Goal: Task Accomplishment & Management: Use online tool/utility

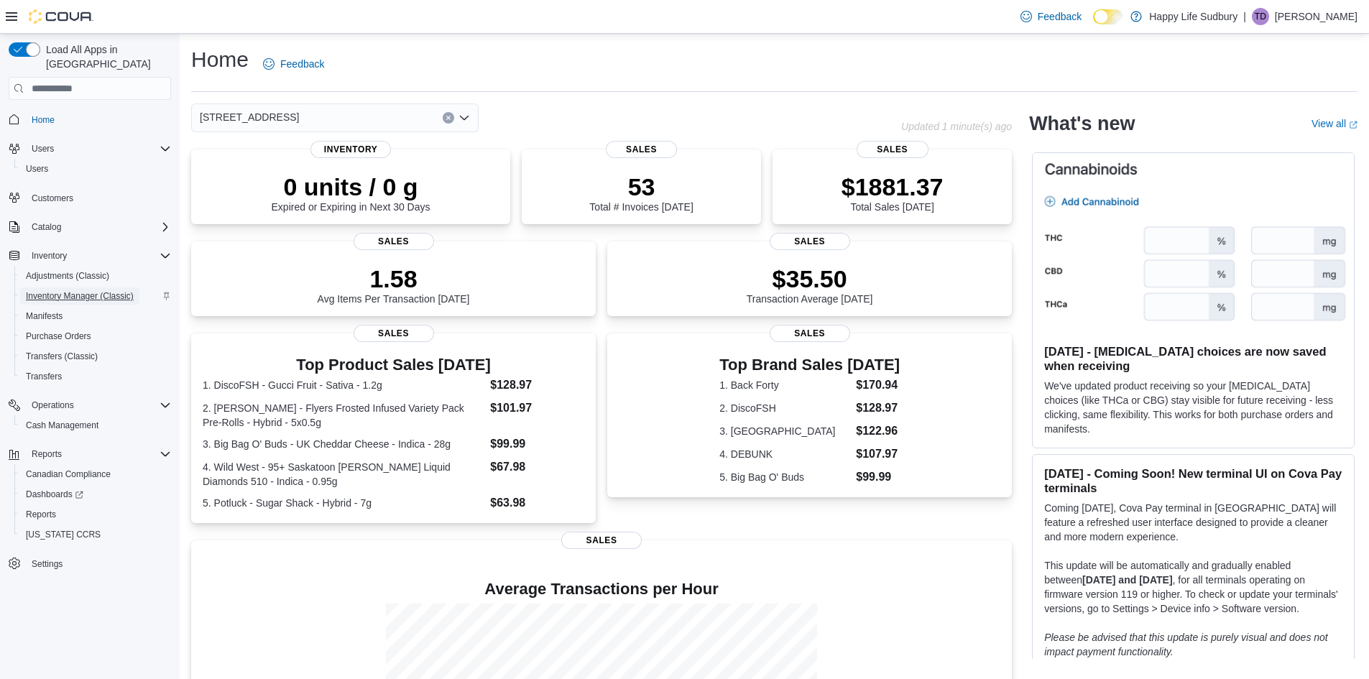
click at [96, 290] on span "Inventory Manager (Classic)" at bounding box center [80, 295] width 108 height 11
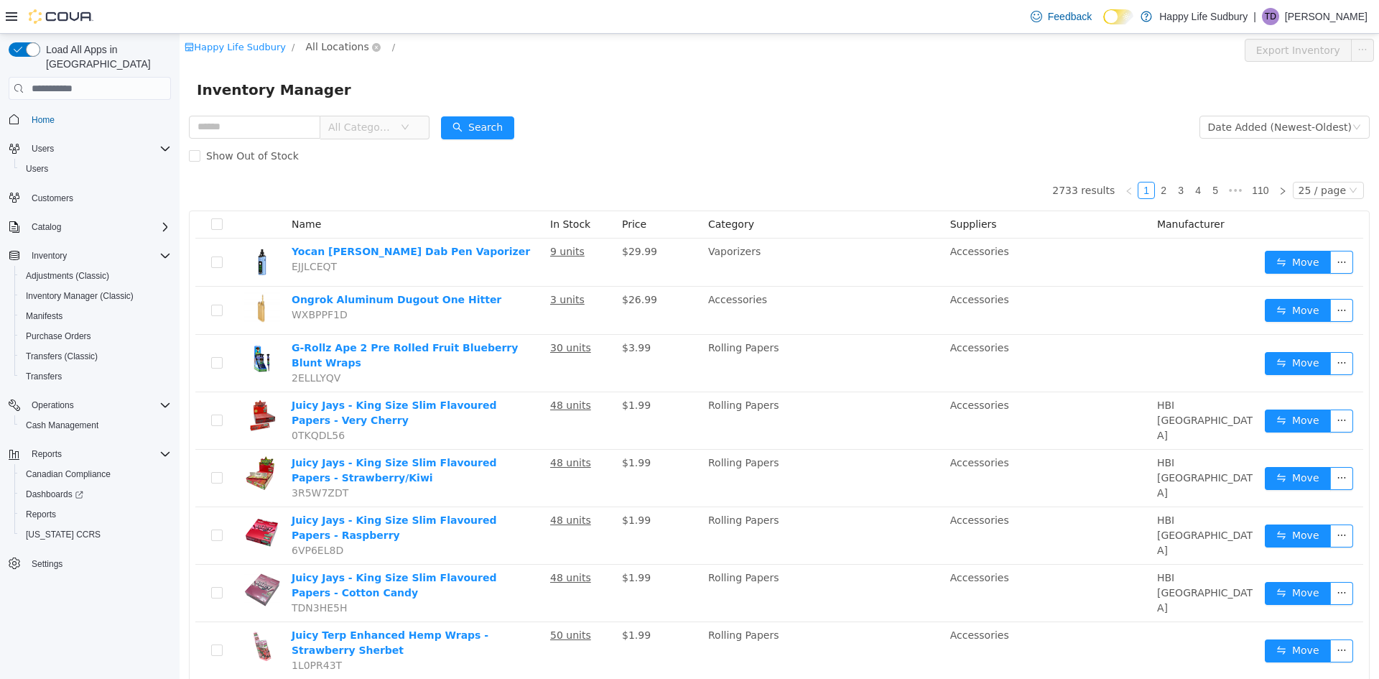
click at [332, 50] on span "All Locations" at bounding box center [336, 47] width 63 height 16
click at [655, 123] on form "All Categories Date Added (Newest-Oldest) Search Show Out of Stock" at bounding box center [779, 141] width 1181 height 57
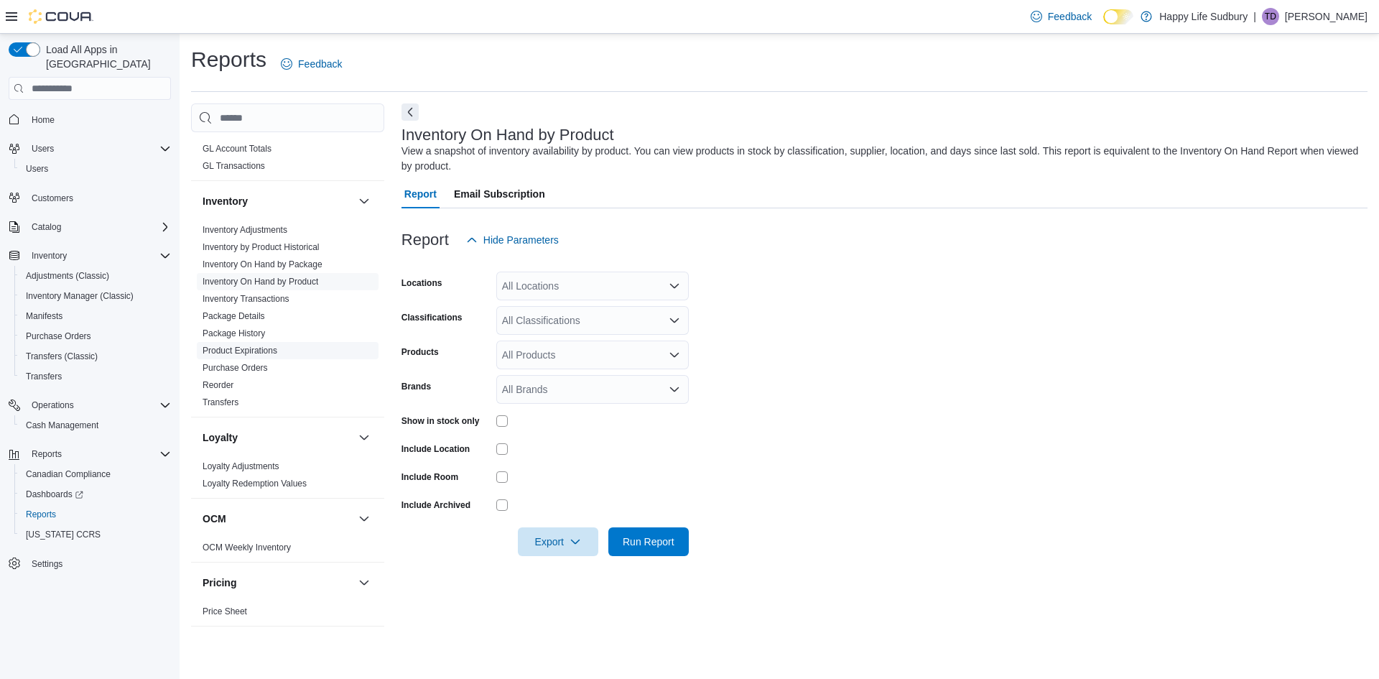
scroll to position [431, 0]
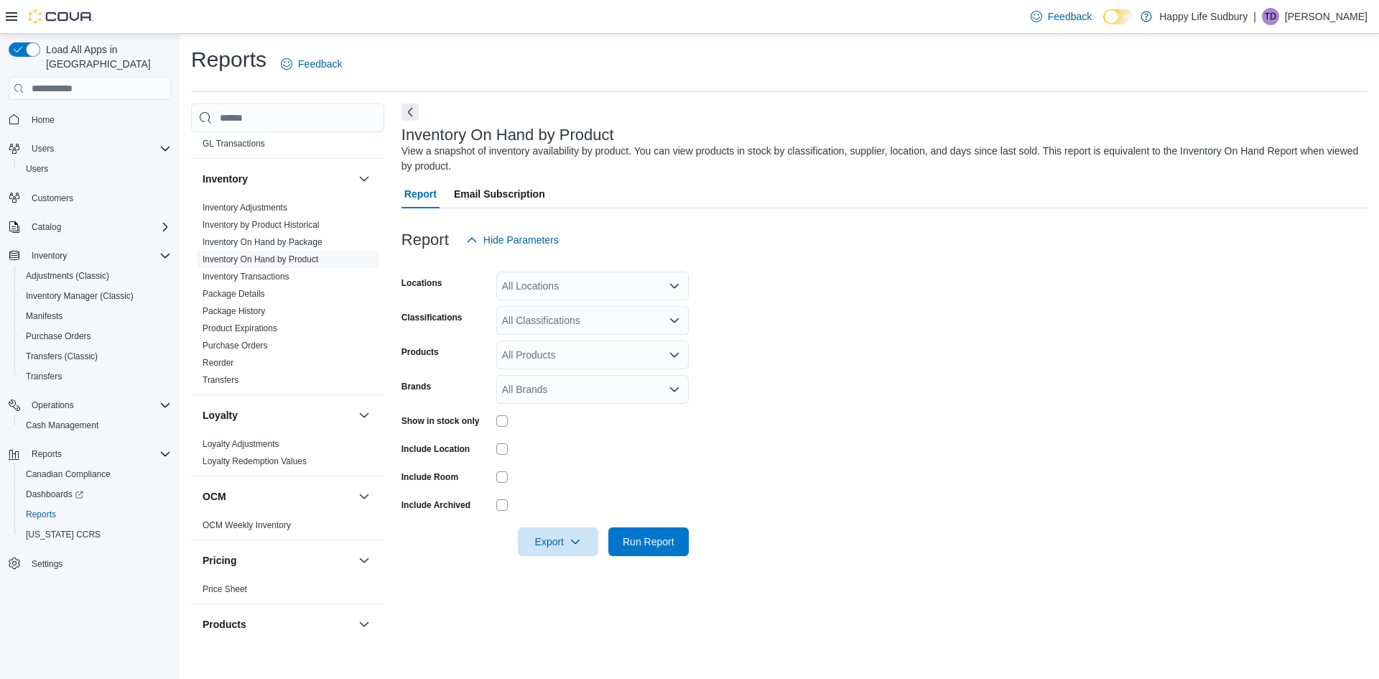
click at [286, 255] on link "Inventory On Hand by Product" at bounding box center [261, 259] width 116 height 10
click at [594, 285] on div "All Locations" at bounding box center [592, 286] width 193 height 29
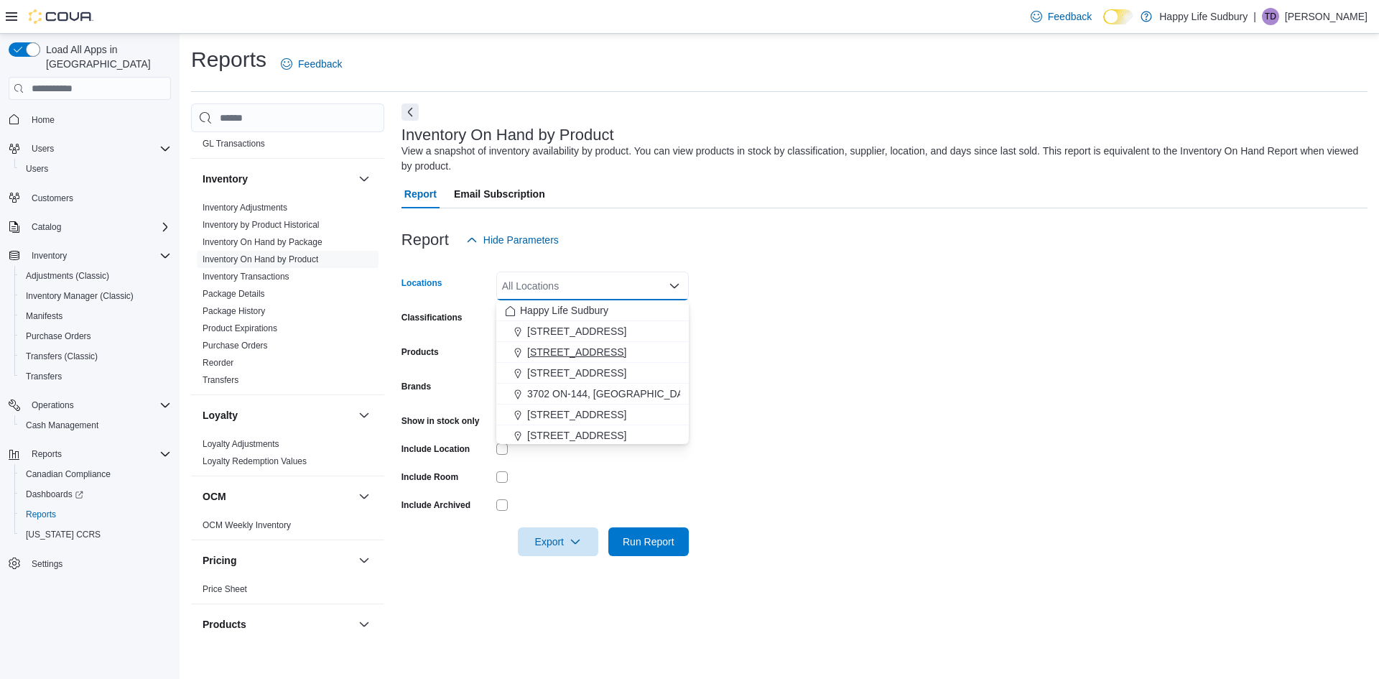
click at [587, 351] on span "[STREET_ADDRESS]" at bounding box center [576, 352] width 99 height 14
click at [612, 412] on span "[STREET_ADDRESS]" at bounding box center [576, 414] width 99 height 14
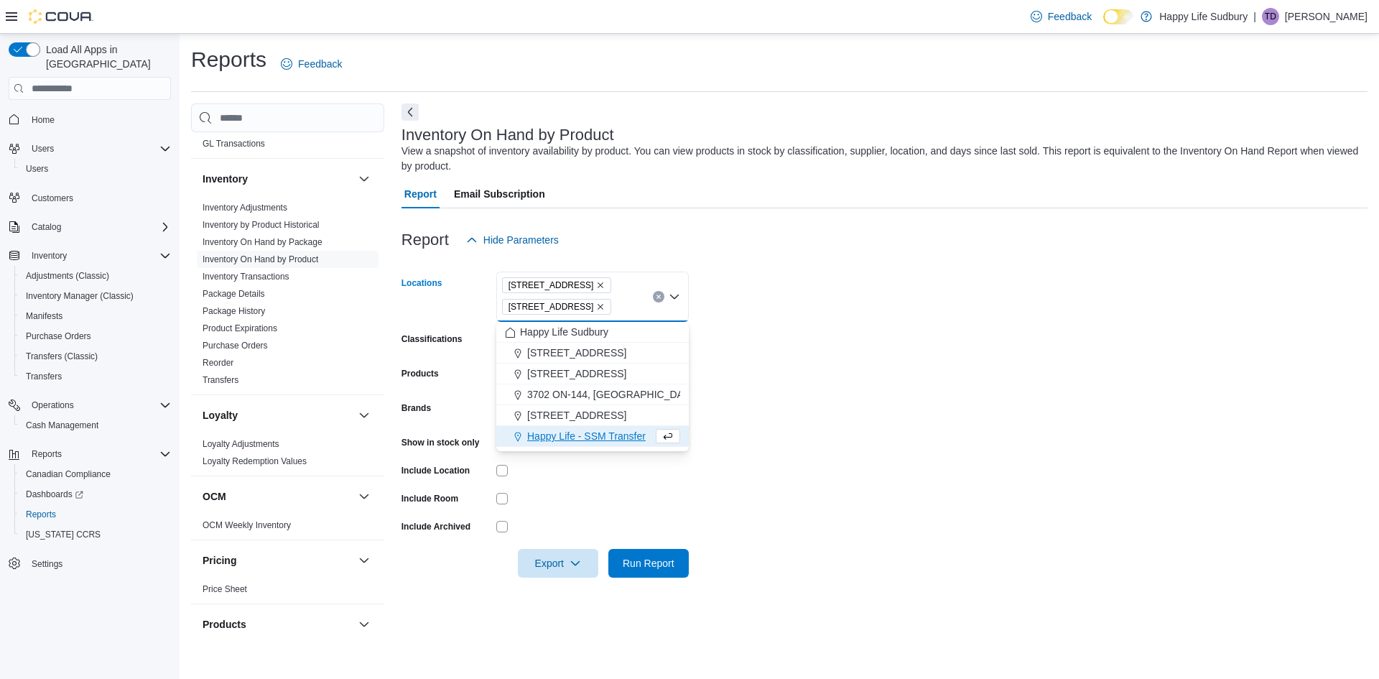
click at [802, 361] on form "Locations 1307 Algonquin Ave #1 42 Lakeshore Dr, North Bay Combo box. Selected.…" at bounding box center [885, 415] width 966 height 323
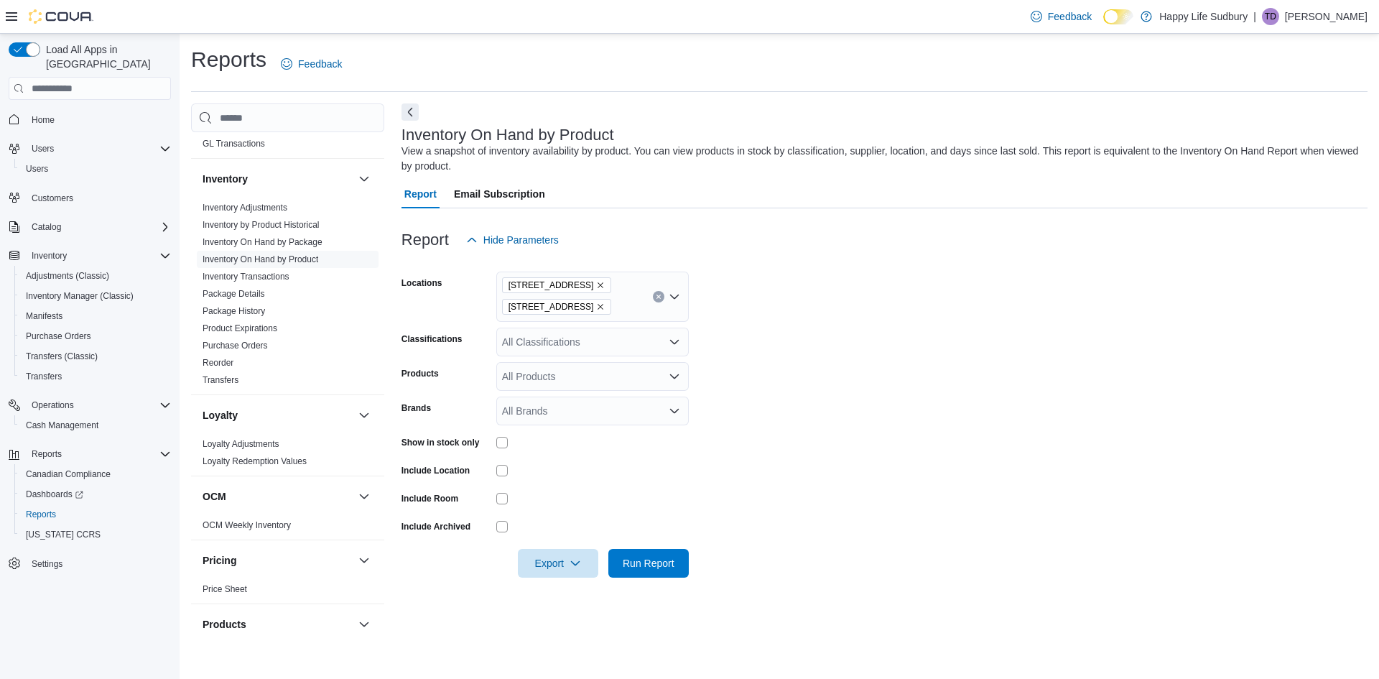
click at [493, 440] on div "Show in stock only" at bounding box center [545, 442] width 287 height 22
click at [509, 443] on div at bounding box center [592, 442] width 193 height 11
click at [557, 341] on div "All Classifications" at bounding box center [592, 342] width 193 height 29
click at [573, 392] on span "Accessories" at bounding box center [554, 387] width 54 height 14
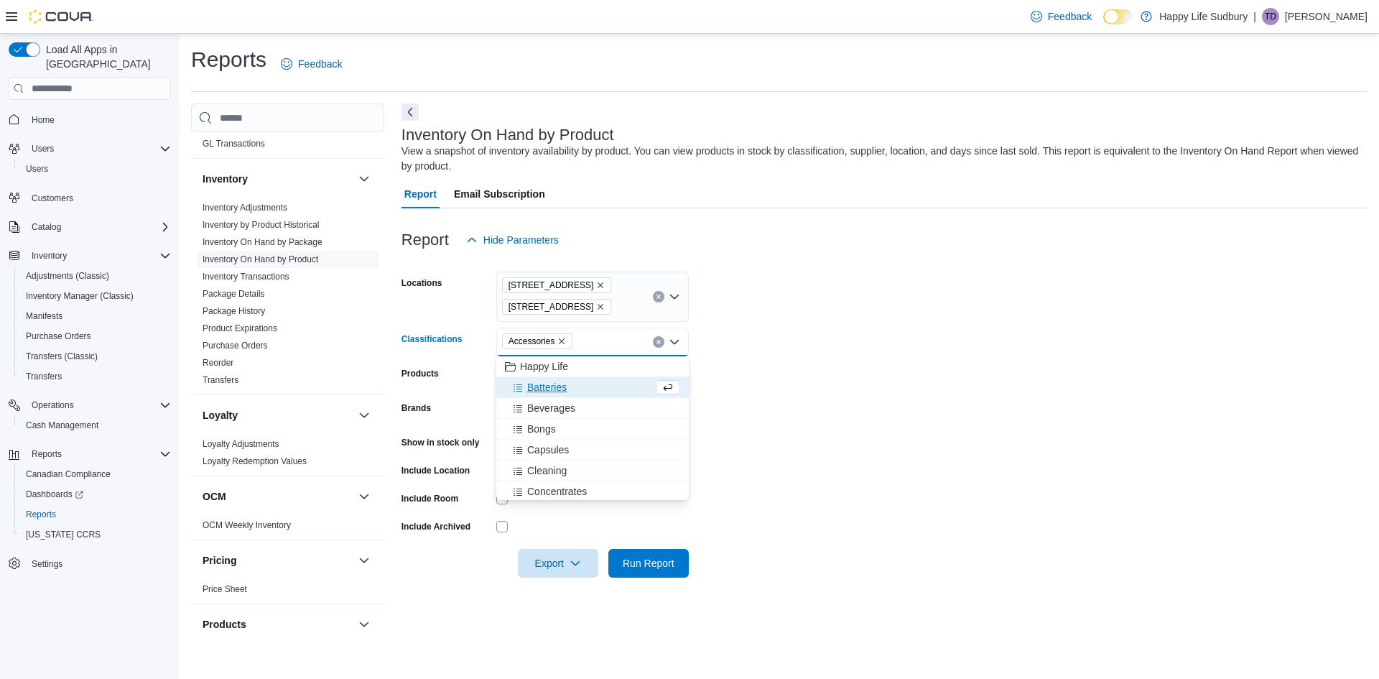
click at [560, 343] on icon "Remove Accessories from selection in this group" at bounding box center [561, 341] width 9 height 9
click at [549, 390] on span "Vapes" at bounding box center [541, 385] width 28 height 14
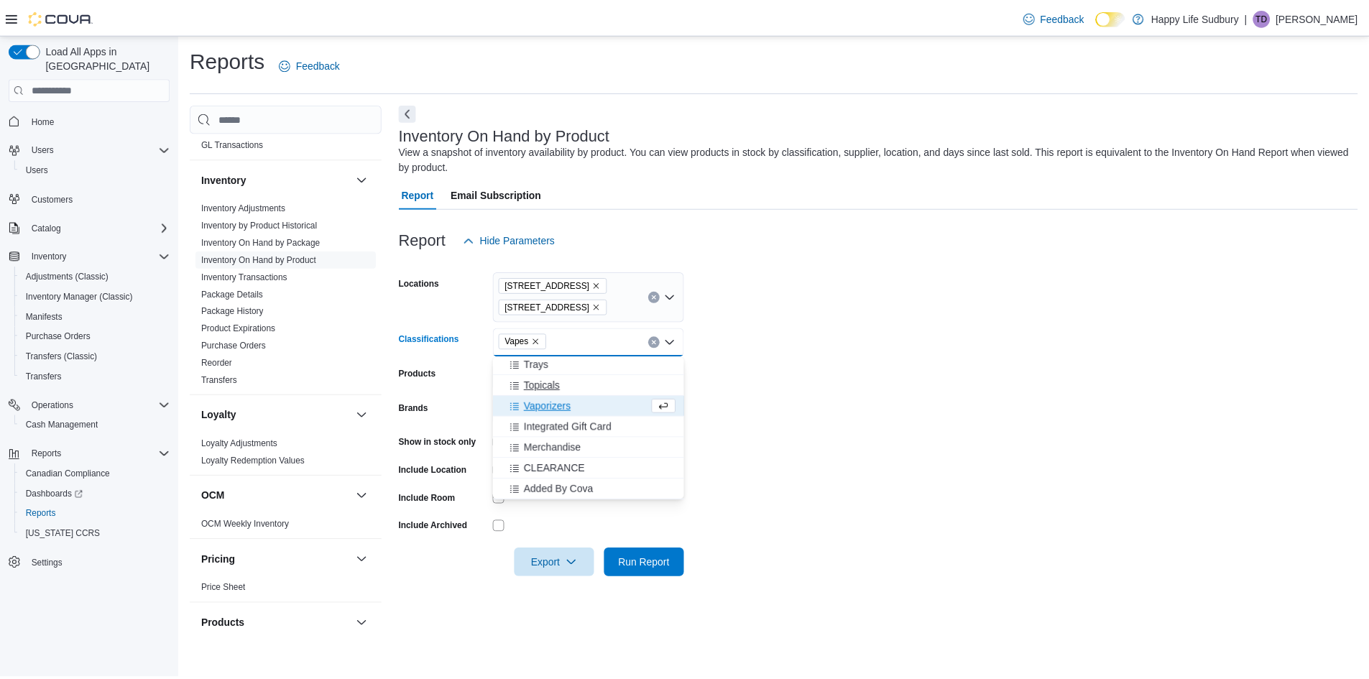
scroll to position [440, 0]
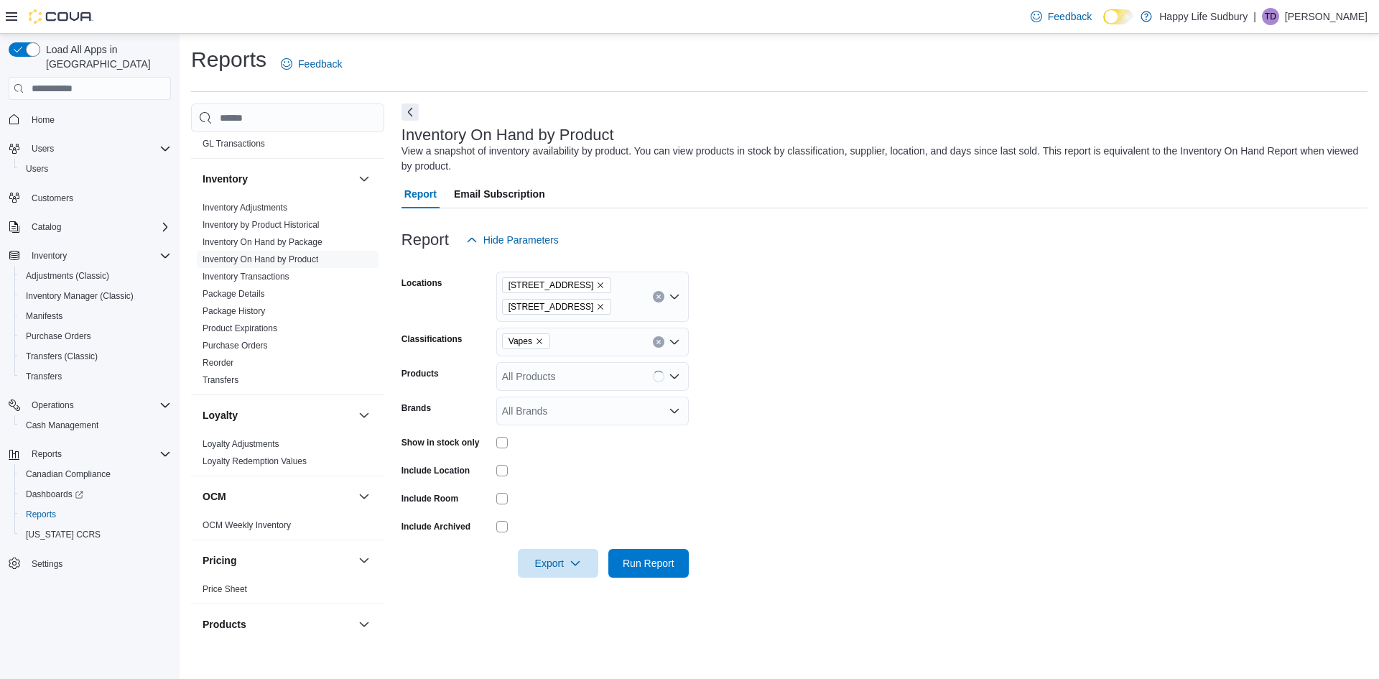
click at [764, 436] on form "Locations 1307 Algonquin Ave #1 42 Lakeshore Dr, North Bay Classifications Vape…" at bounding box center [885, 415] width 966 height 323
click at [620, 562] on span "Run Report" at bounding box center [648, 562] width 63 height 29
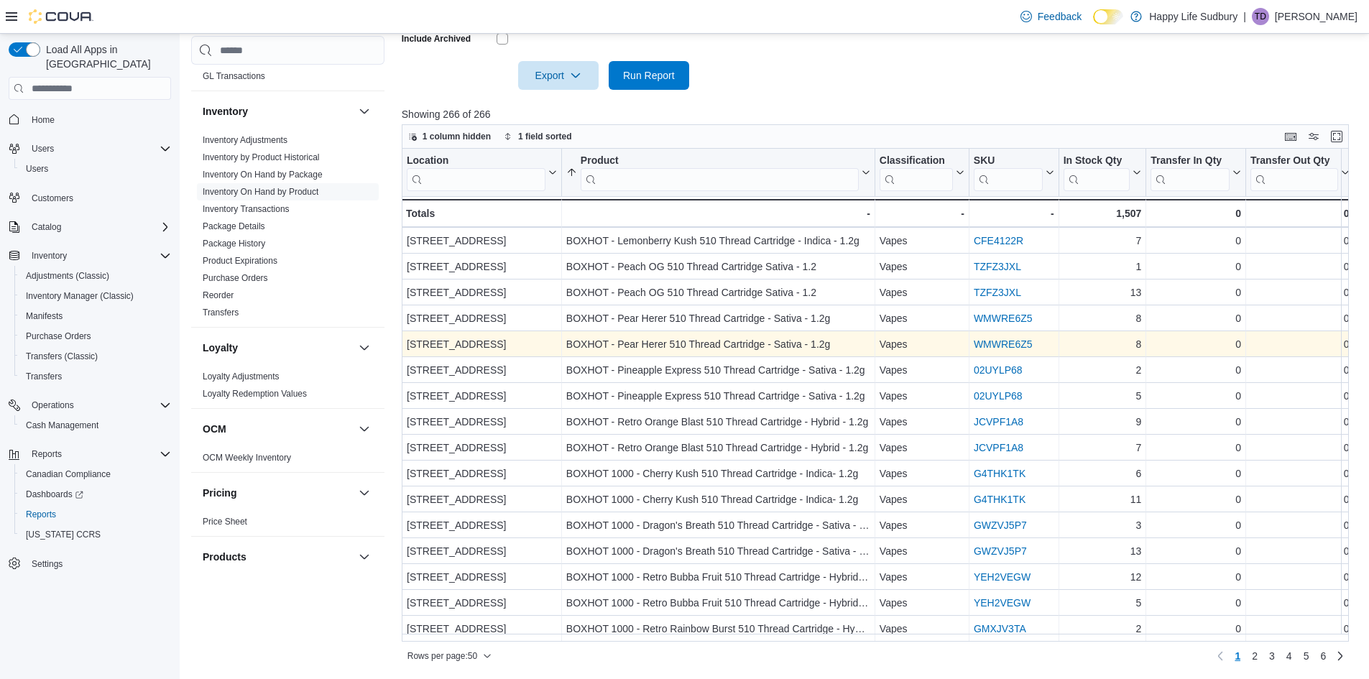
scroll to position [886, 0]
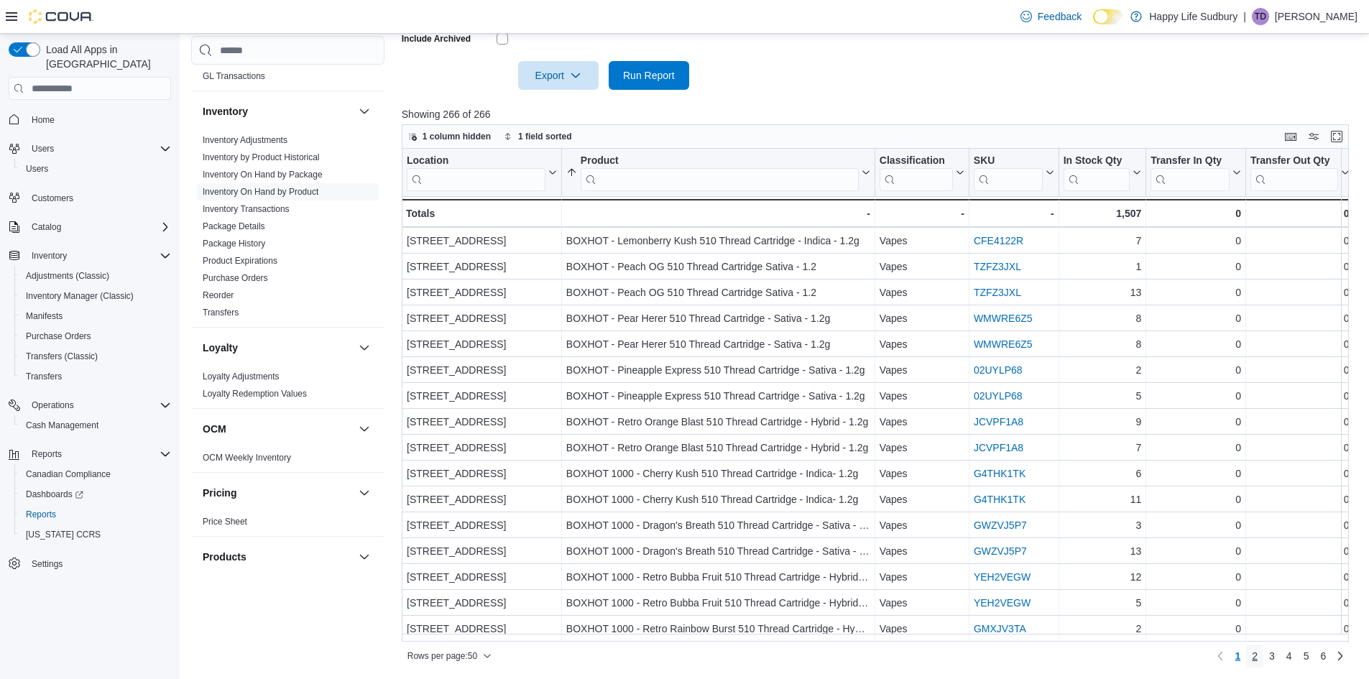
click at [1257, 659] on span "2" at bounding box center [1254, 656] width 6 height 14
click at [1274, 655] on span "3" at bounding box center [1272, 656] width 6 height 14
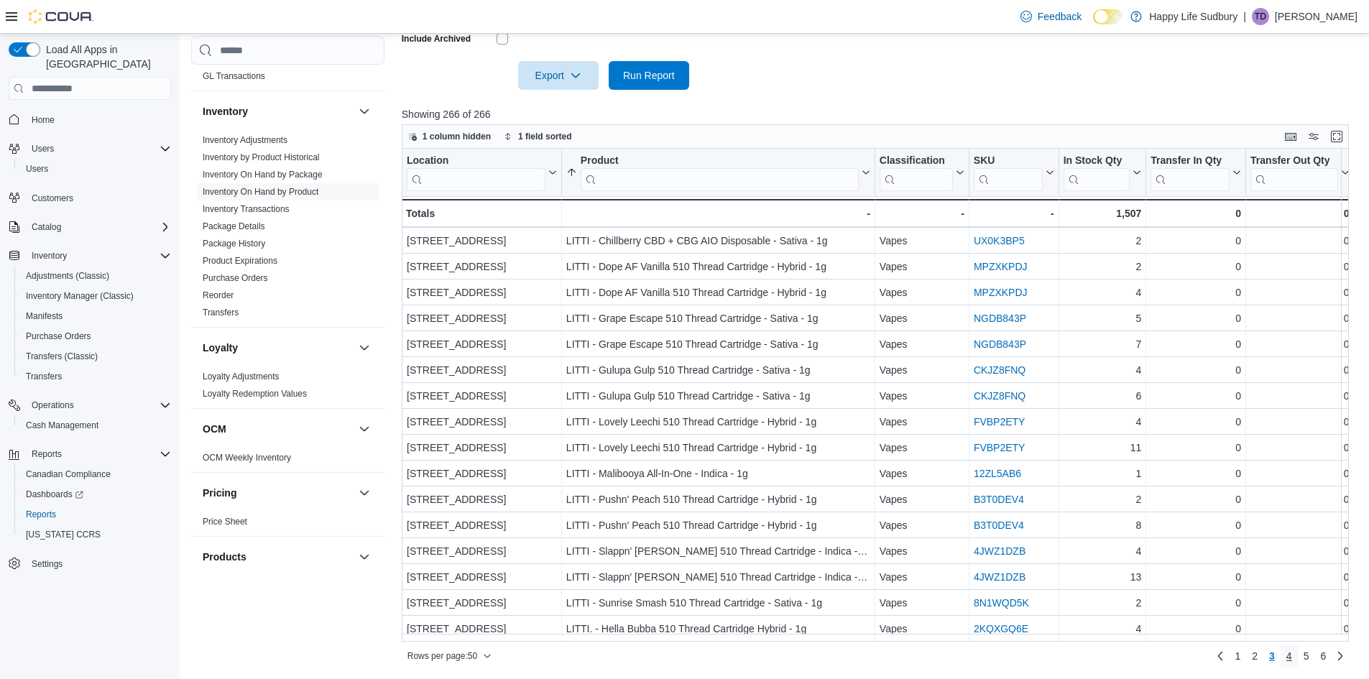
click at [1292, 656] on span "4" at bounding box center [1289, 656] width 6 height 14
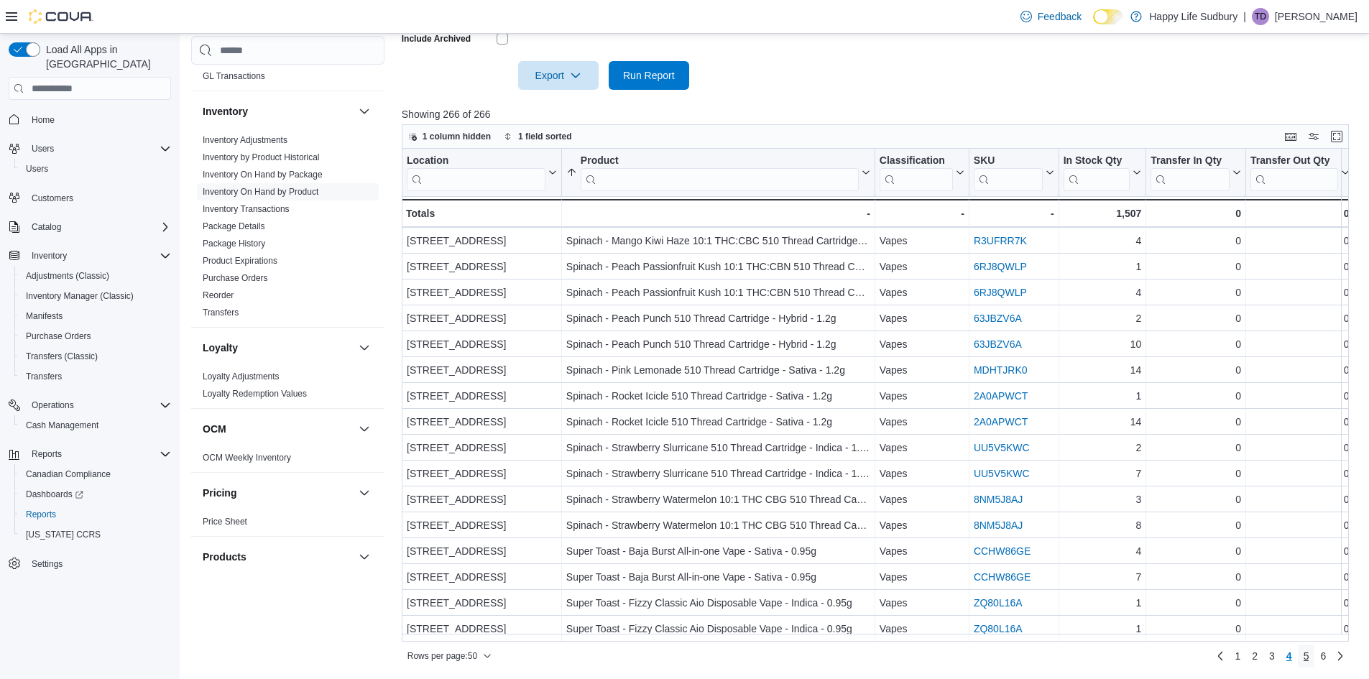
click at [1315, 661] on link "5" at bounding box center [1305, 655] width 17 height 23
click at [1325, 665] on span "6" at bounding box center [1323, 655] width 6 height 23
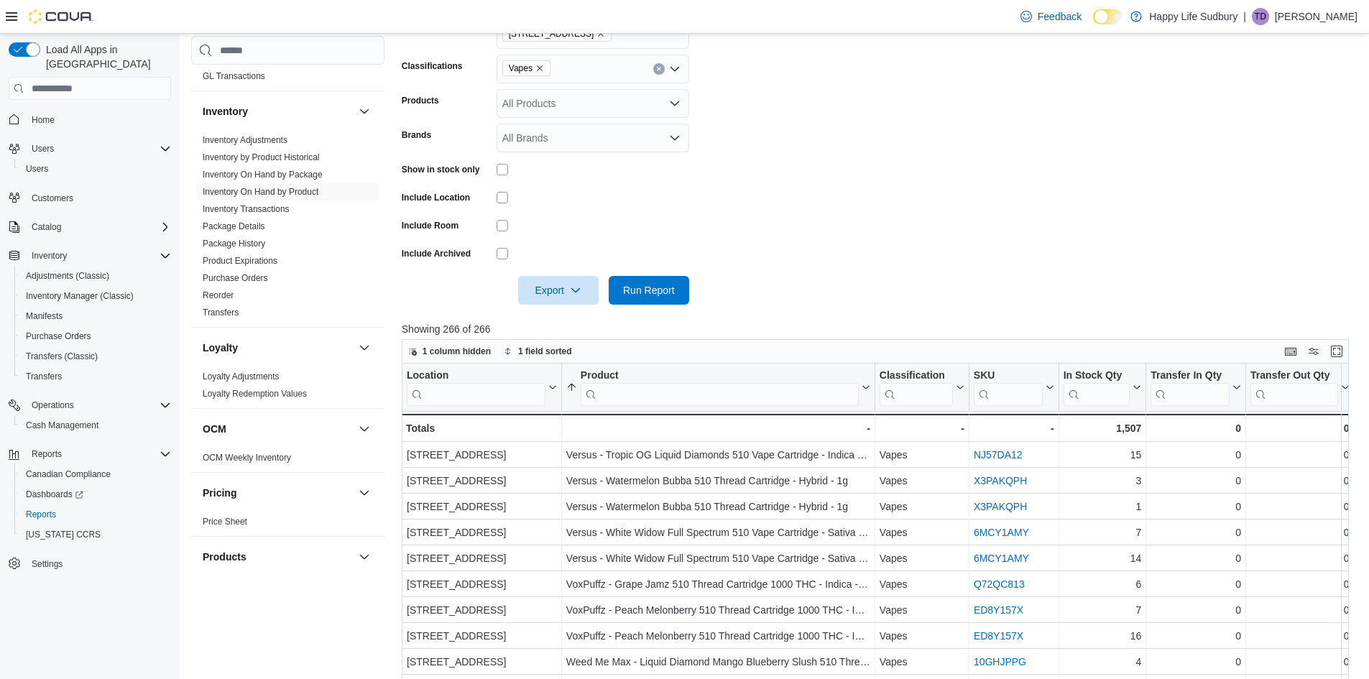
scroll to position [129, 0]
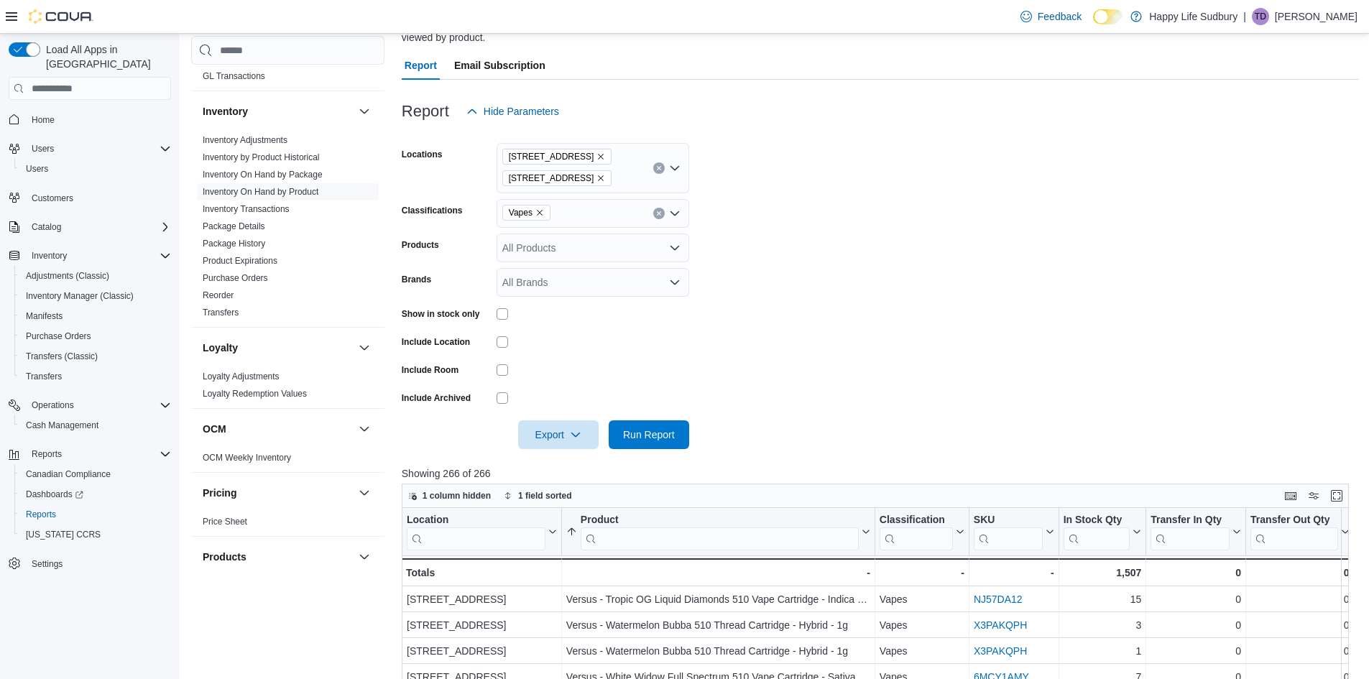
click at [539, 214] on icon "Remove Vapes from selection in this group" at bounding box center [539, 212] width 9 height 9
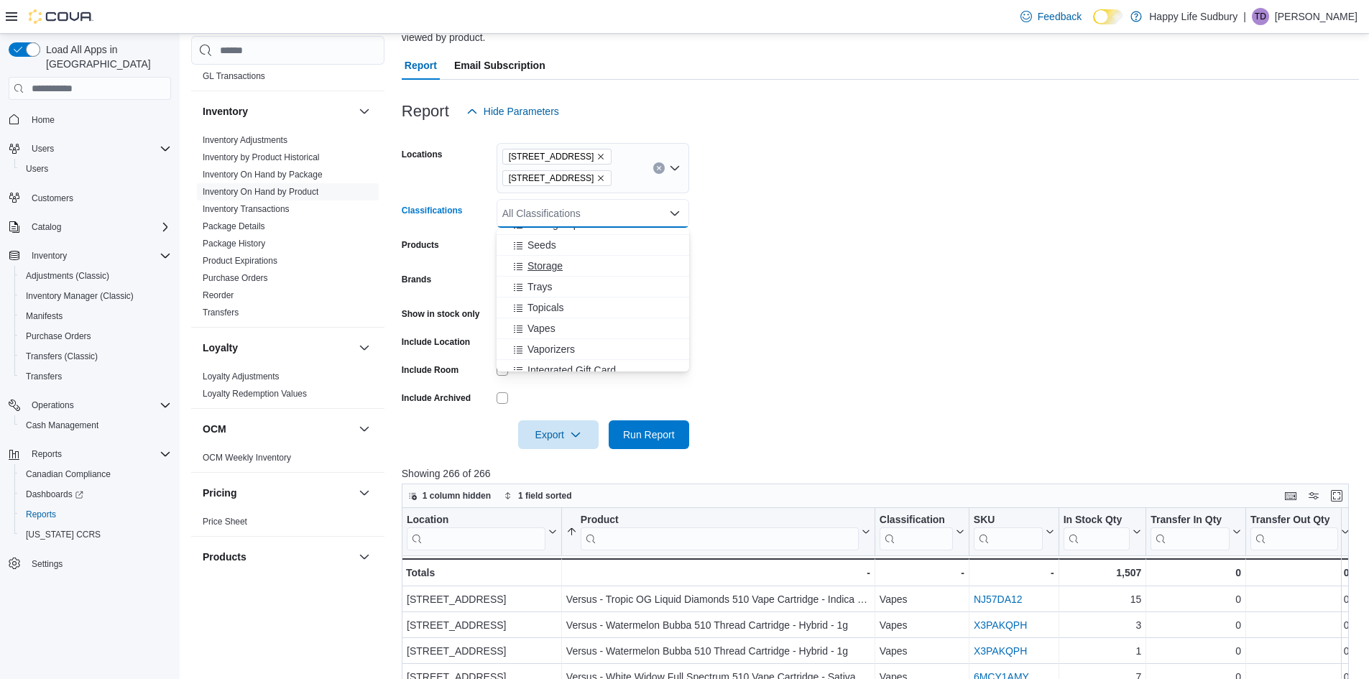
scroll to position [317, 0]
click at [560, 277] on span "Pre-Roll" at bounding box center [545, 275] width 37 height 14
click at [649, 425] on span "Run Report" at bounding box center [648, 434] width 63 height 29
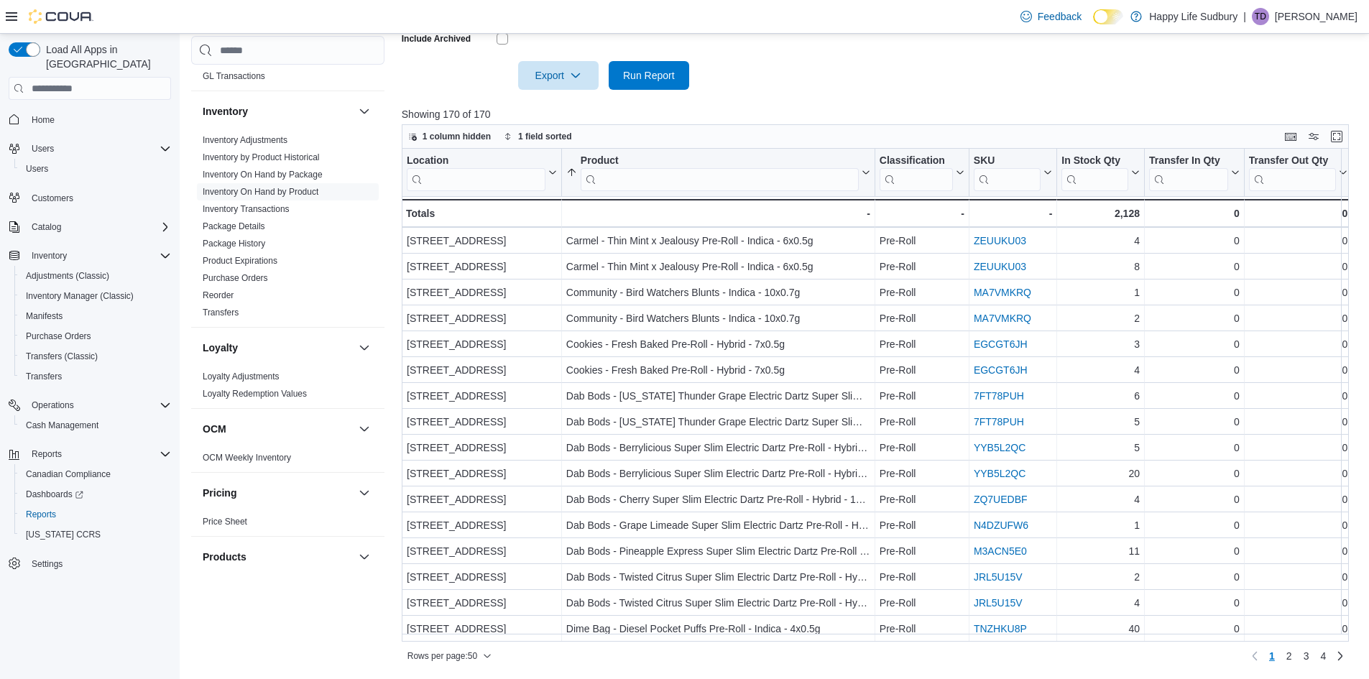
scroll to position [886, 0]
click at [1292, 659] on span "2" at bounding box center [1289, 656] width 6 height 14
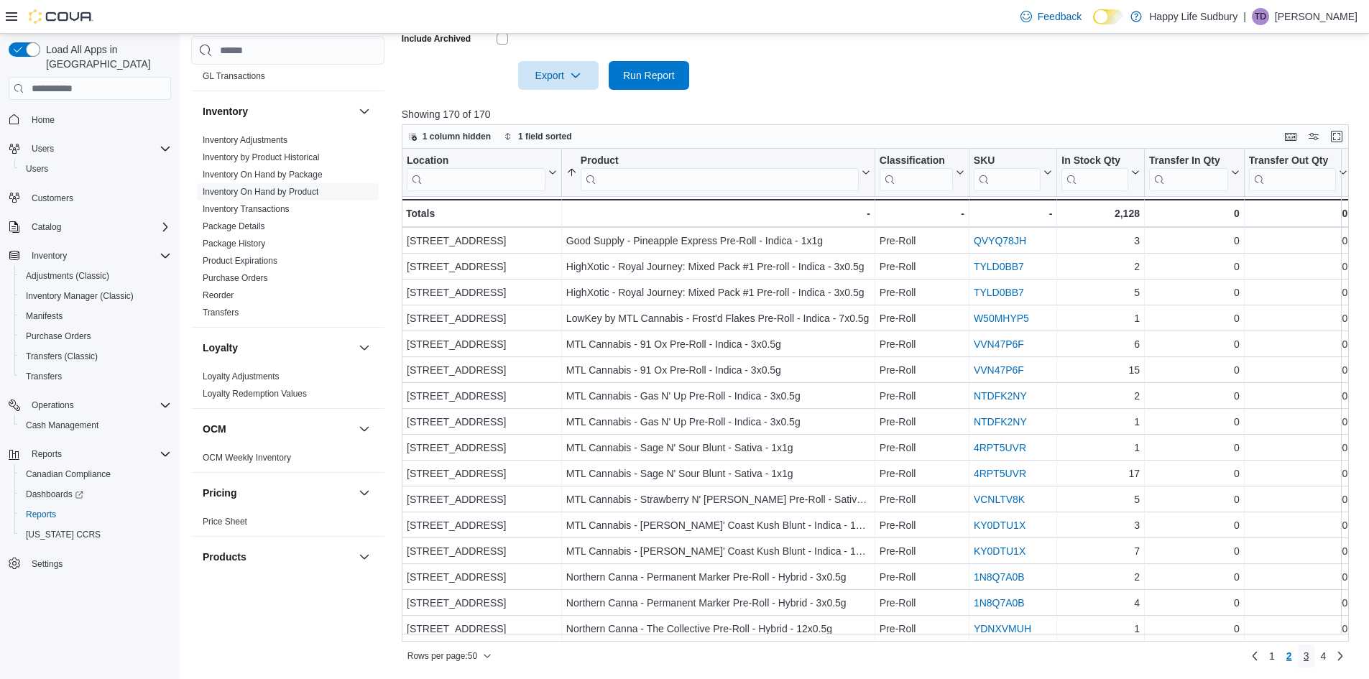
click at [1309, 655] on span "3" at bounding box center [1306, 656] width 6 height 14
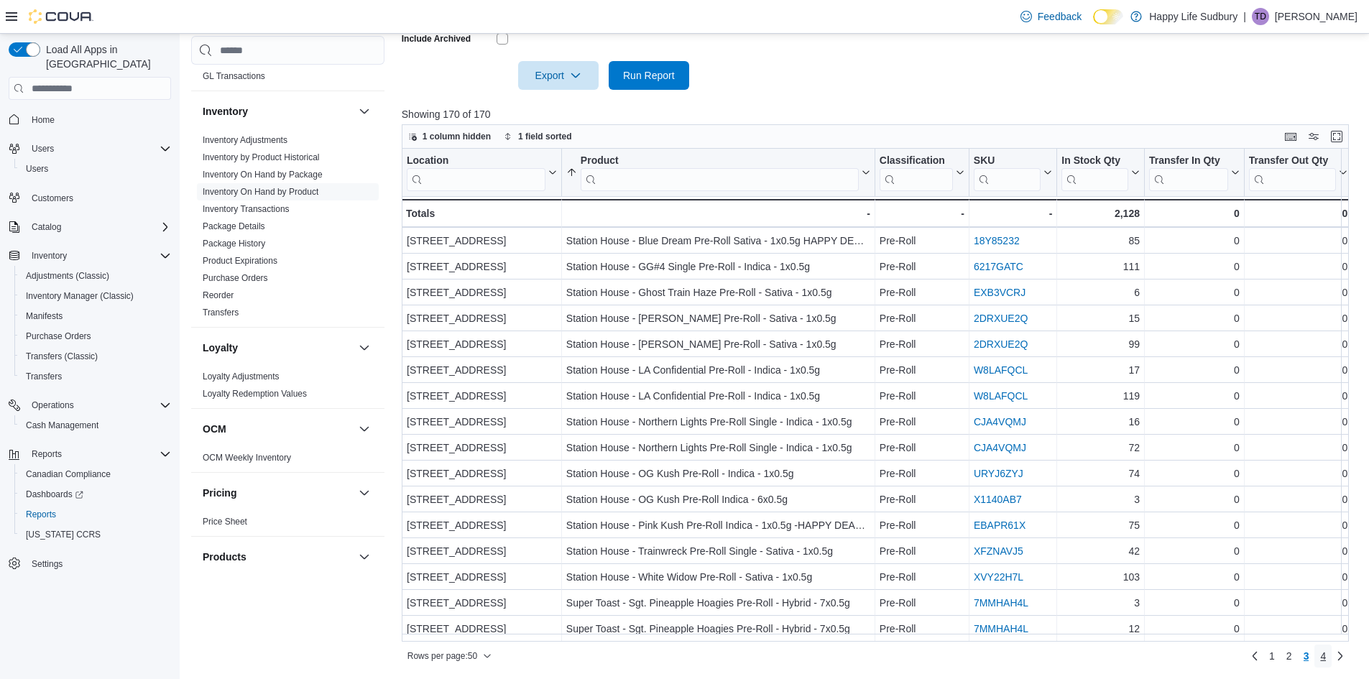
click at [1325, 662] on span "4" at bounding box center [1323, 656] width 6 height 14
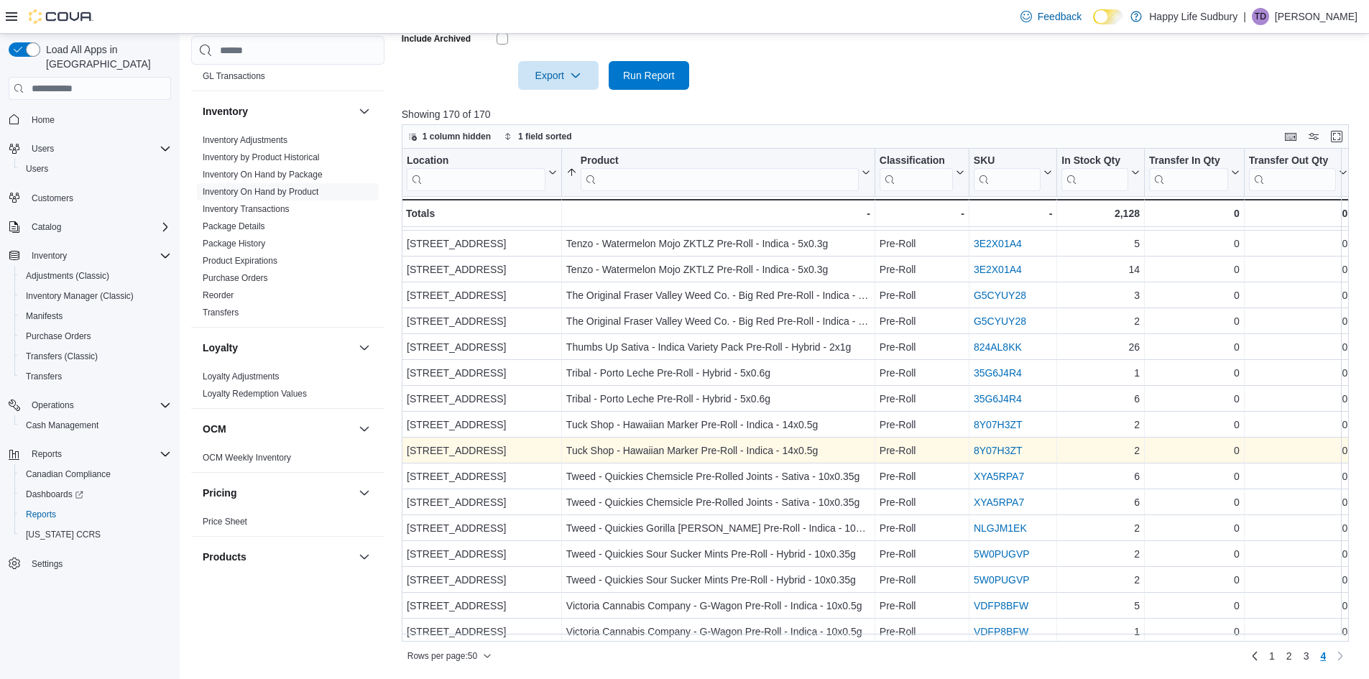
scroll to position [0, 0]
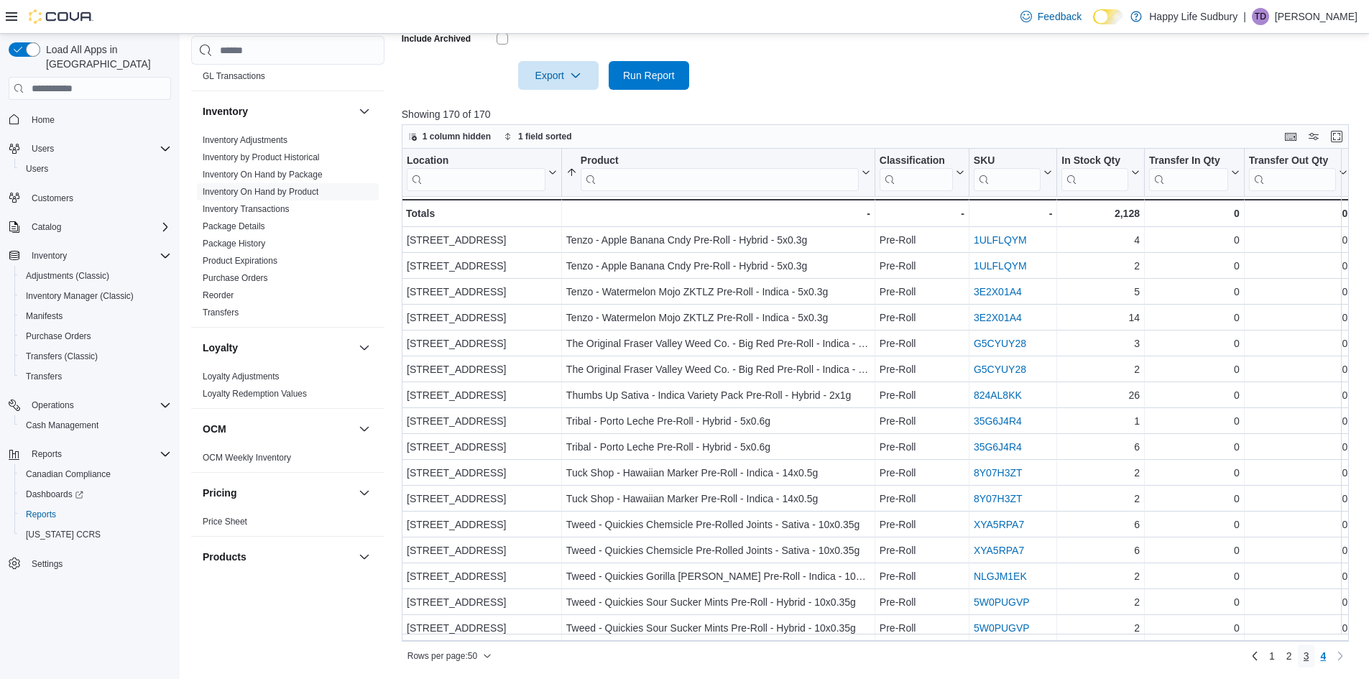
click at [1309, 659] on span "3" at bounding box center [1306, 656] width 6 height 14
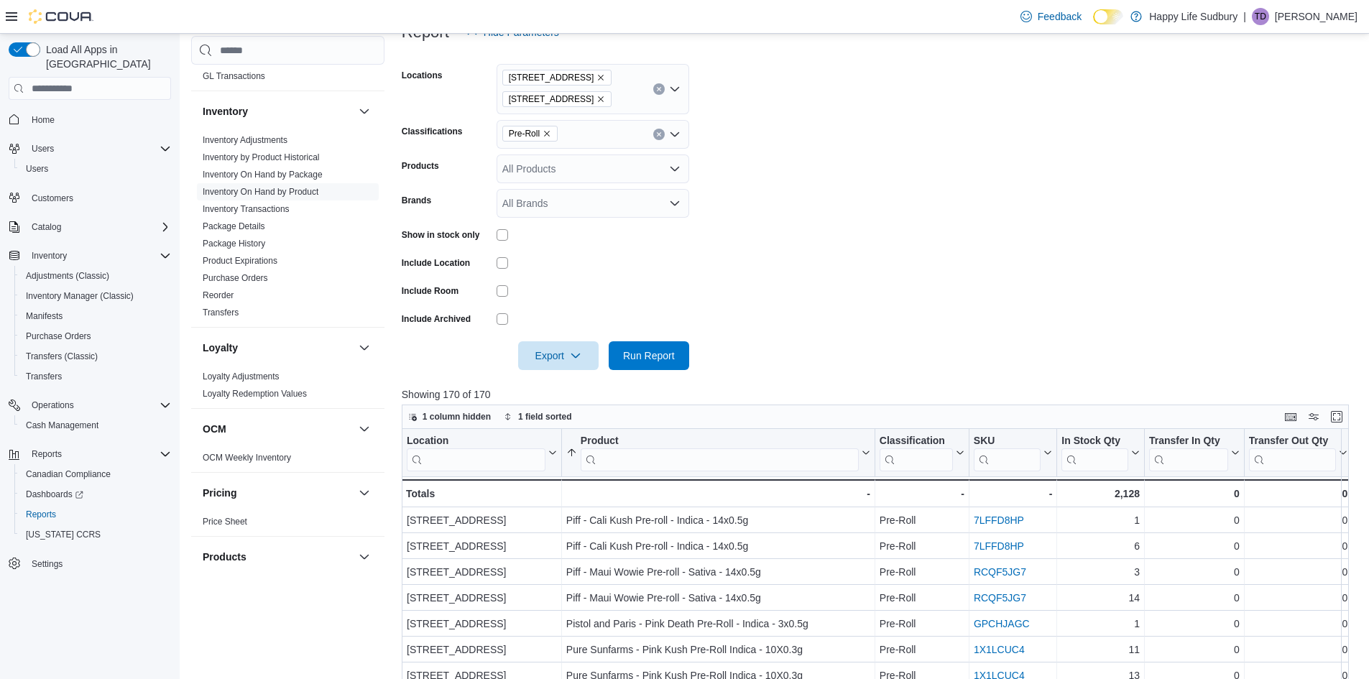
scroll to position [57, 0]
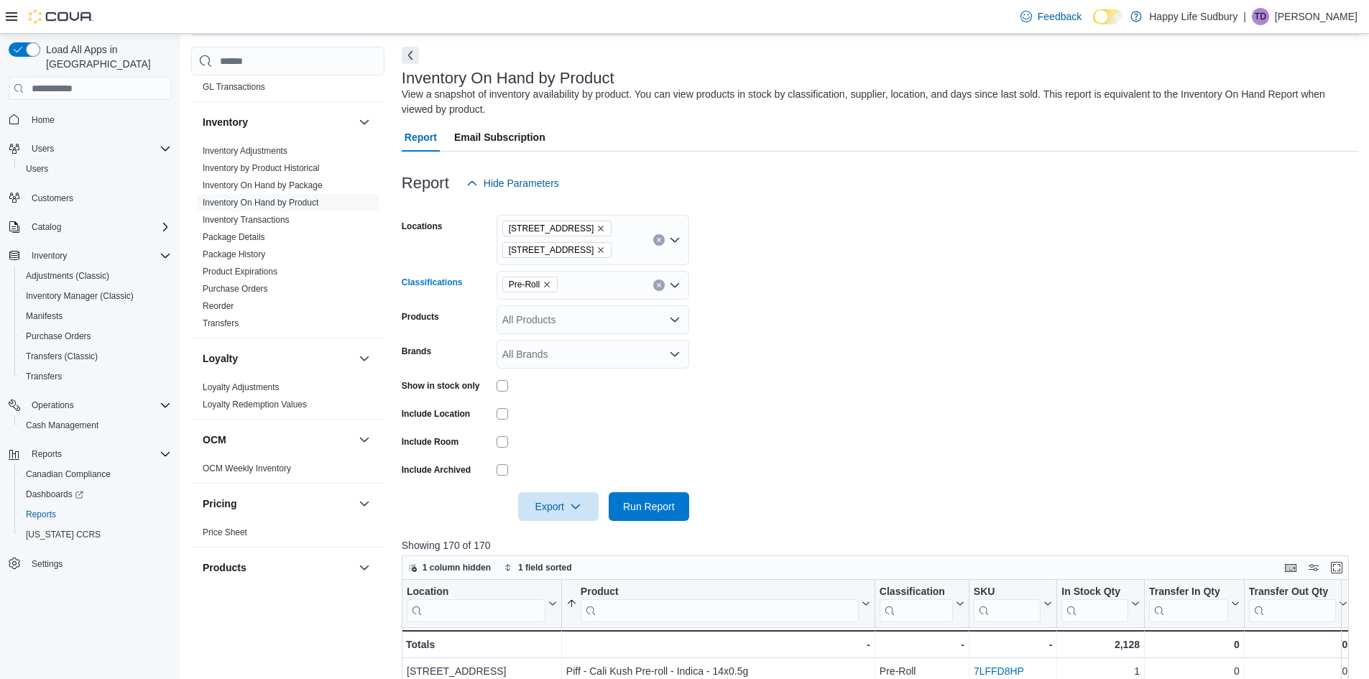
click at [545, 288] on icon "Remove Pre-Roll from selection in this group" at bounding box center [546, 284] width 9 height 9
click at [573, 382] on span "Concentrates" at bounding box center [557, 383] width 60 height 14
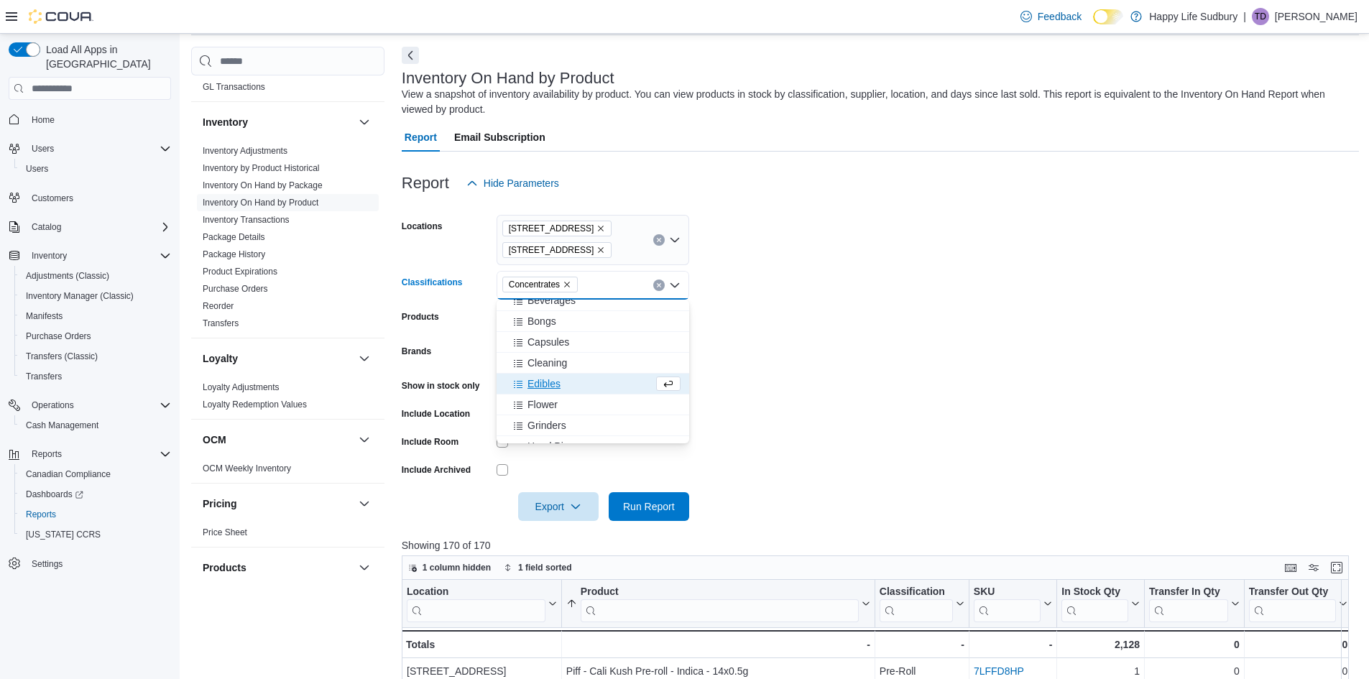
click at [869, 371] on form "Locations 1307 Algonquin Ave #1 42 Lakeshore Dr, North Bay Classifications Conc…" at bounding box center [880, 359] width 957 height 323
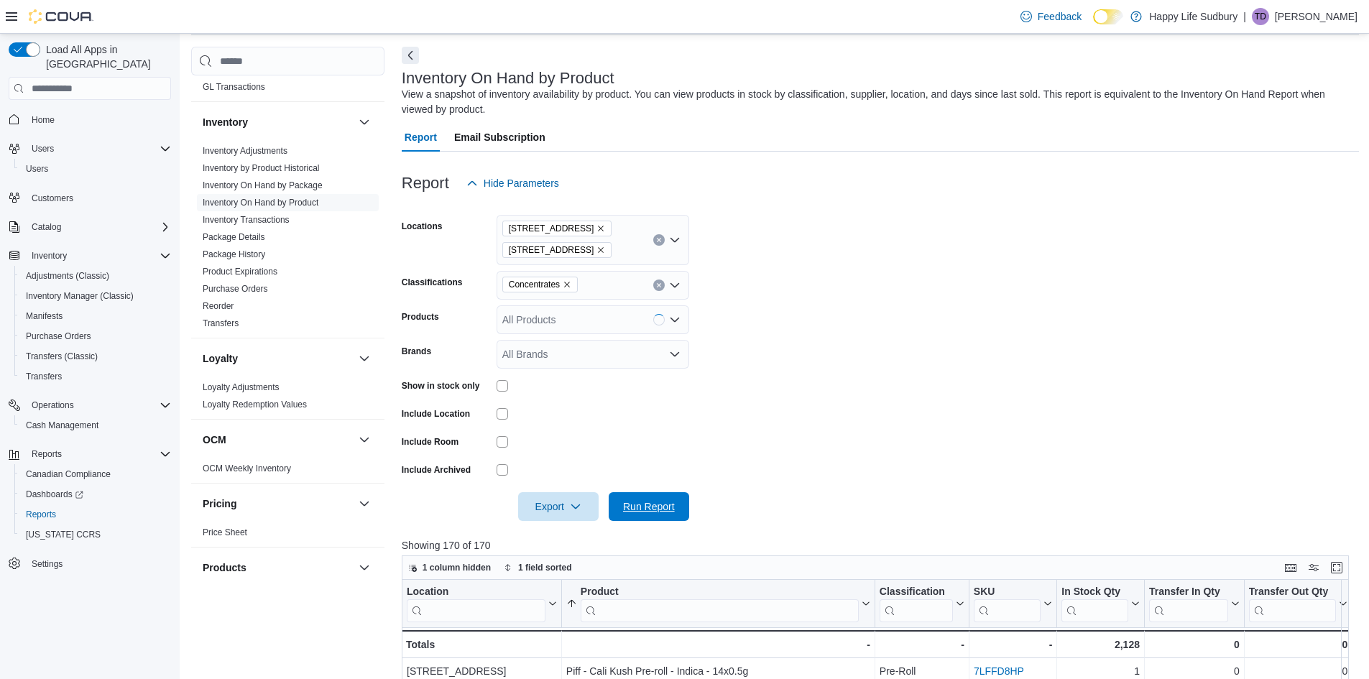
click at [643, 500] on span "Run Report" at bounding box center [649, 506] width 52 height 14
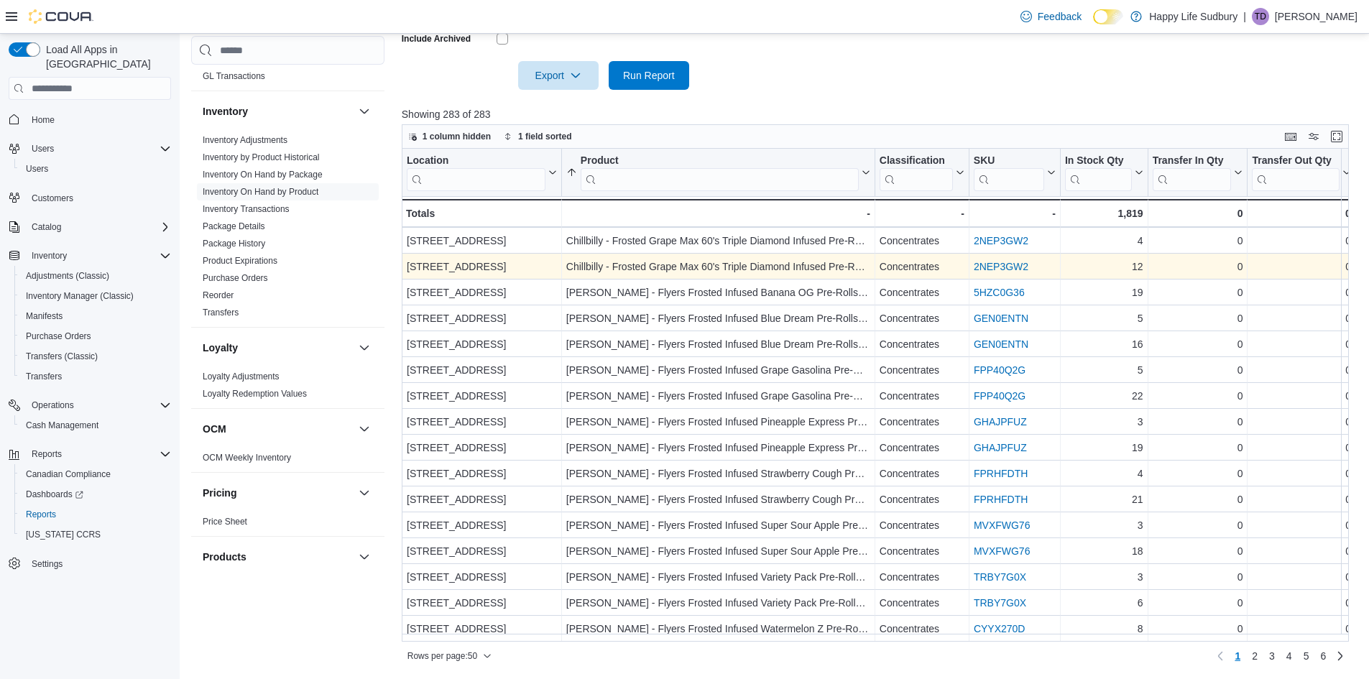
scroll to position [886, 0]
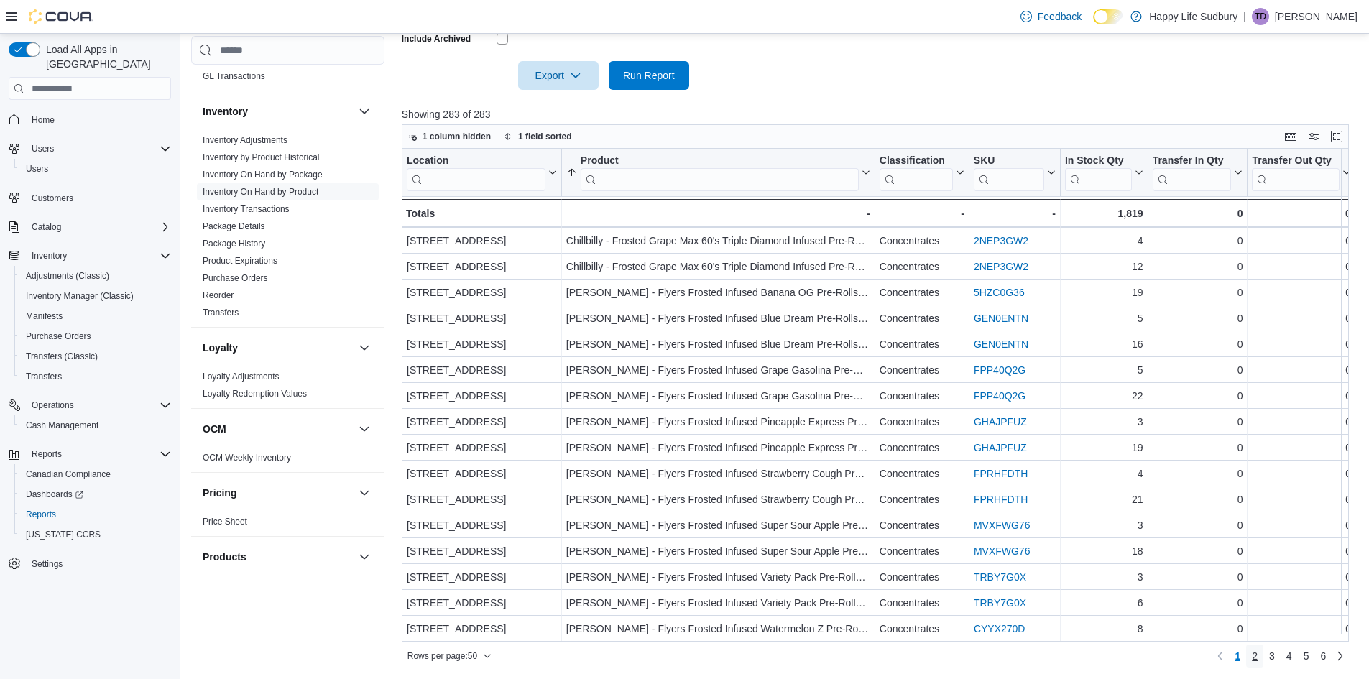
click at [1257, 658] on span "2" at bounding box center [1254, 656] width 6 height 14
click at [1274, 657] on span "3" at bounding box center [1272, 656] width 6 height 14
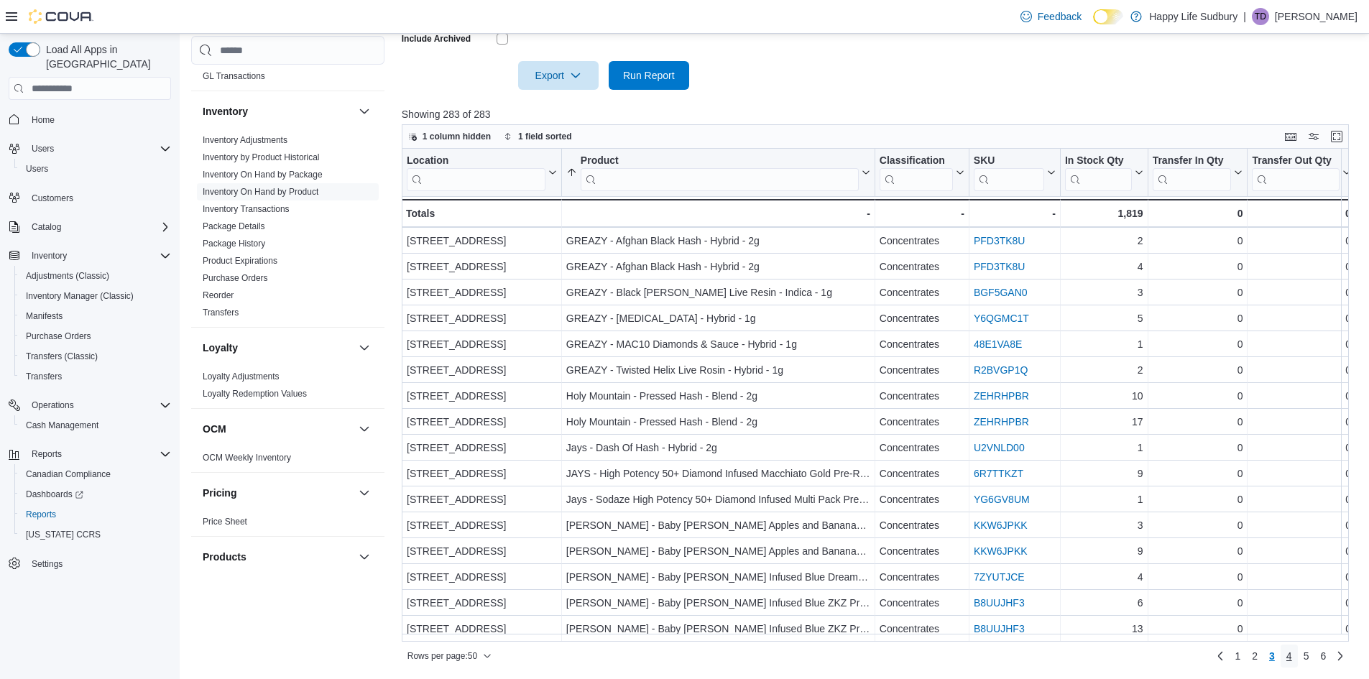
click at [1292, 656] on span "4" at bounding box center [1289, 656] width 6 height 14
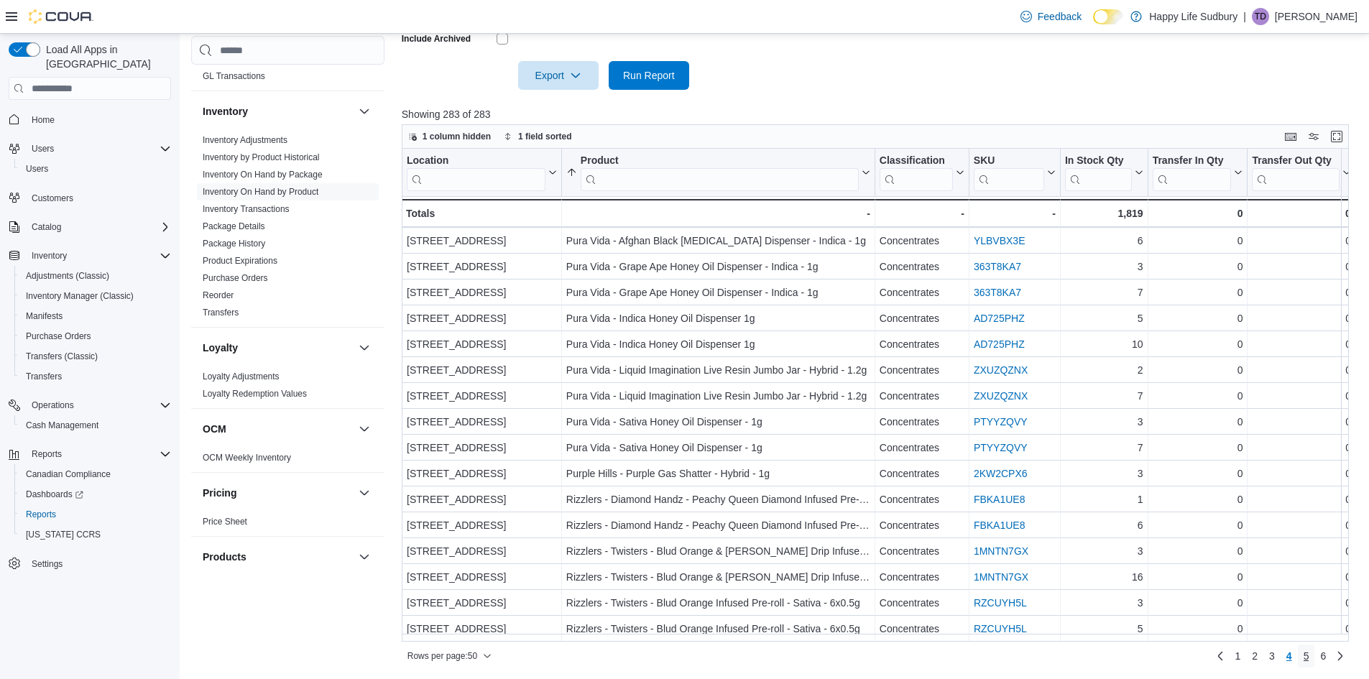
drag, startPoint x: 1312, startPoint y: 654, endPoint x: 1287, endPoint y: 636, distance: 30.3
click at [1309, 654] on span "5" at bounding box center [1306, 656] width 6 height 14
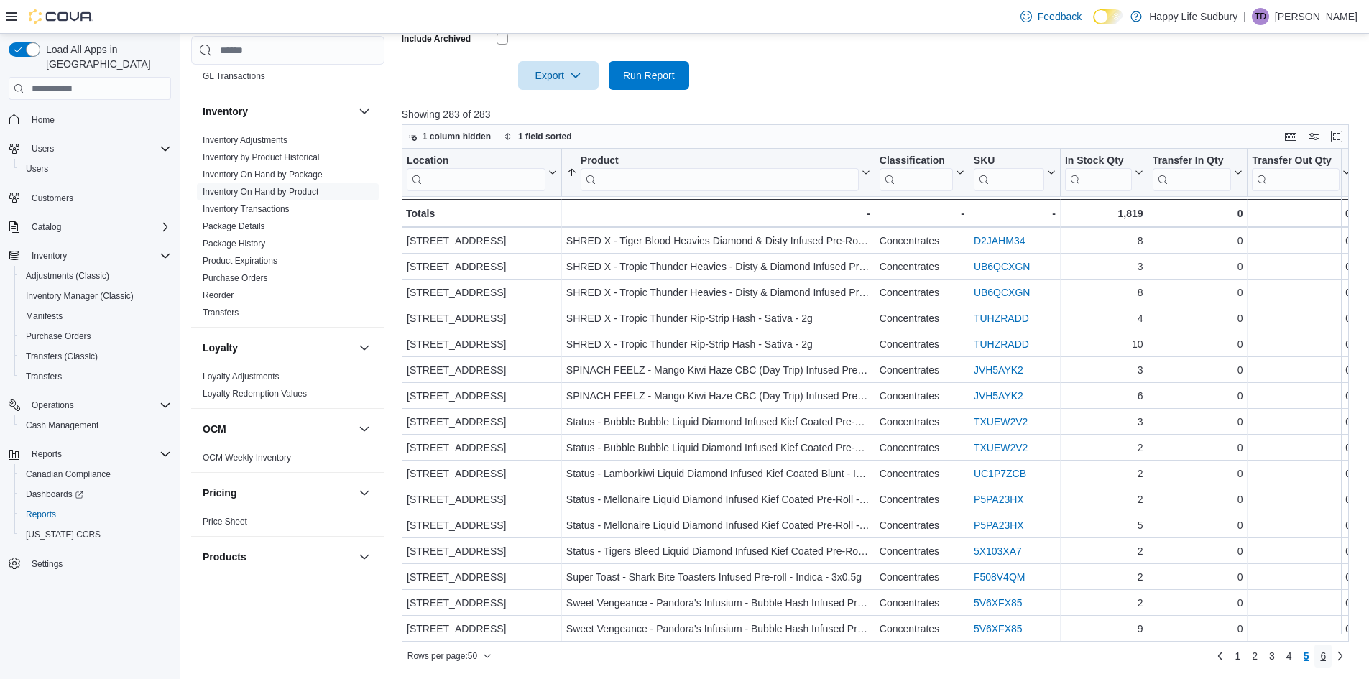
click at [1325, 660] on span "6" at bounding box center [1323, 656] width 6 height 14
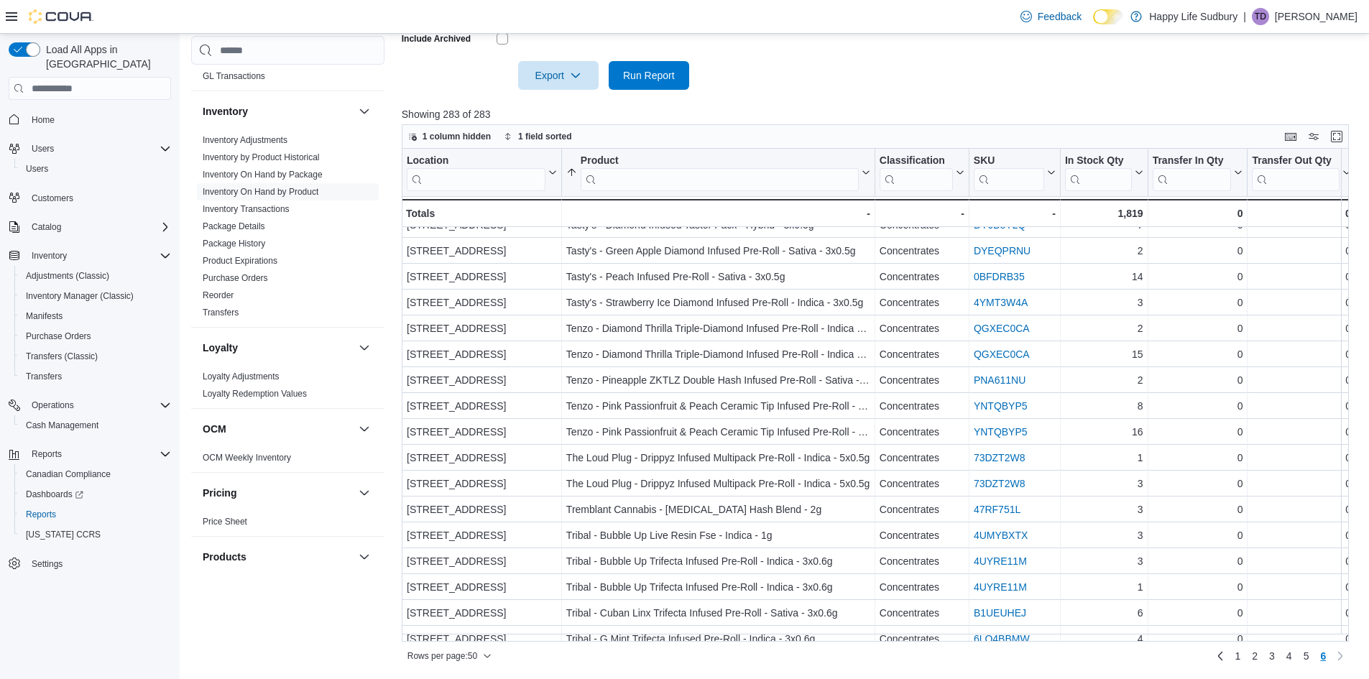
scroll to position [57, 0]
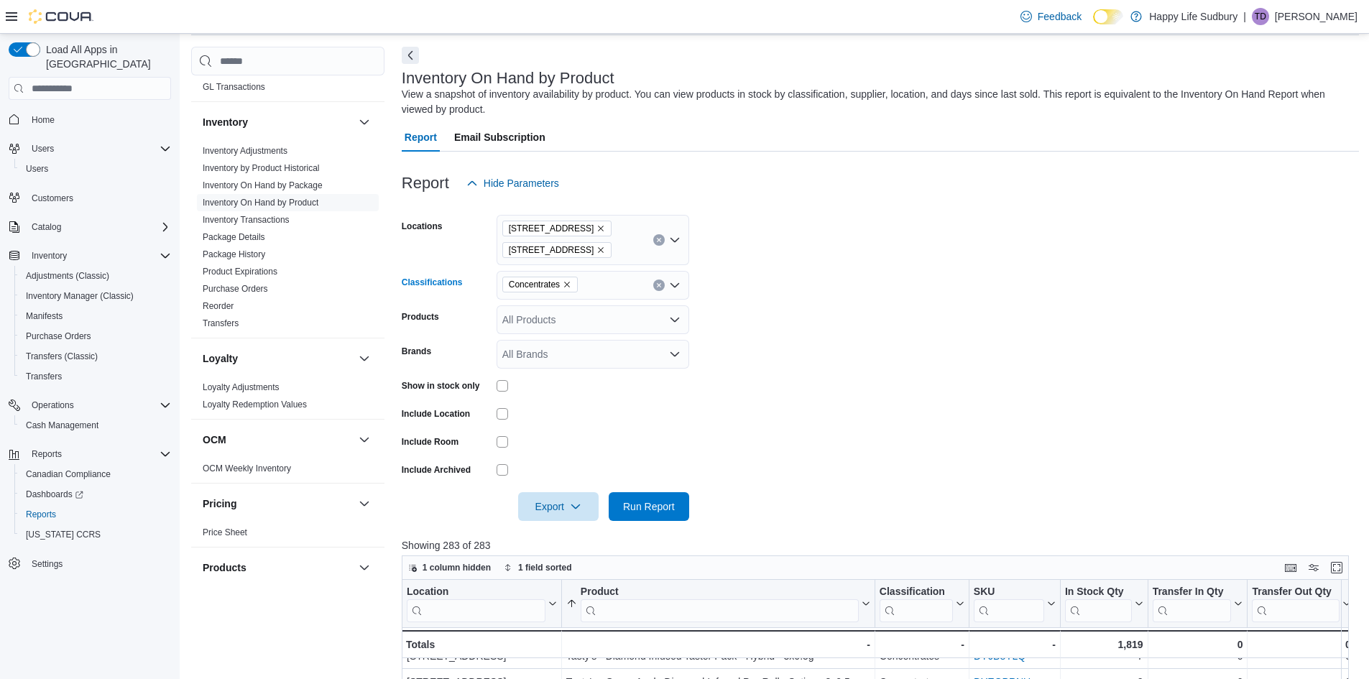
click at [568, 282] on icon "Remove Concentrates from selection in this group" at bounding box center [567, 284] width 9 height 9
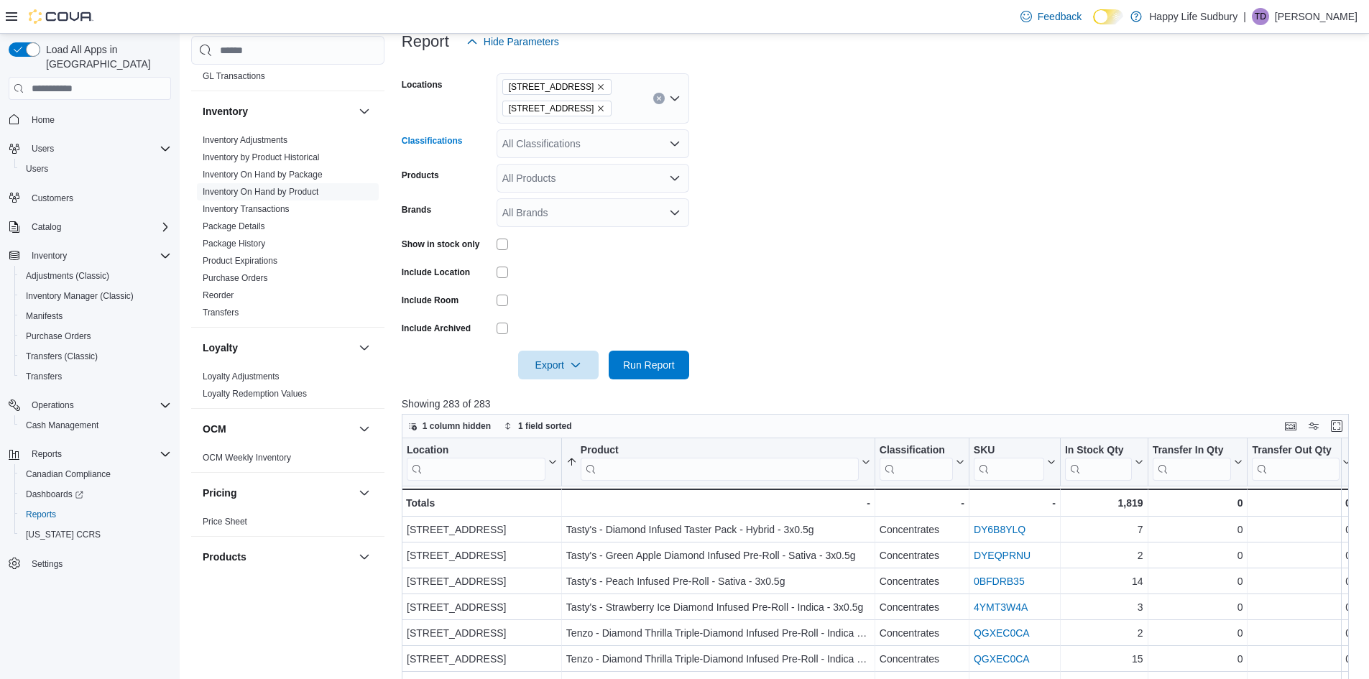
scroll to position [129, 0]
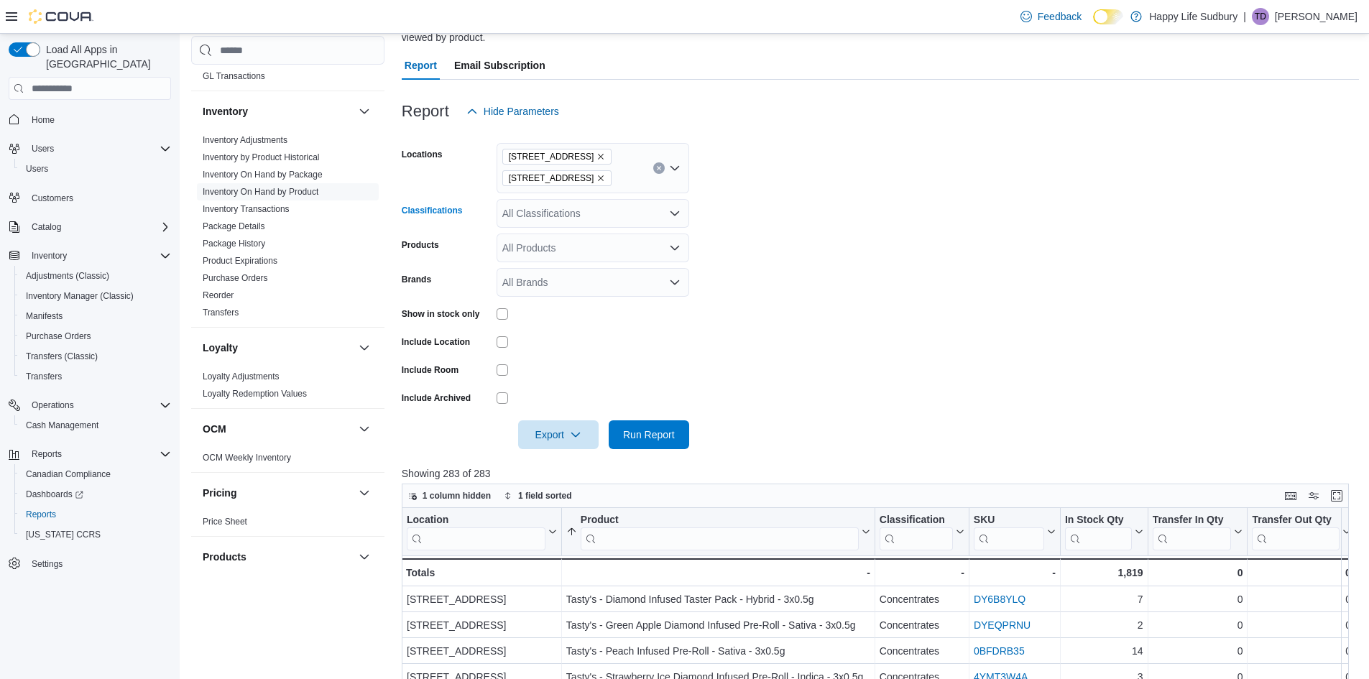
click at [604, 213] on div "All Classifications Combo box. Selected. Combo box input. All Classifications. …" at bounding box center [592, 213] width 193 height 29
click at [547, 256] on span "Flower" at bounding box center [542, 252] width 30 height 14
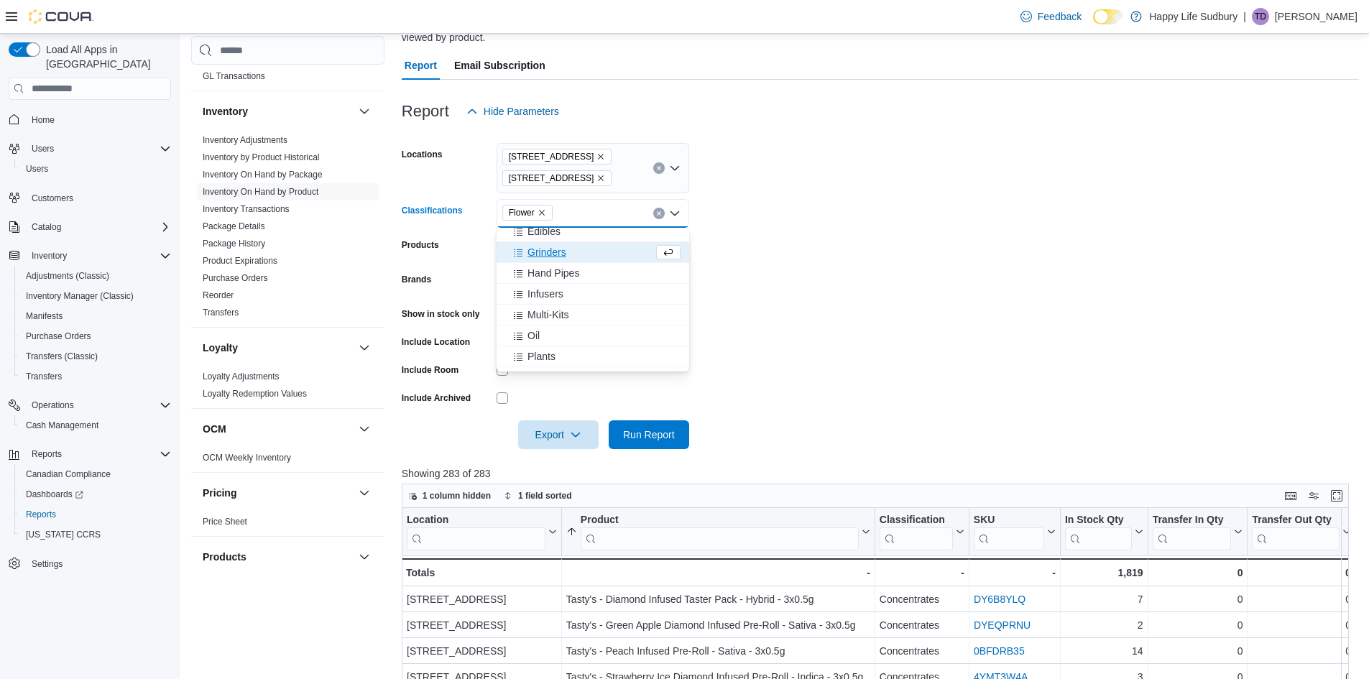
drag, startPoint x: 767, startPoint y: 287, endPoint x: 729, endPoint y: 298, distance: 38.9
click at [762, 287] on form "Locations 1307 Algonquin Ave #1 42 Lakeshore Dr, North Bay Classifications Flow…" at bounding box center [880, 287] width 957 height 323
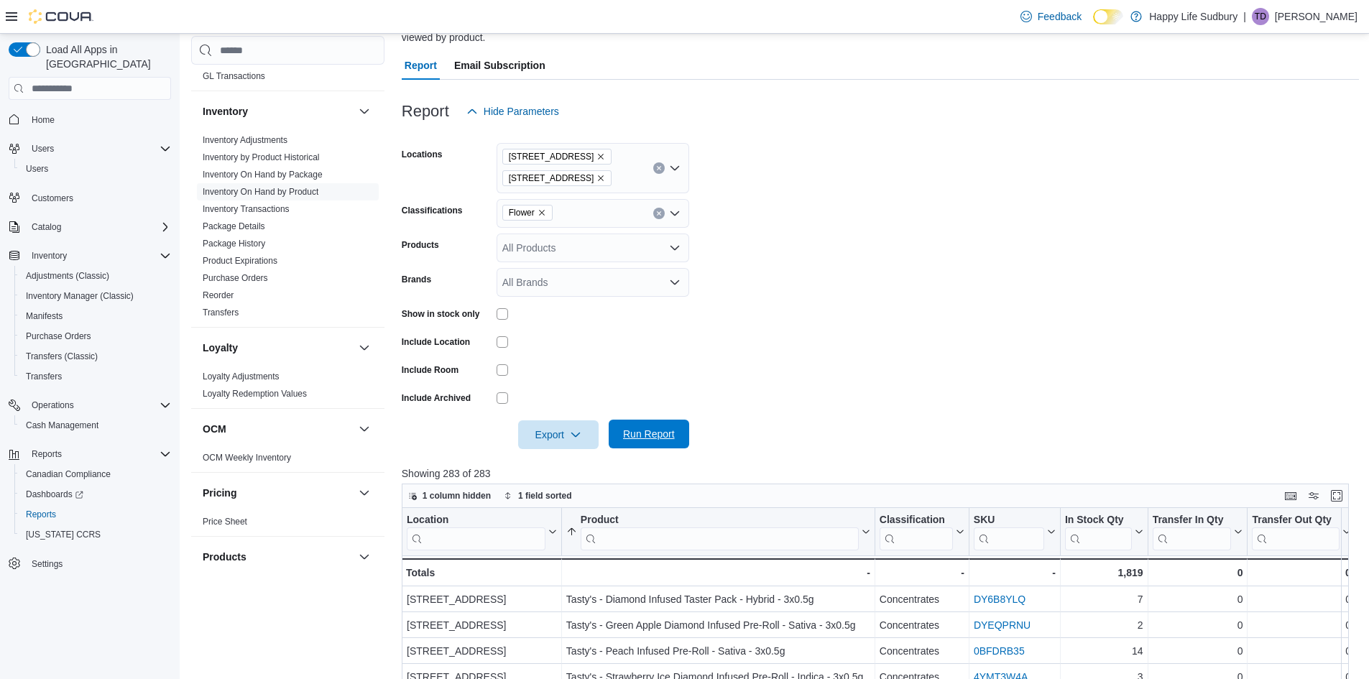
click at [658, 430] on span "Run Report" at bounding box center [649, 434] width 52 height 14
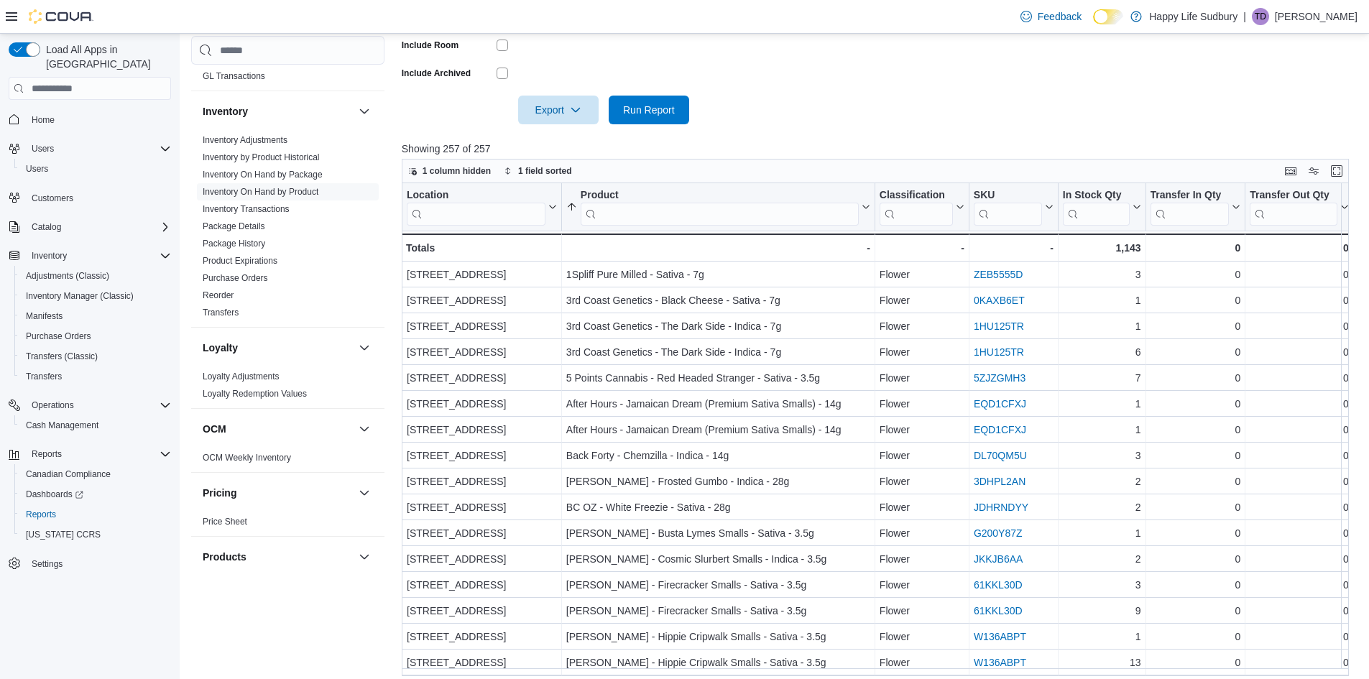
scroll to position [488, 0]
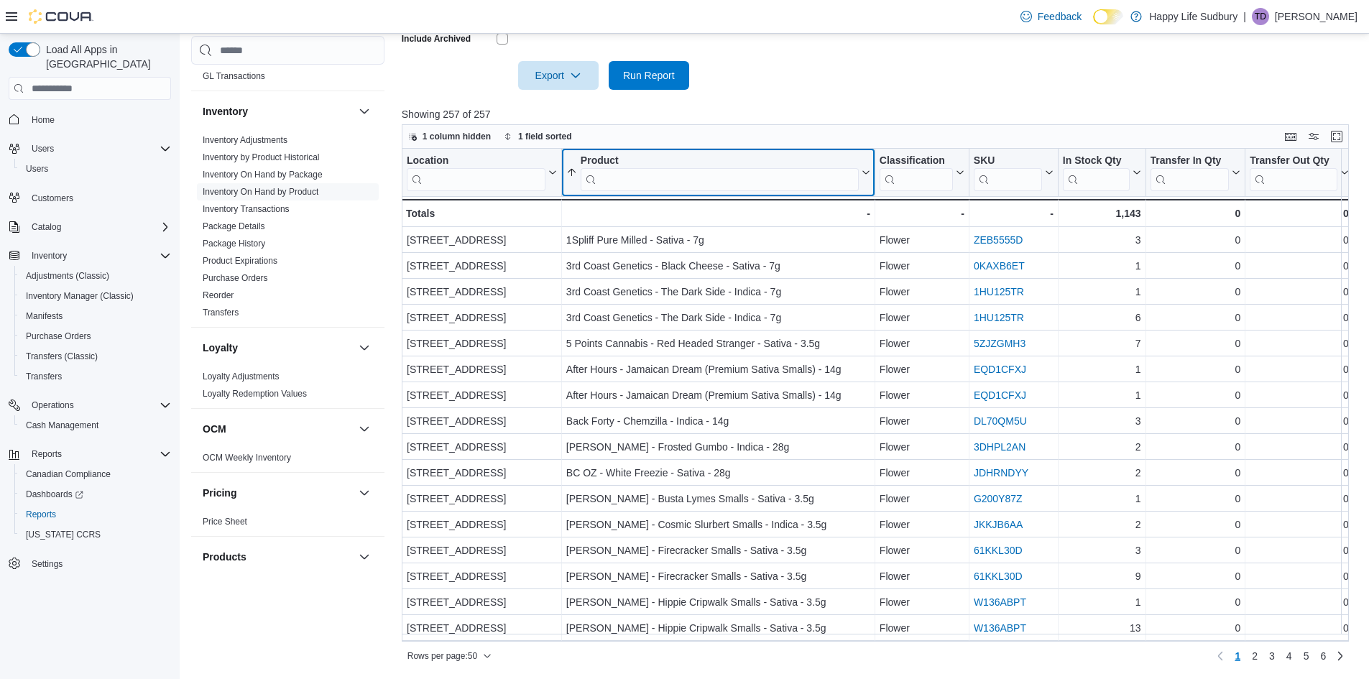
click at [617, 180] on input "search" at bounding box center [719, 179] width 278 height 23
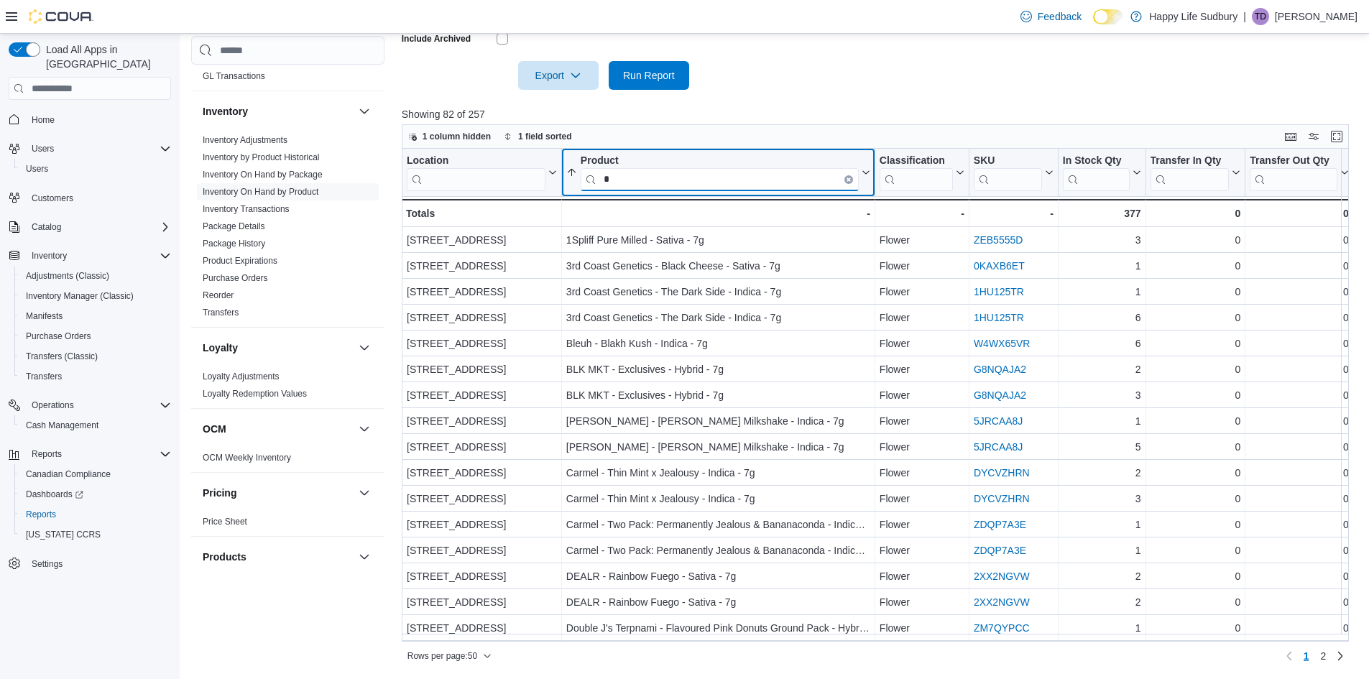
type input "*"
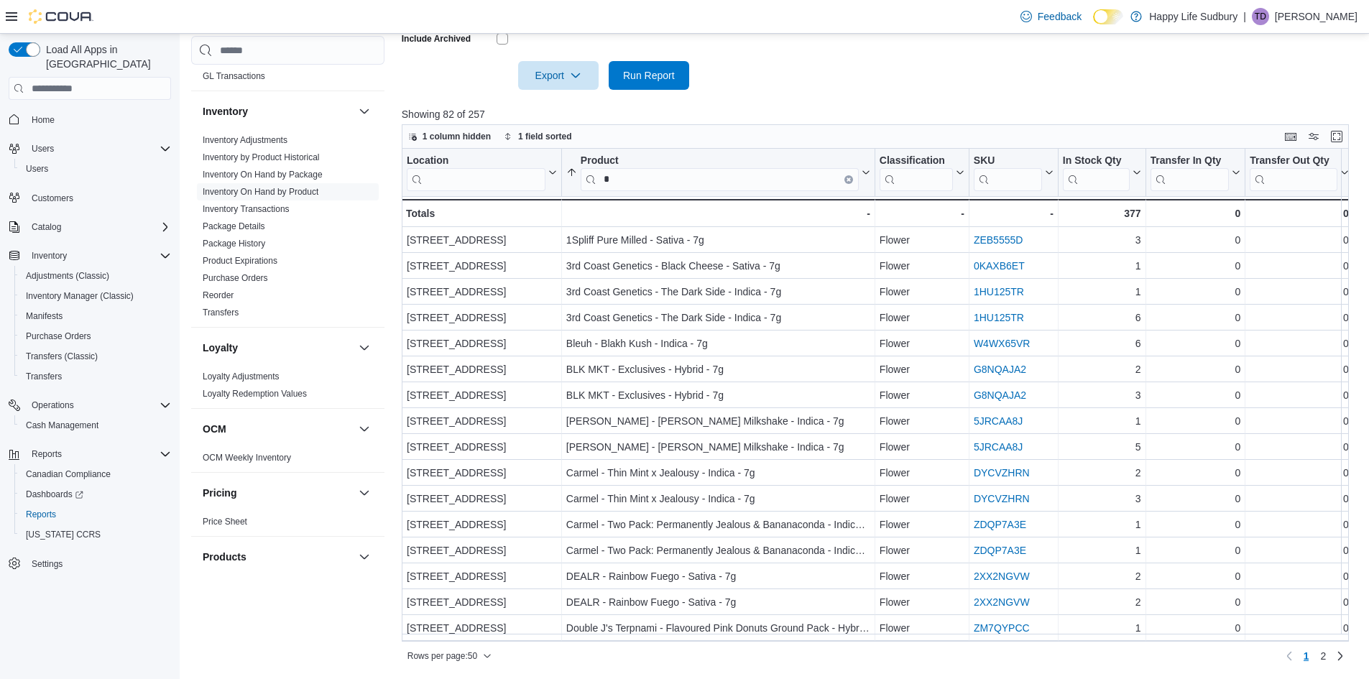
click at [772, 101] on div at bounding box center [880, 98] width 957 height 17
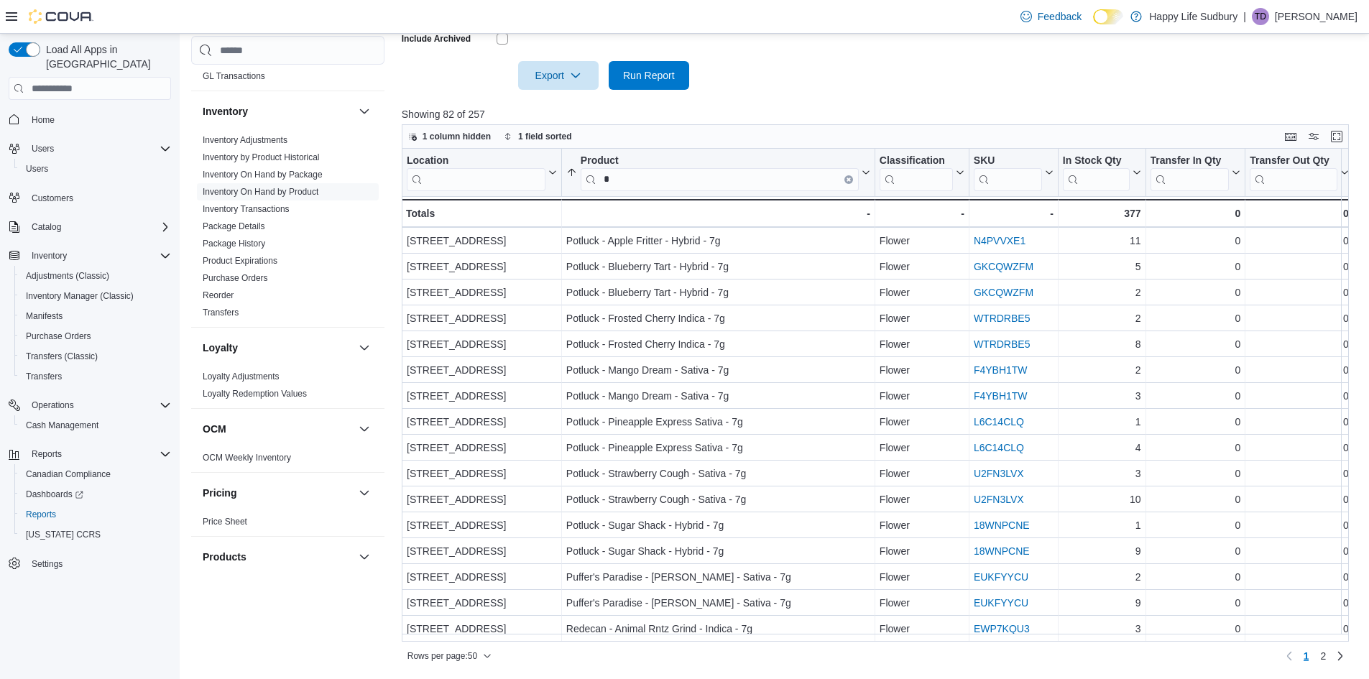
scroll to position [886, 0]
click at [1325, 659] on span "2" at bounding box center [1323, 656] width 6 height 14
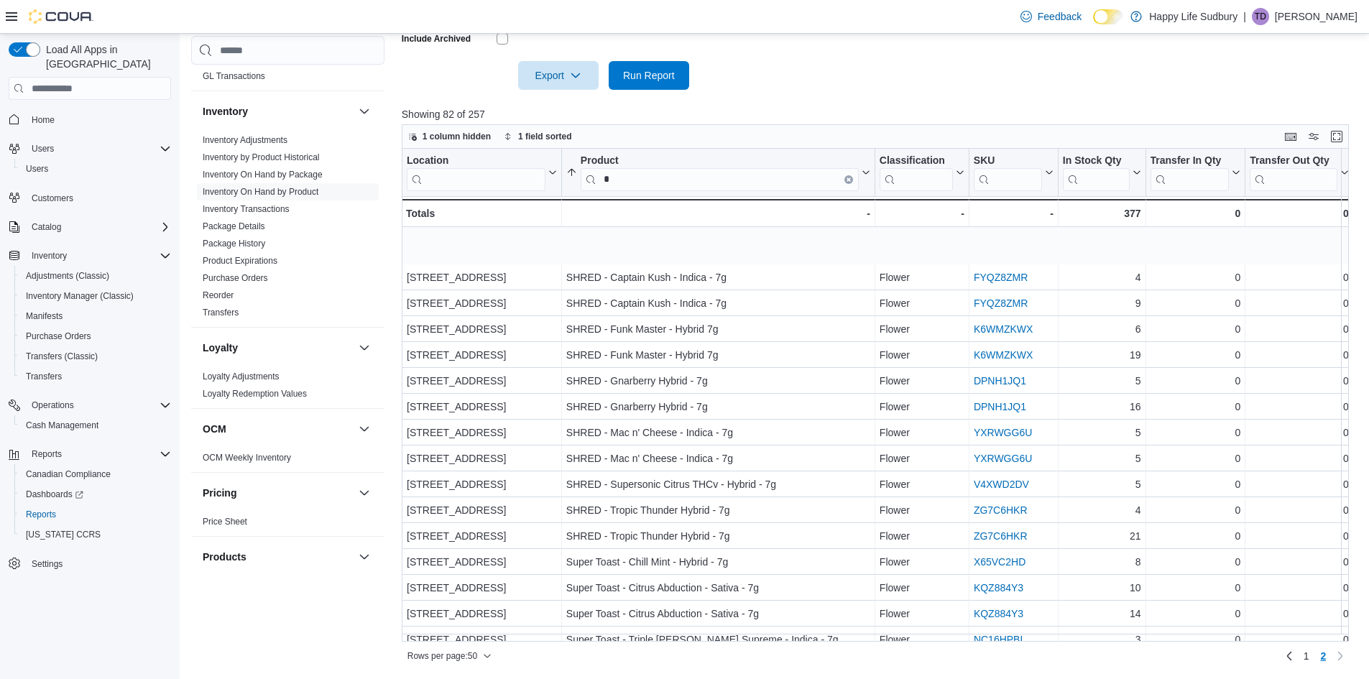
scroll to position [61, 0]
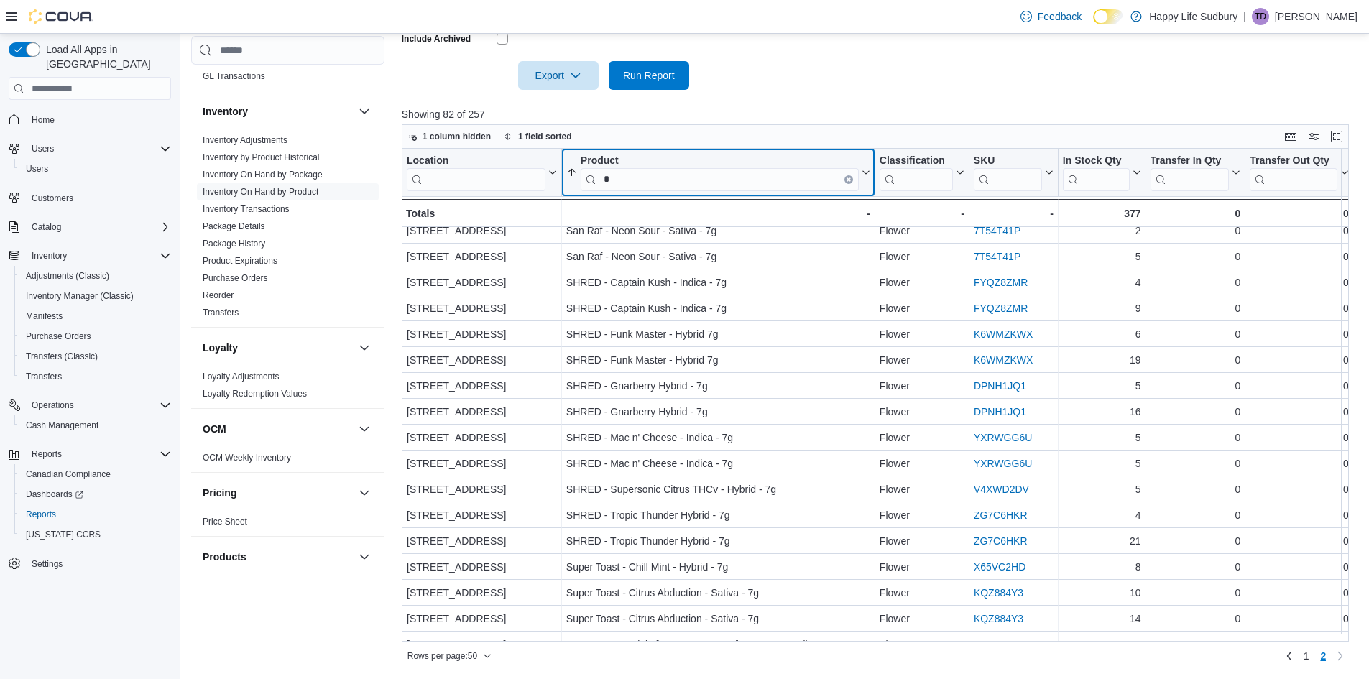
click at [645, 183] on input "*" at bounding box center [719, 179] width 278 height 23
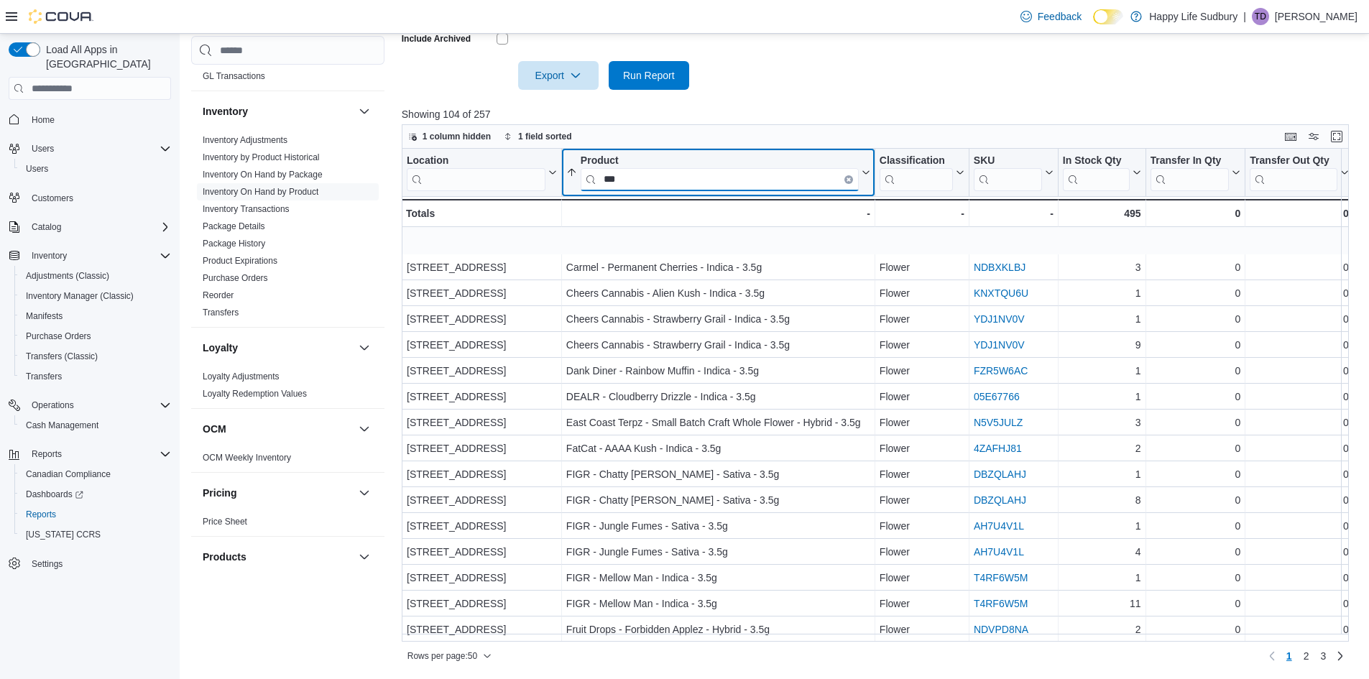
scroll to position [790, 0]
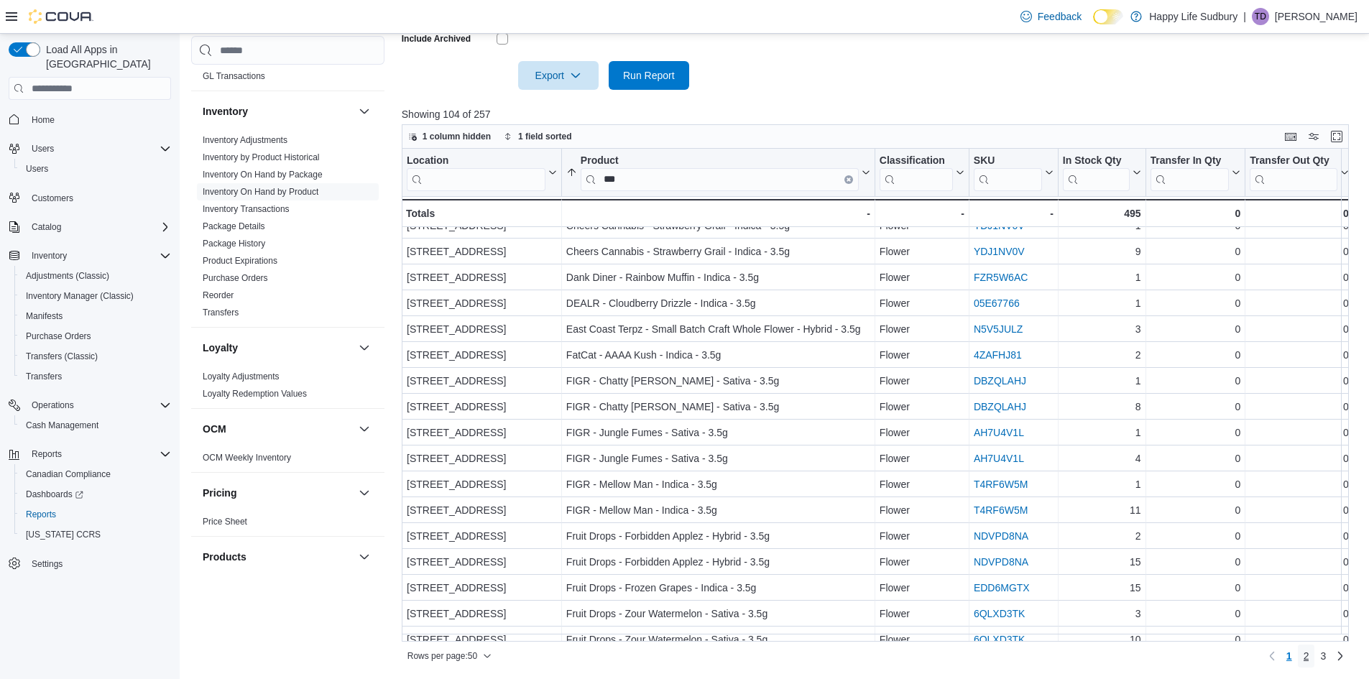
click at [1309, 660] on span "2" at bounding box center [1306, 656] width 6 height 14
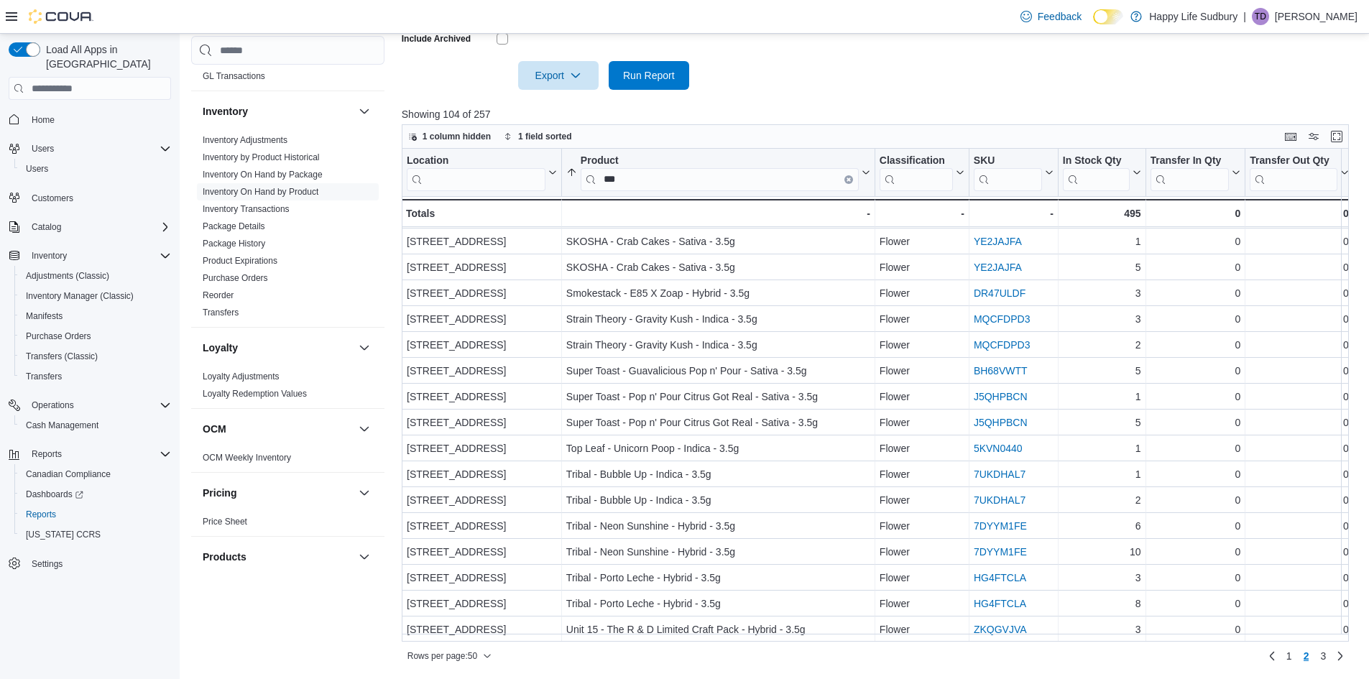
scroll to position [886, 0]
click at [1325, 654] on span "3" at bounding box center [1323, 656] width 6 height 14
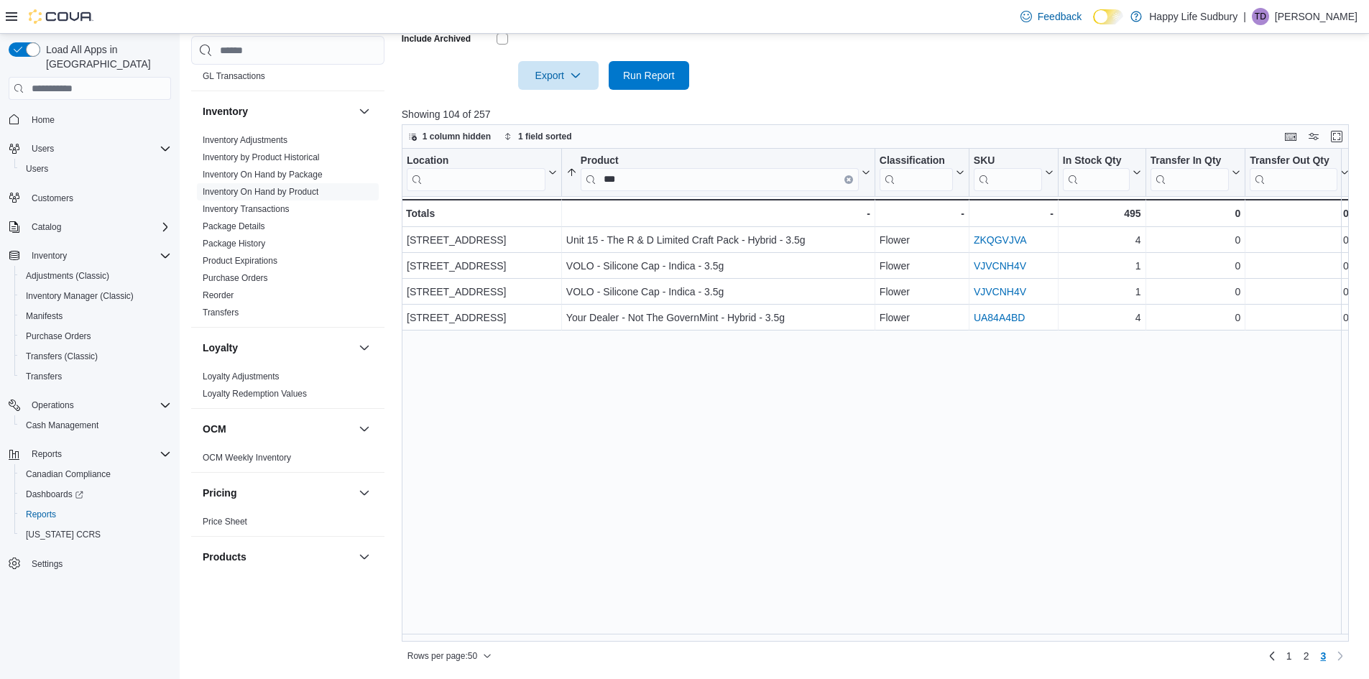
scroll to position [0, 0]
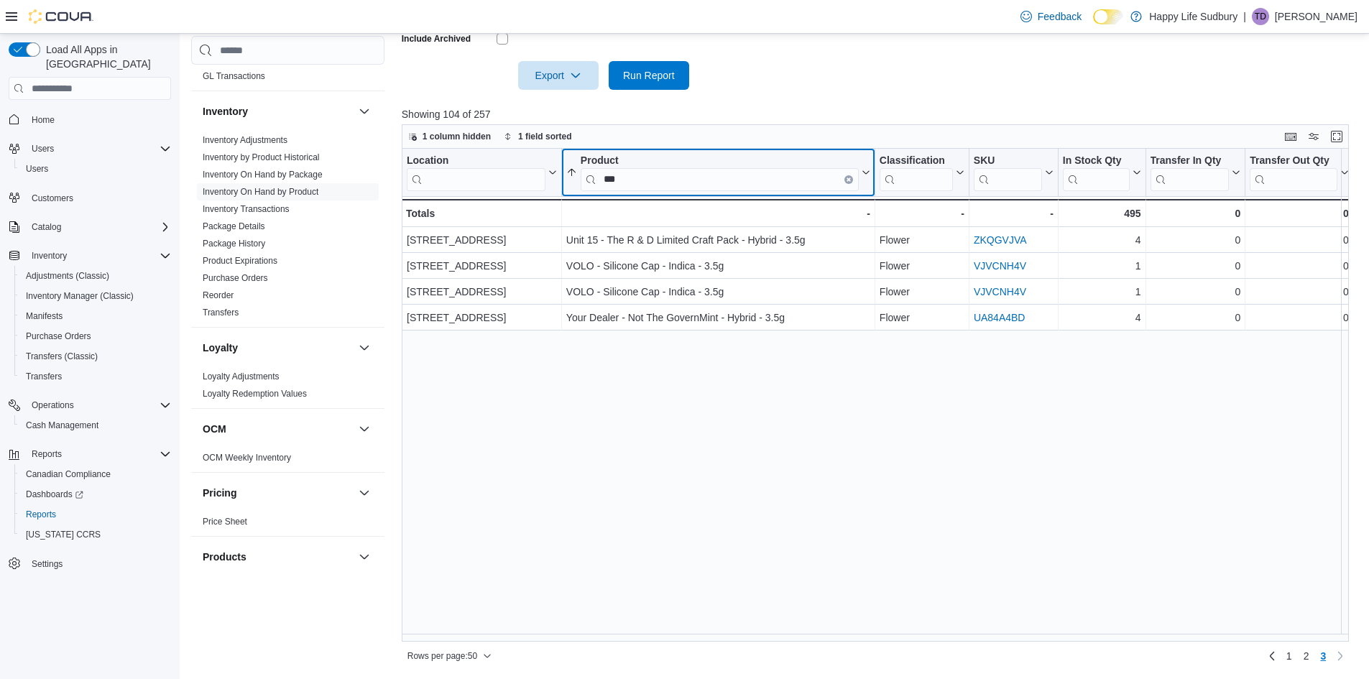
click at [640, 179] on input "***" at bounding box center [719, 179] width 278 height 23
type input "*"
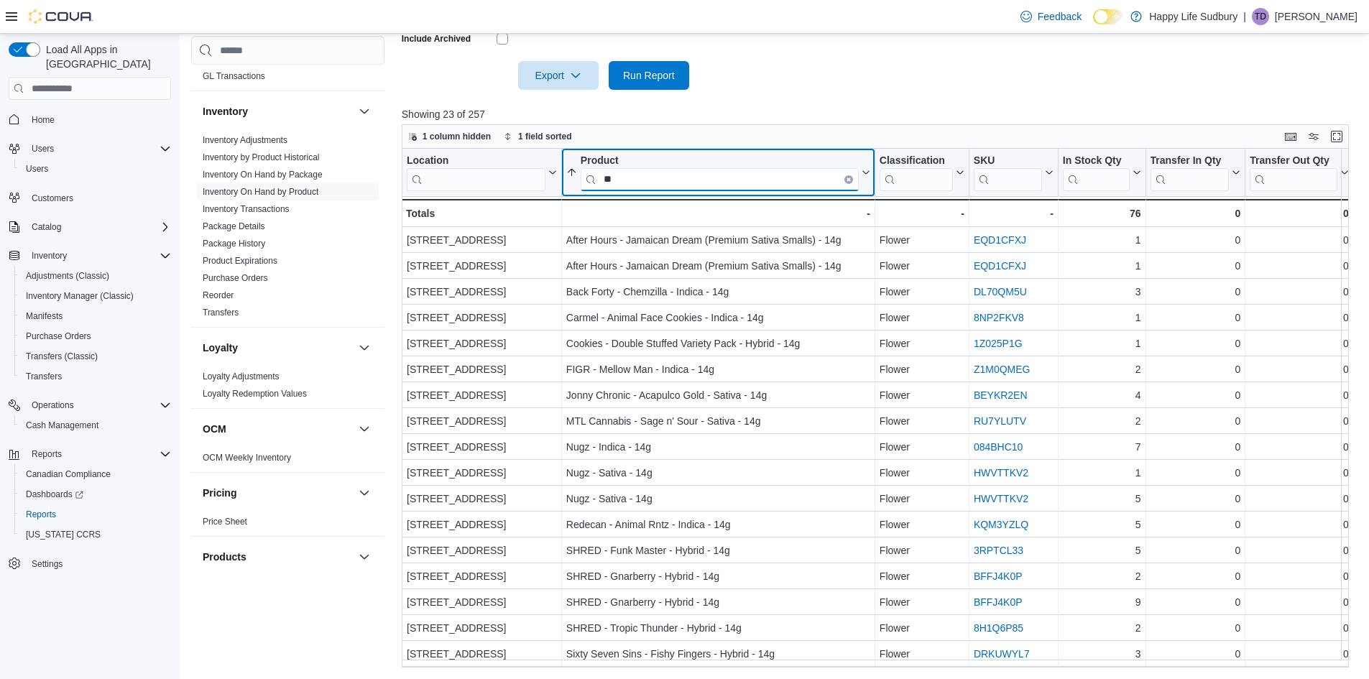
type input "*"
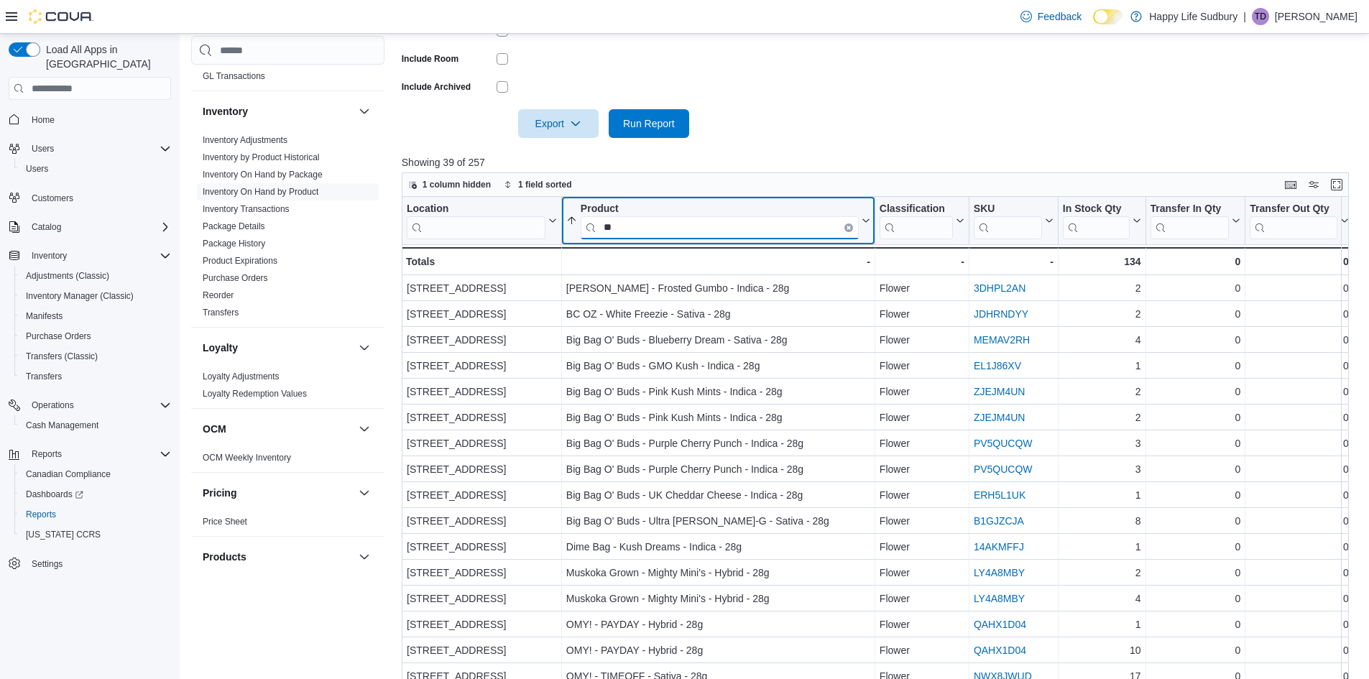
scroll to position [416, 0]
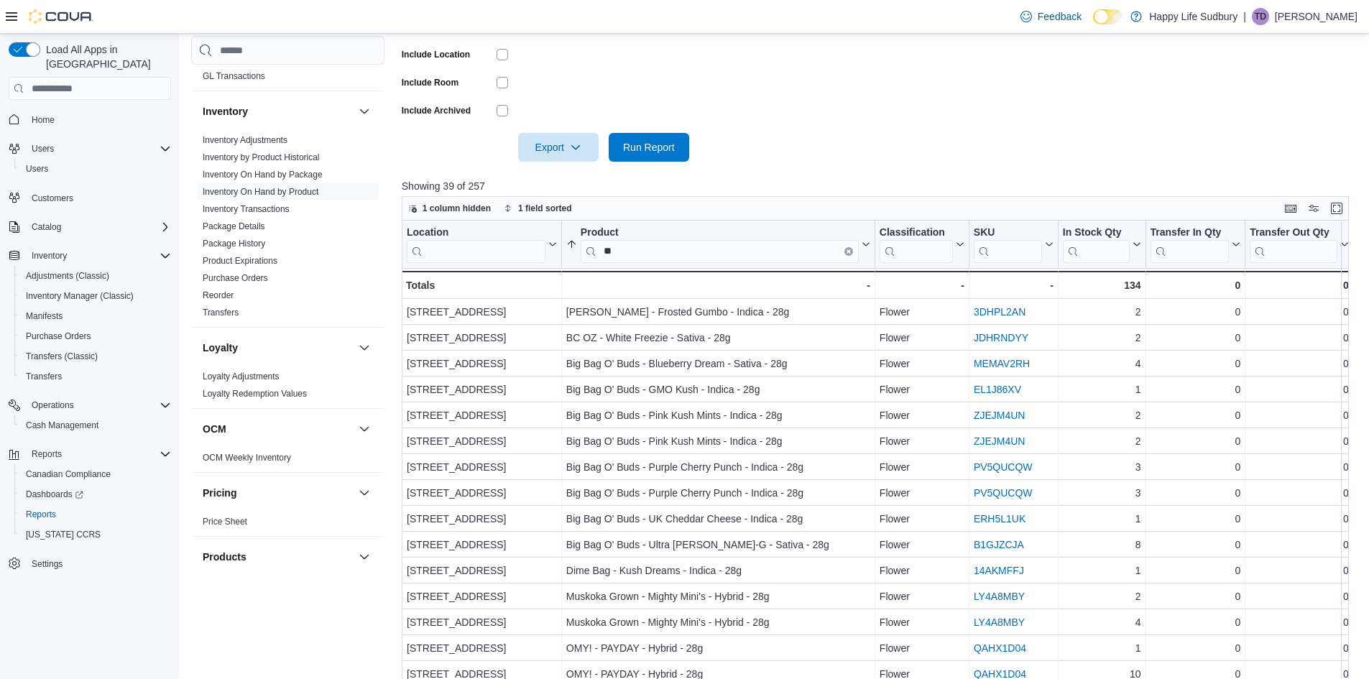
click at [731, 176] on div at bounding box center [880, 170] width 957 height 17
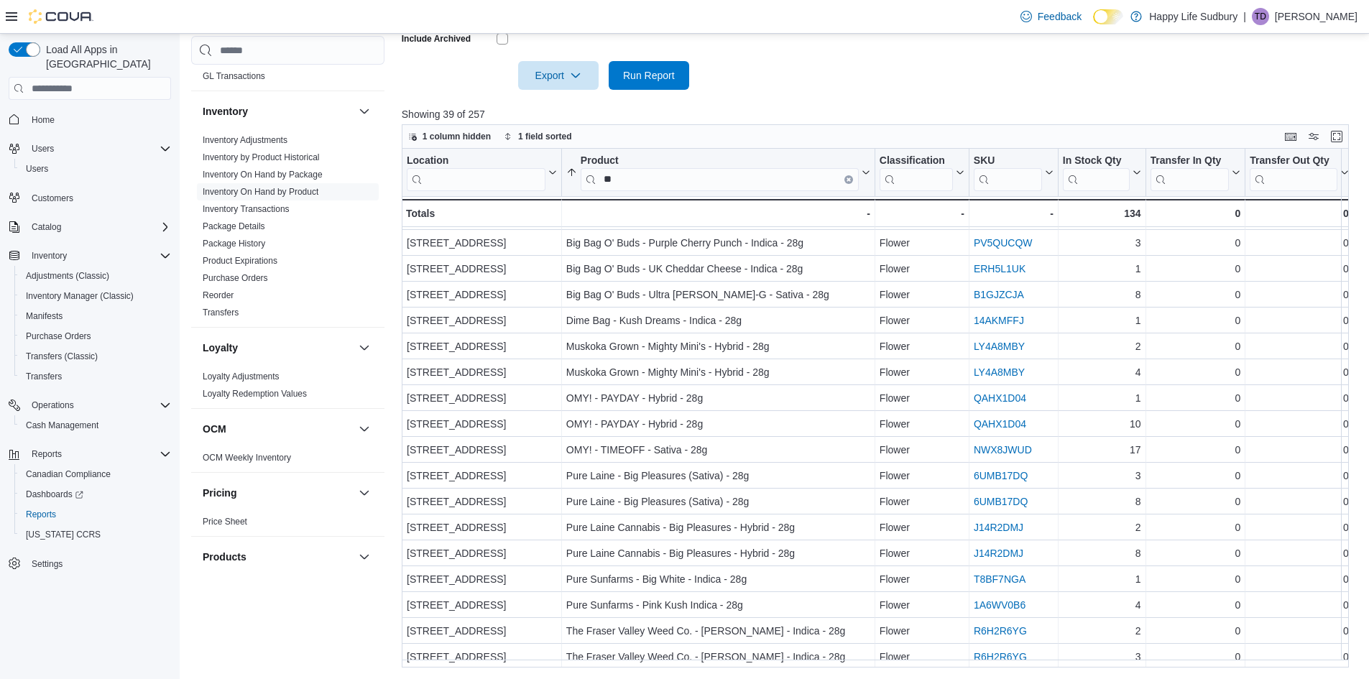
scroll to position [73, 0]
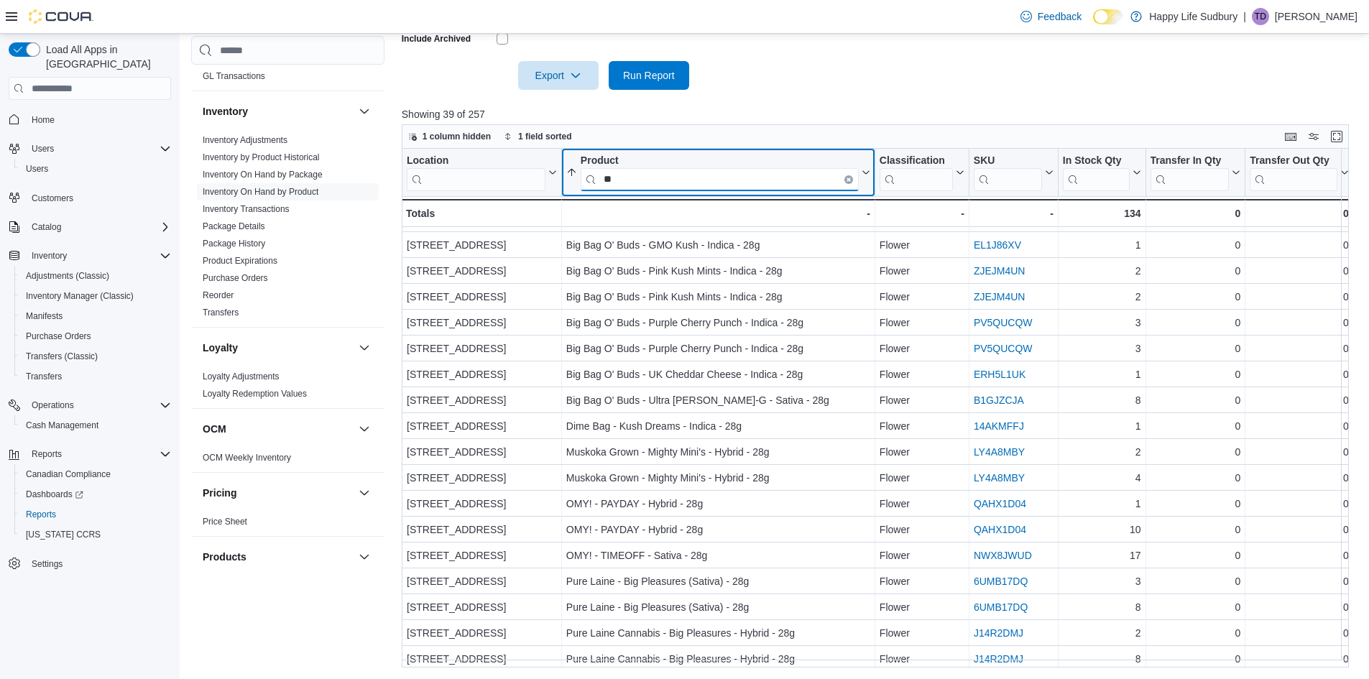
click at [647, 186] on input "**" at bounding box center [719, 179] width 278 height 23
type input "*"
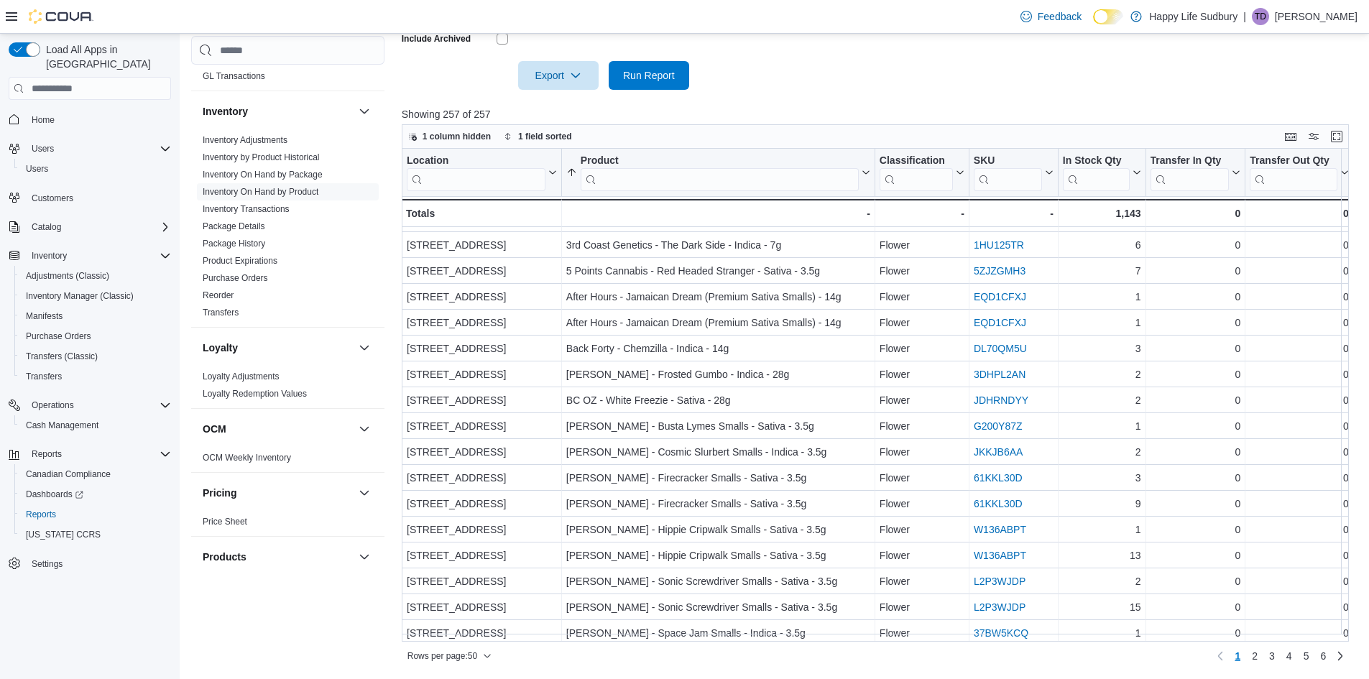
click at [853, 120] on p "Showing 257 of 257" at bounding box center [880, 114] width 957 height 14
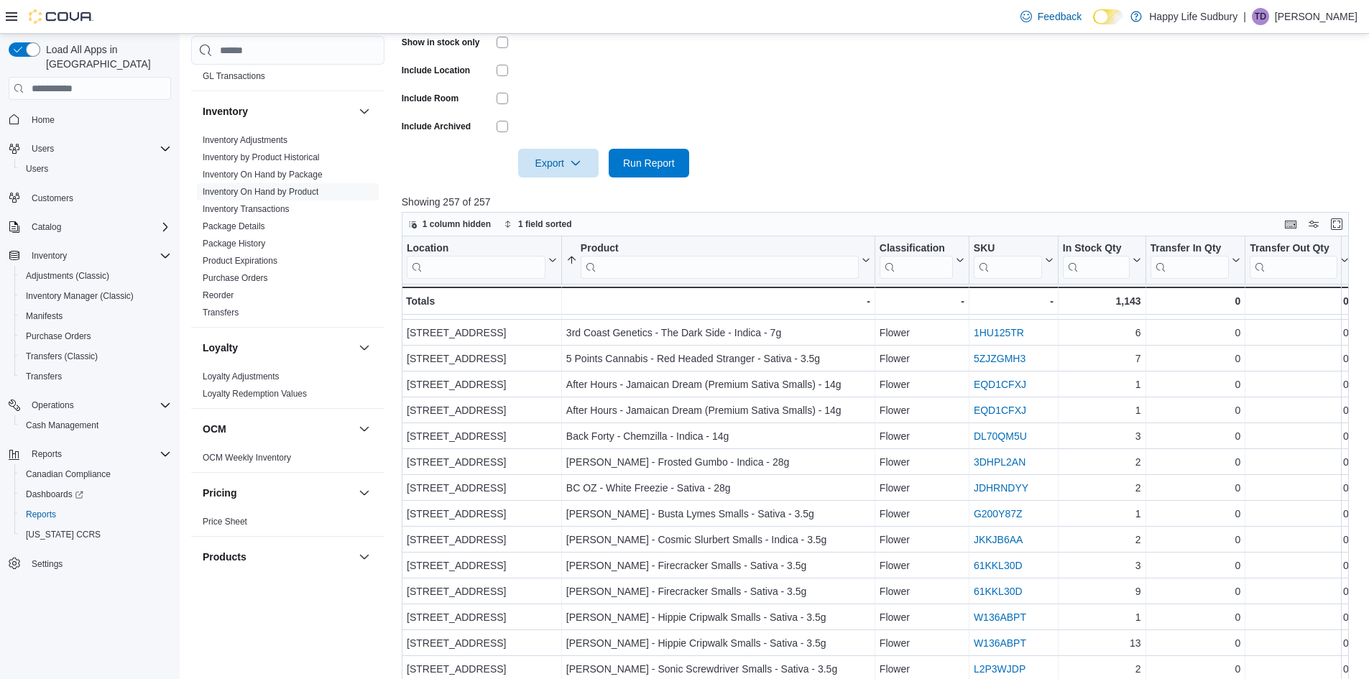
scroll to position [272, 0]
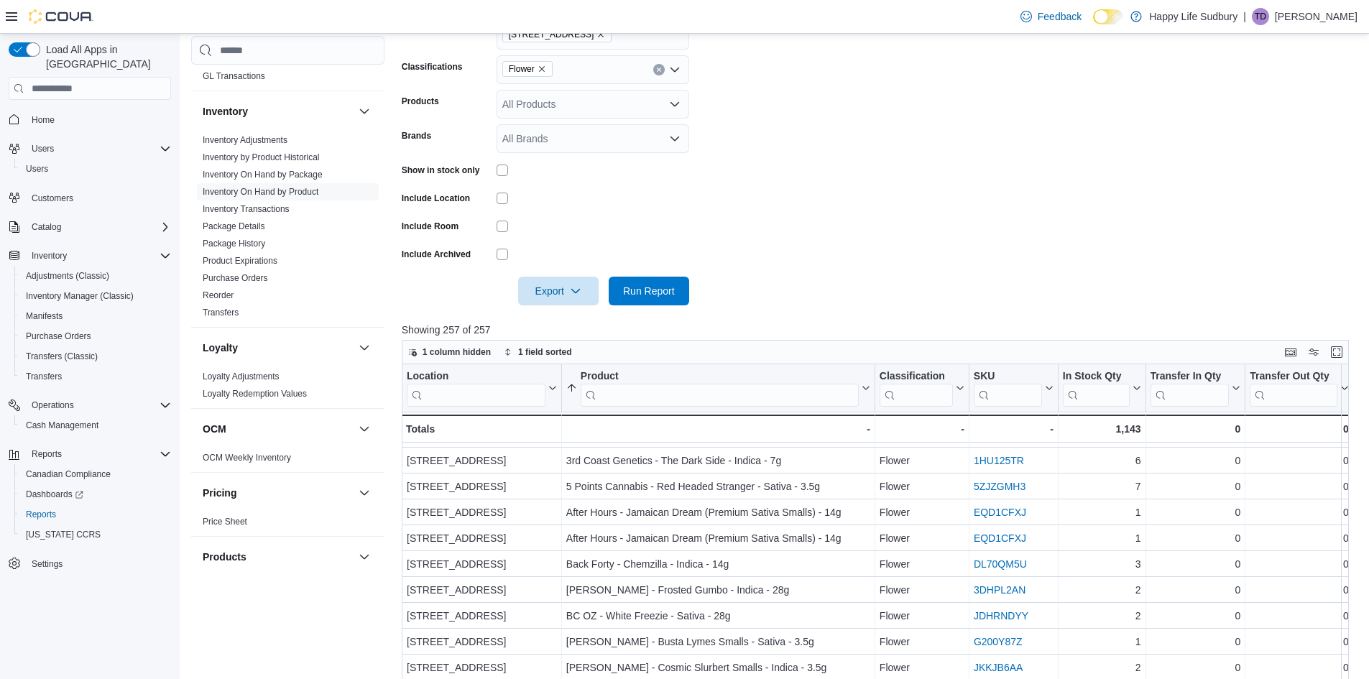
click at [545, 68] on icon "Remove Flower from selection in this group" at bounding box center [541, 69] width 9 height 9
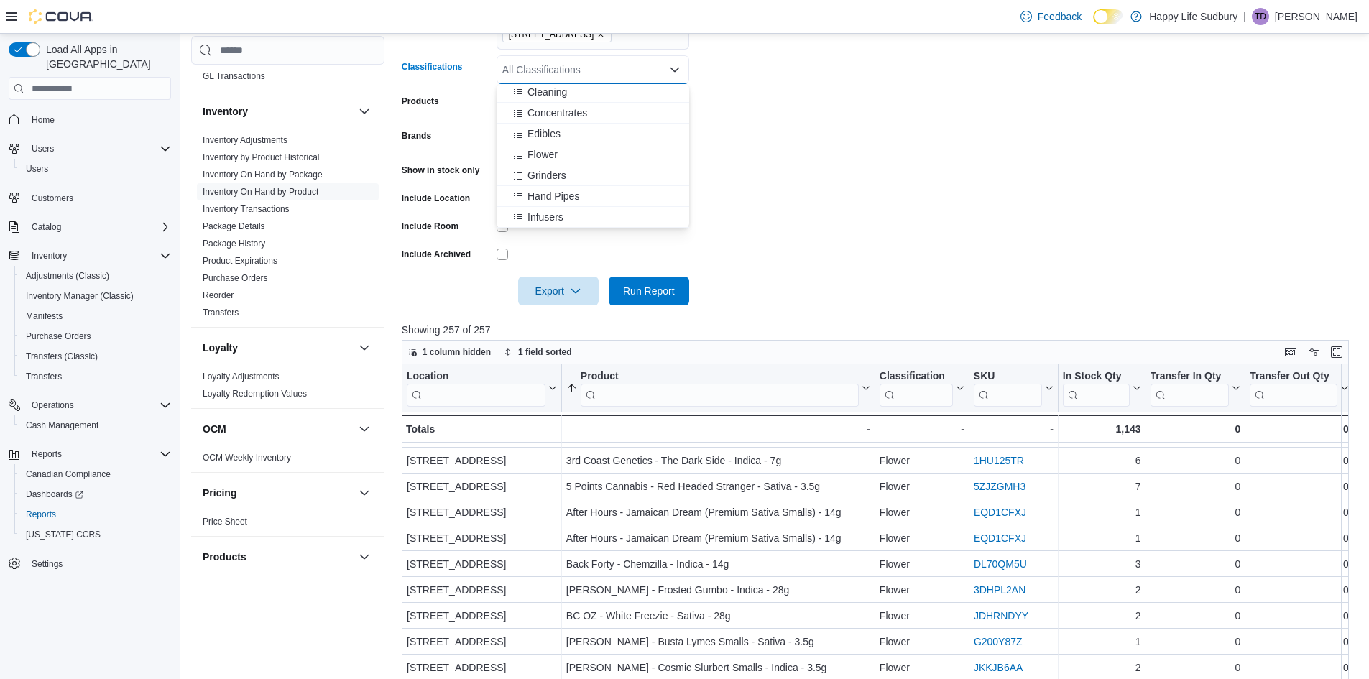
scroll to position [144, 0]
click at [560, 121] on div "Edibles" at bounding box center [592, 117] width 175 height 14
click at [917, 172] on form "Locations 1307 Algonquin Ave #1 42 Lakeshore Dr, North Bay Classifications Edib…" at bounding box center [880, 143] width 957 height 323
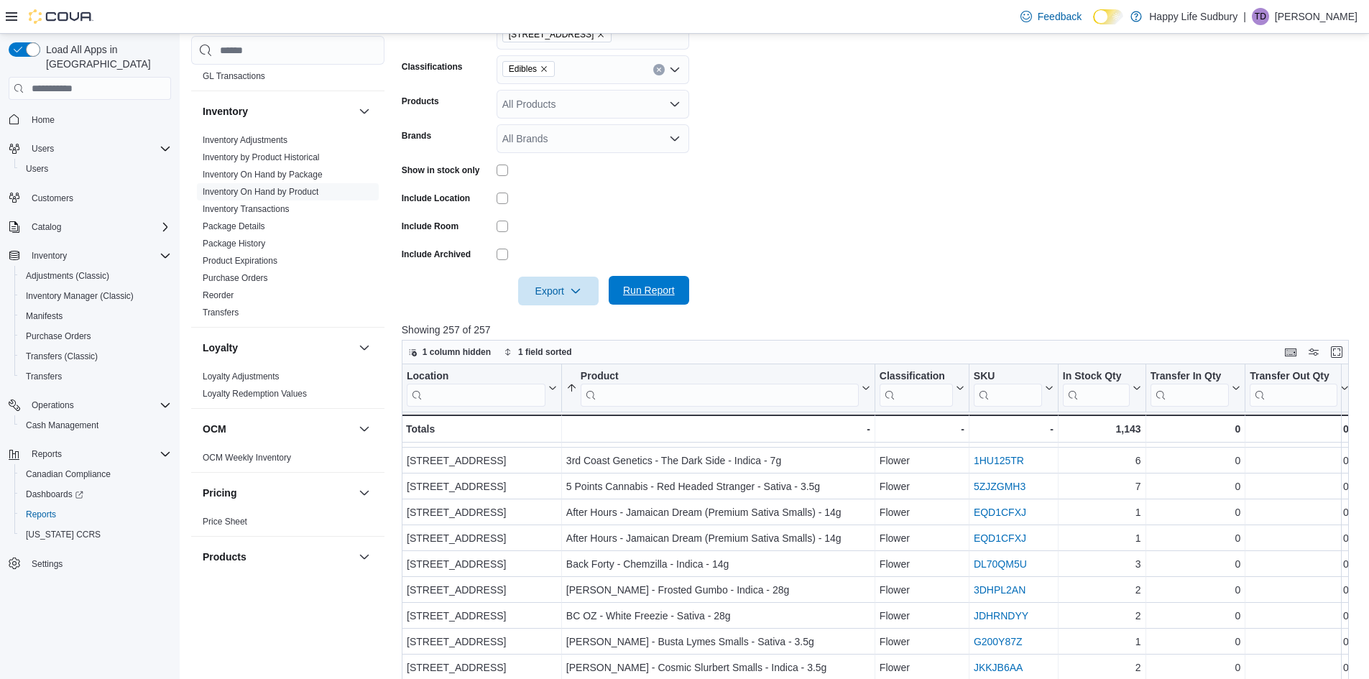
click at [666, 291] on span "Run Report" at bounding box center [649, 290] width 52 height 14
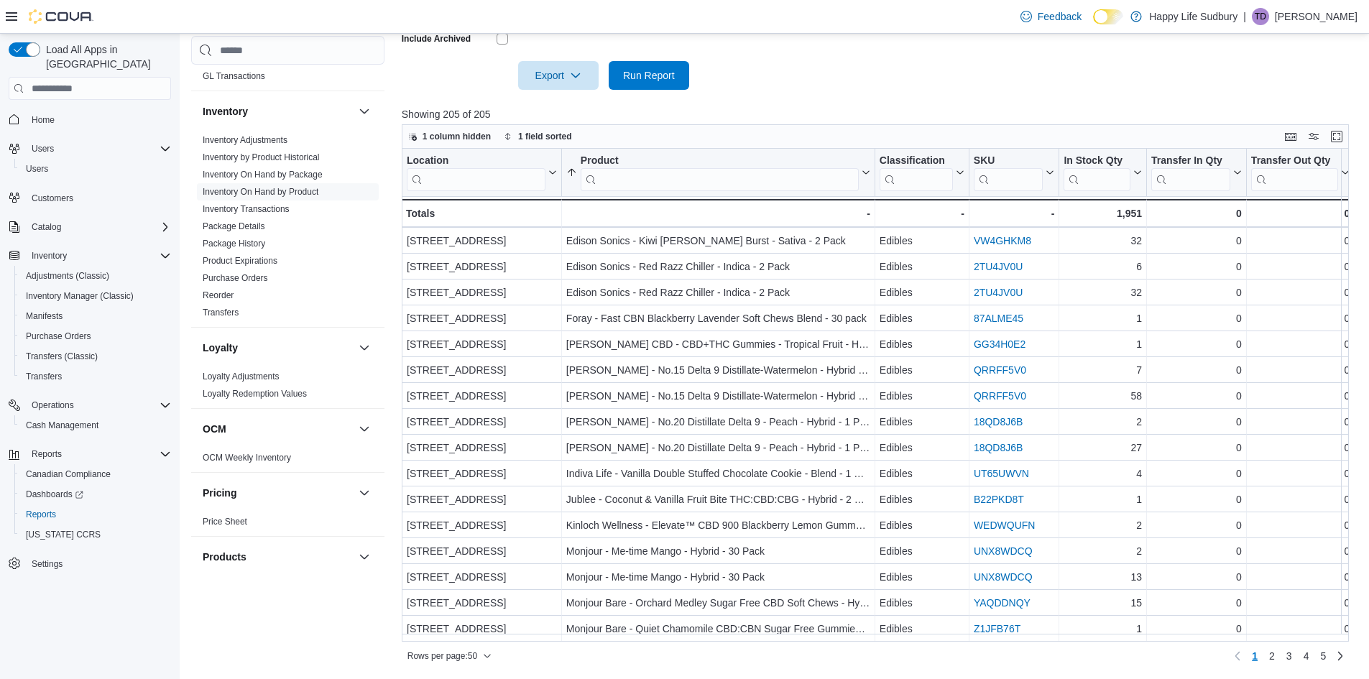
scroll to position [886, 0]
click at [1274, 659] on span "2" at bounding box center [1272, 656] width 6 height 14
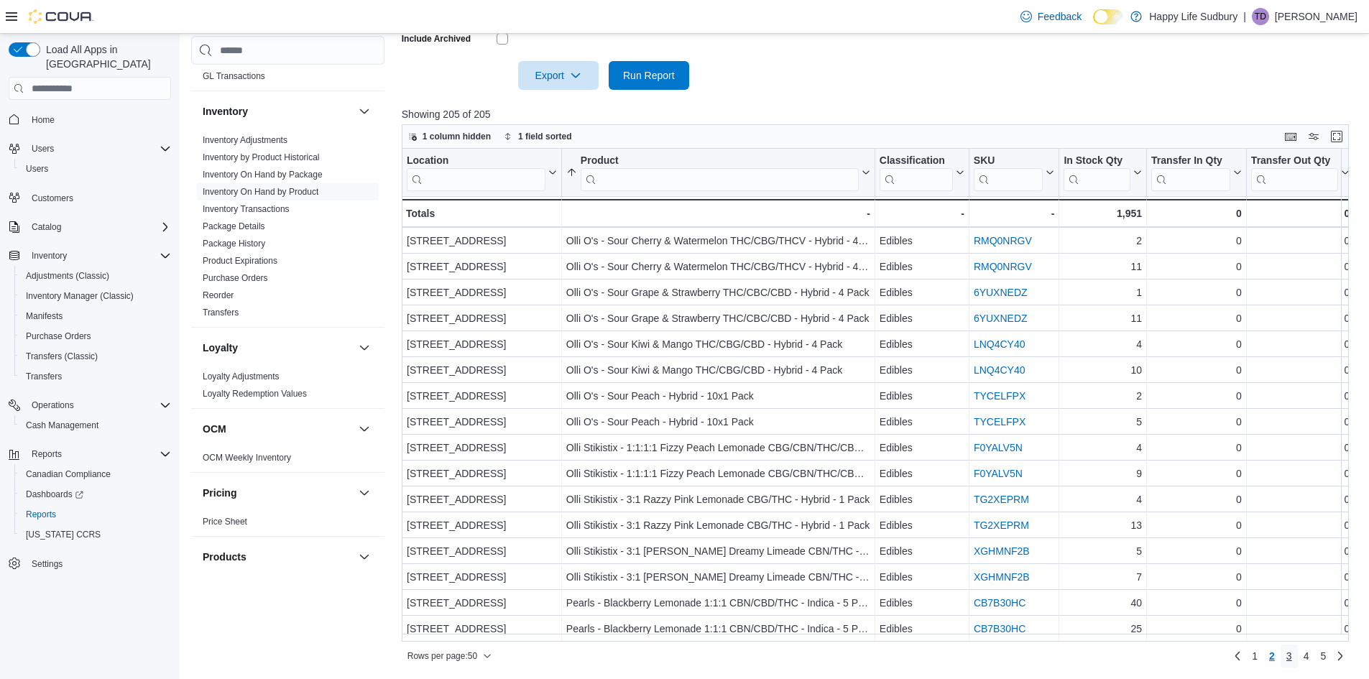
click at [1292, 659] on span "3" at bounding box center [1289, 656] width 6 height 14
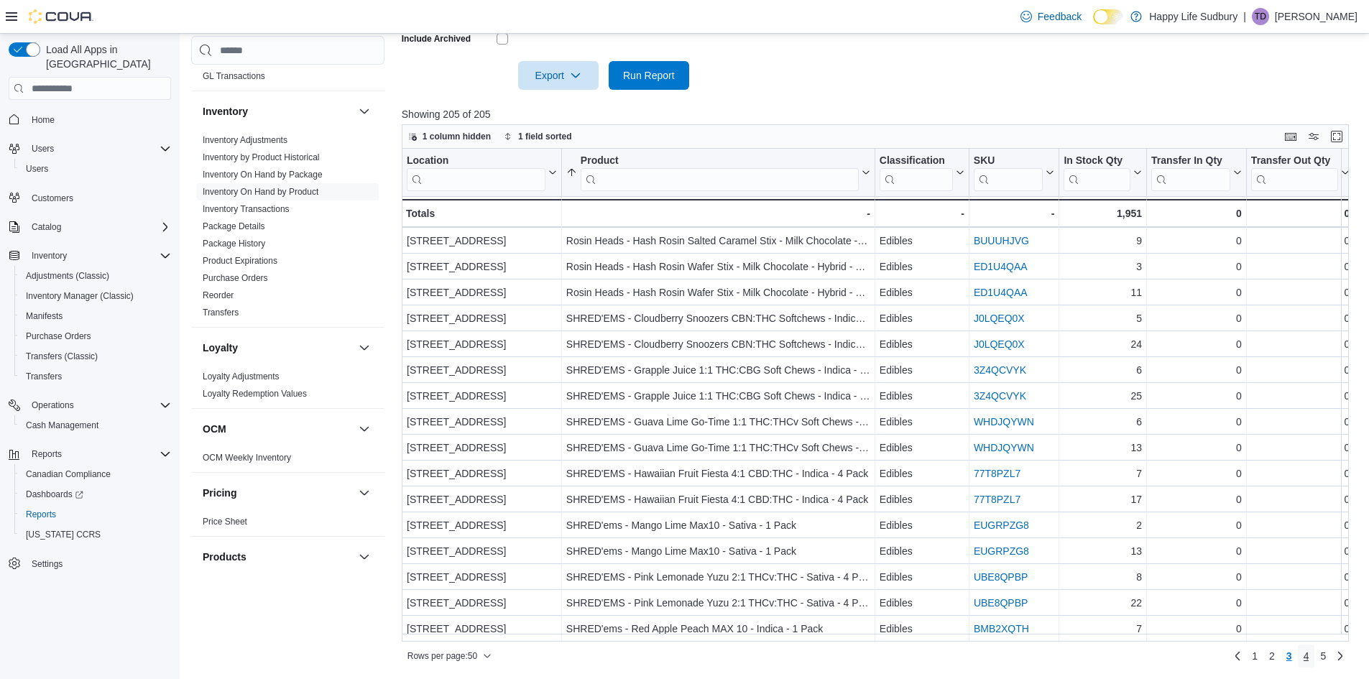
click at [1309, 659] on span "4" at bounding box center [1306, 656] width 6 height 14
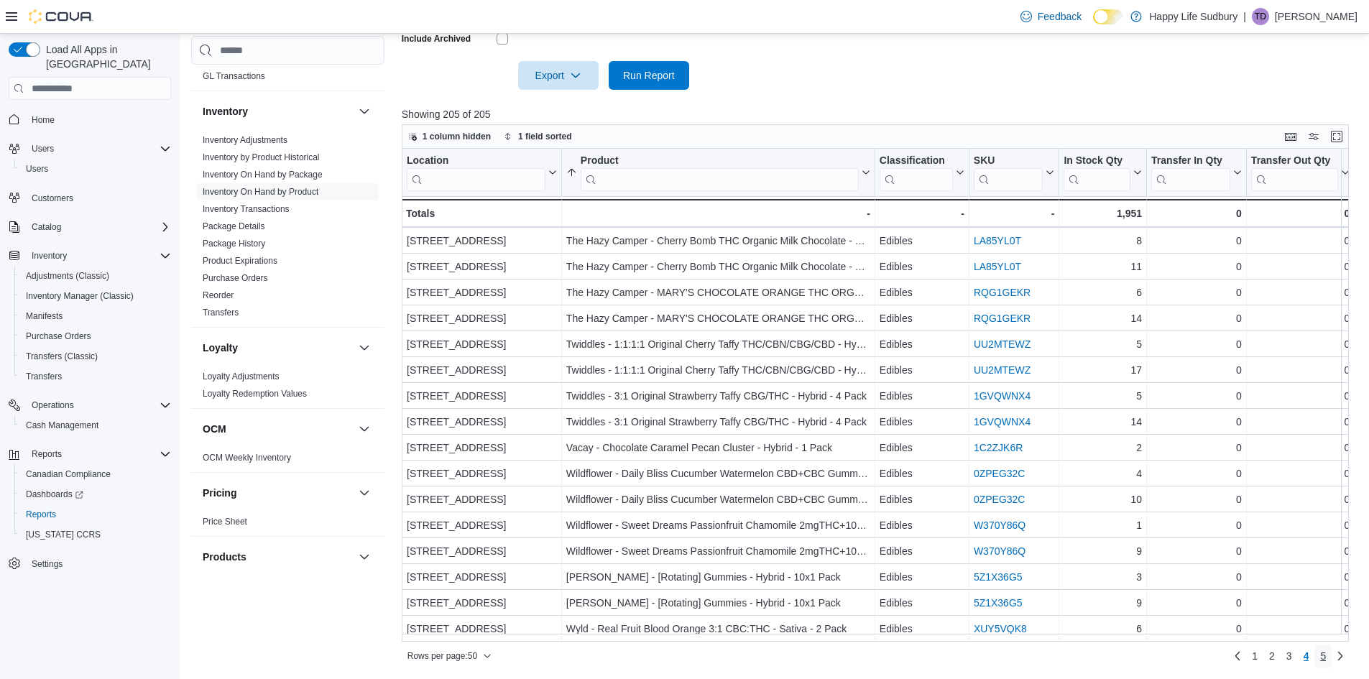
click at [1325, 655] on span "5" at bounding box center [1323, 656] width 6 height 14
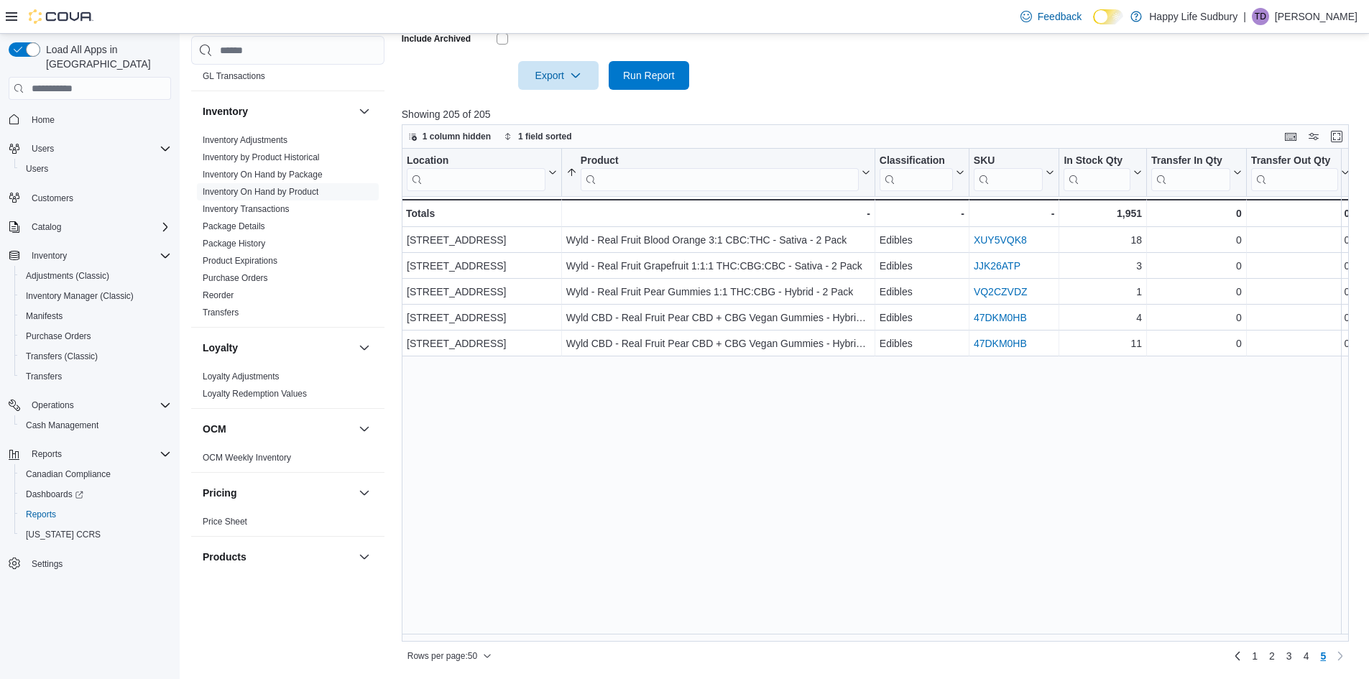
scroll to position [0, 0]
click at [689, 399] on div "Location Click to view column header actions Product Sorted ascending . Click t…" at bounding box center [880, 395] width 957 height 493
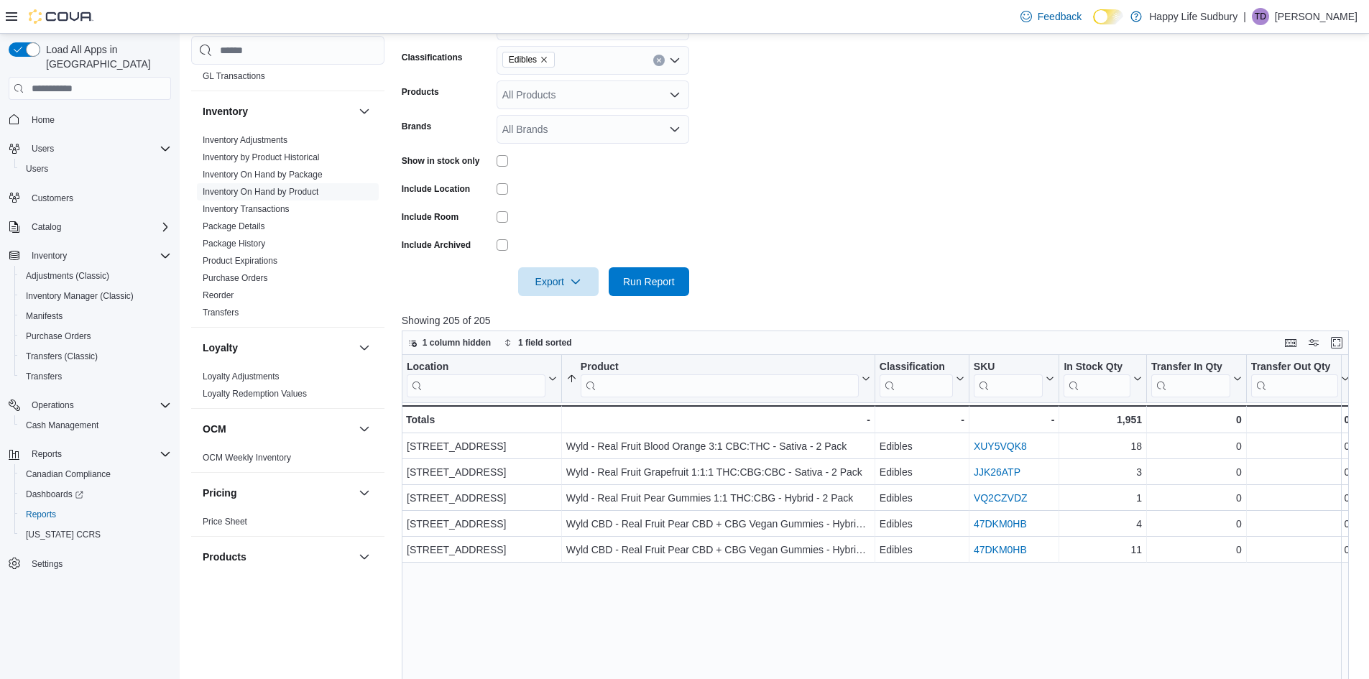
scroll to position [200, 0]
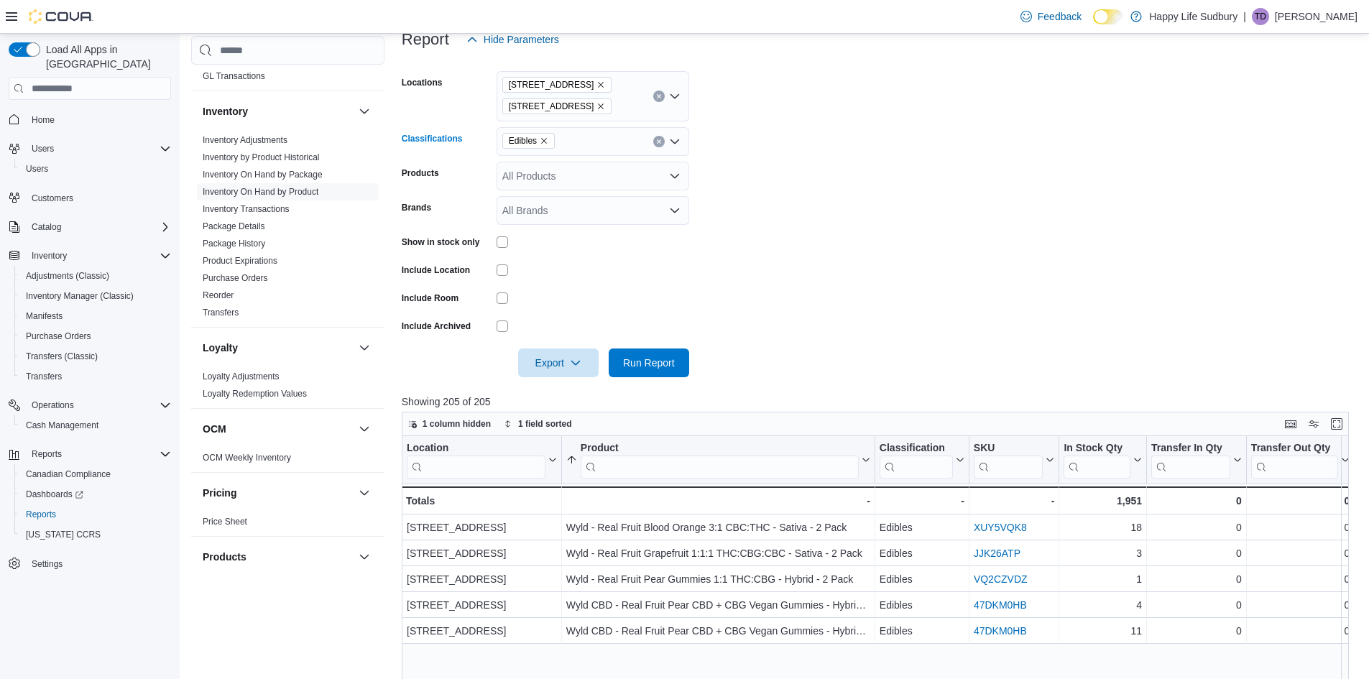
click at [542, 143] on icon "Remove Edibles from selection in this group" at bounding box center [544, 141] width 6 height 6
click at [560, 232] on span "Beverages" at bounding box center [551, 228] width 48 height 14
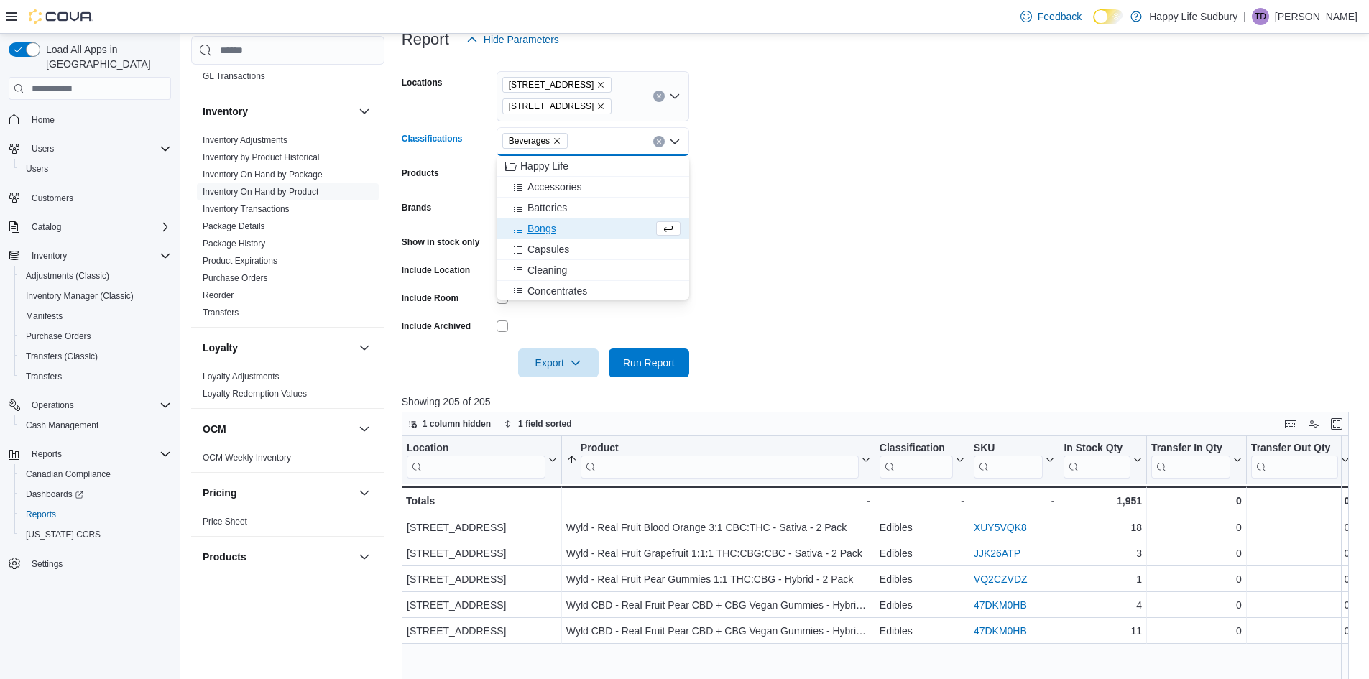
click at [824, 282] on form "Locations 1307 Algonquin Ave #1 42 Lakeshore Dr, North Bay Classifications Beve…" at bounding box center [880, 215] width 957 height 323
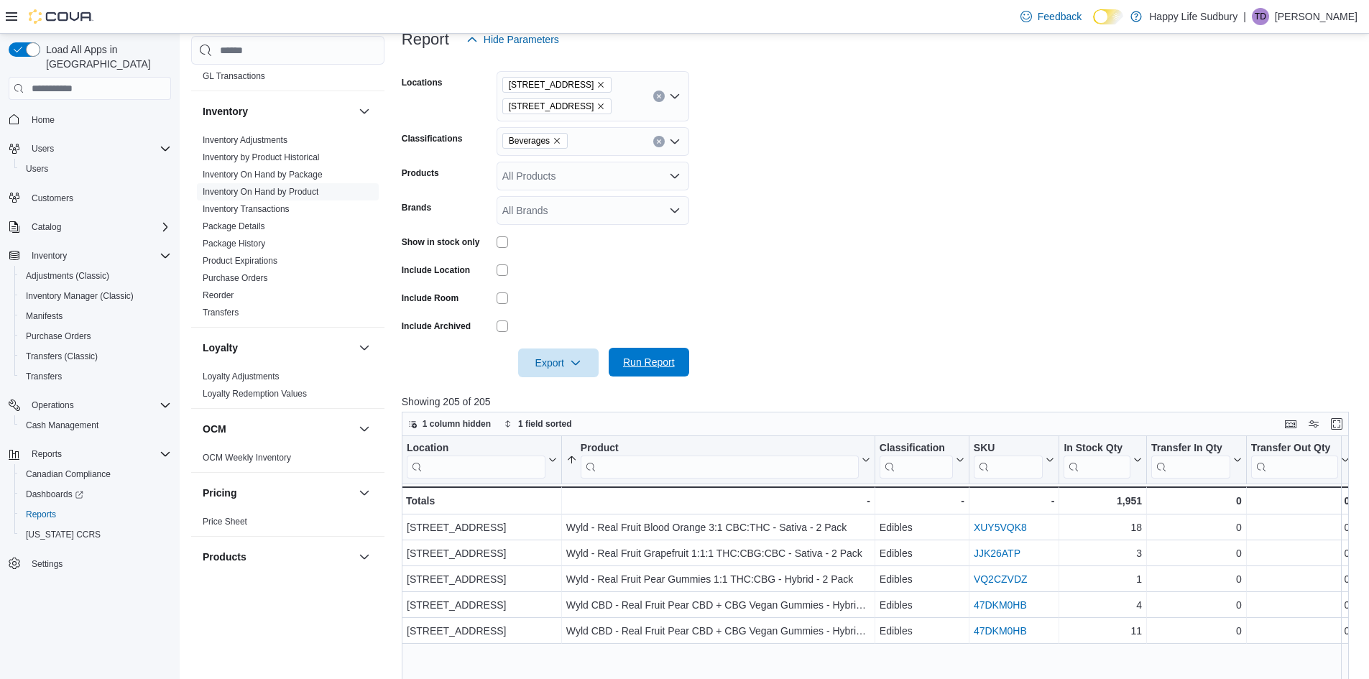
click at [643, 364] on span "Run Report" at bounding box center [649, 362] width 52 height 14
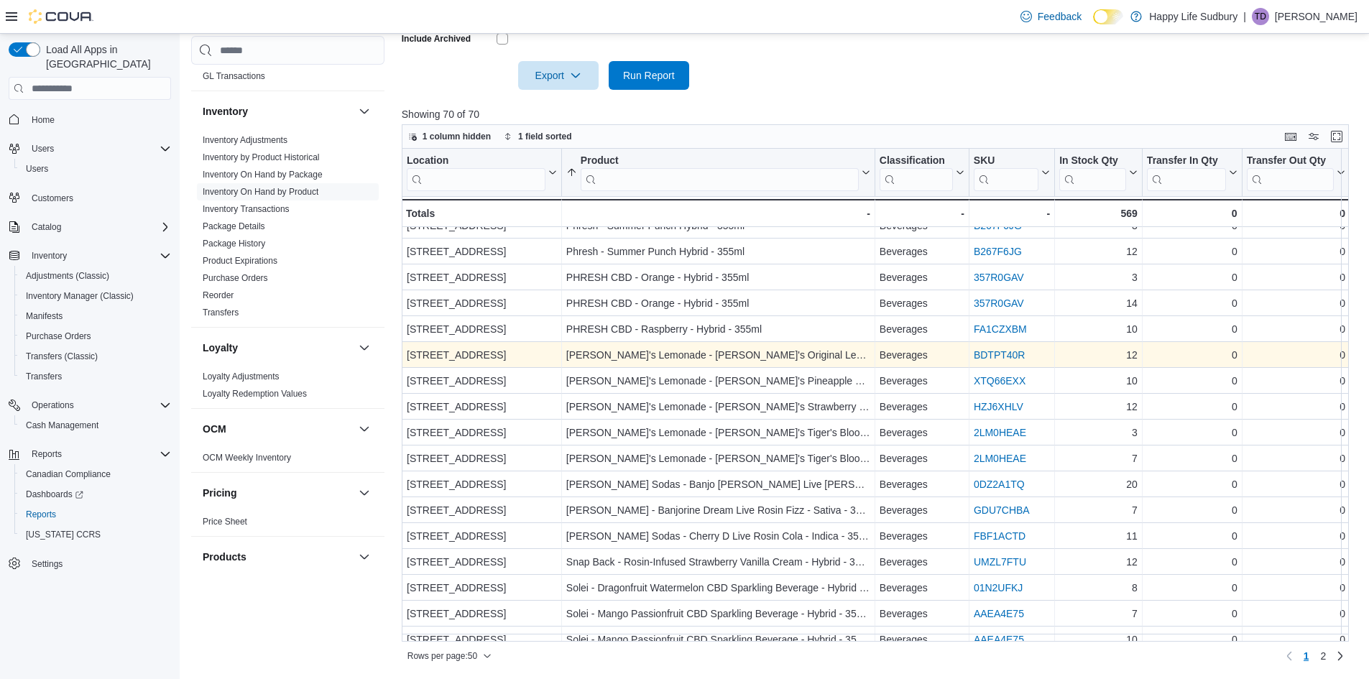
scroll to position [886, 0]
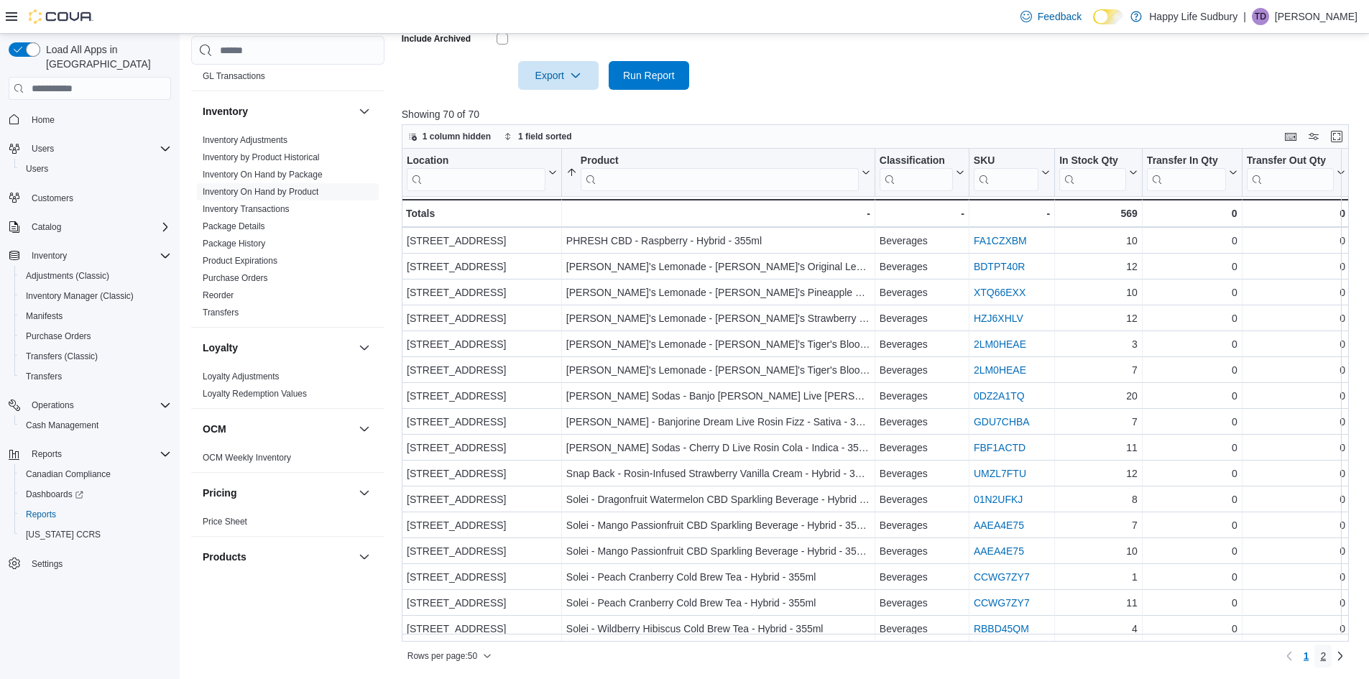
click at [1331, 660] on link "2" at bounding box center [1322, 655] width 17 height 23
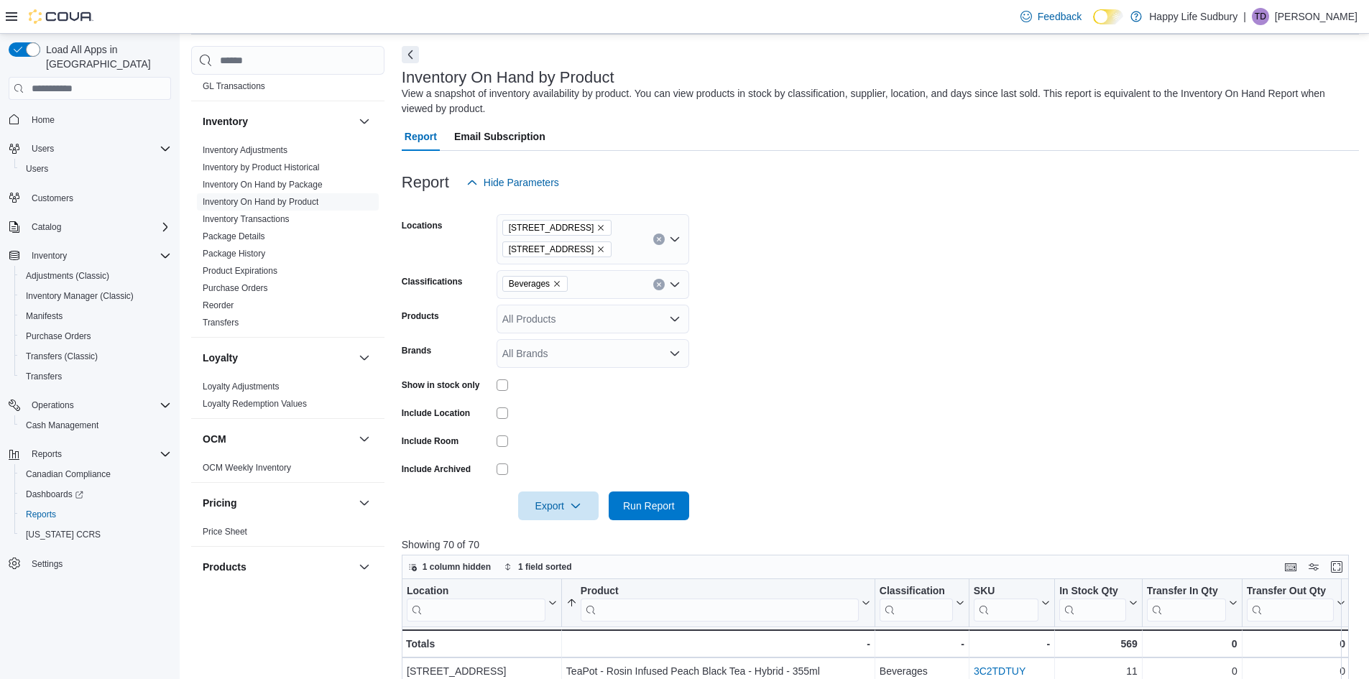
scroll to position [0, 0]
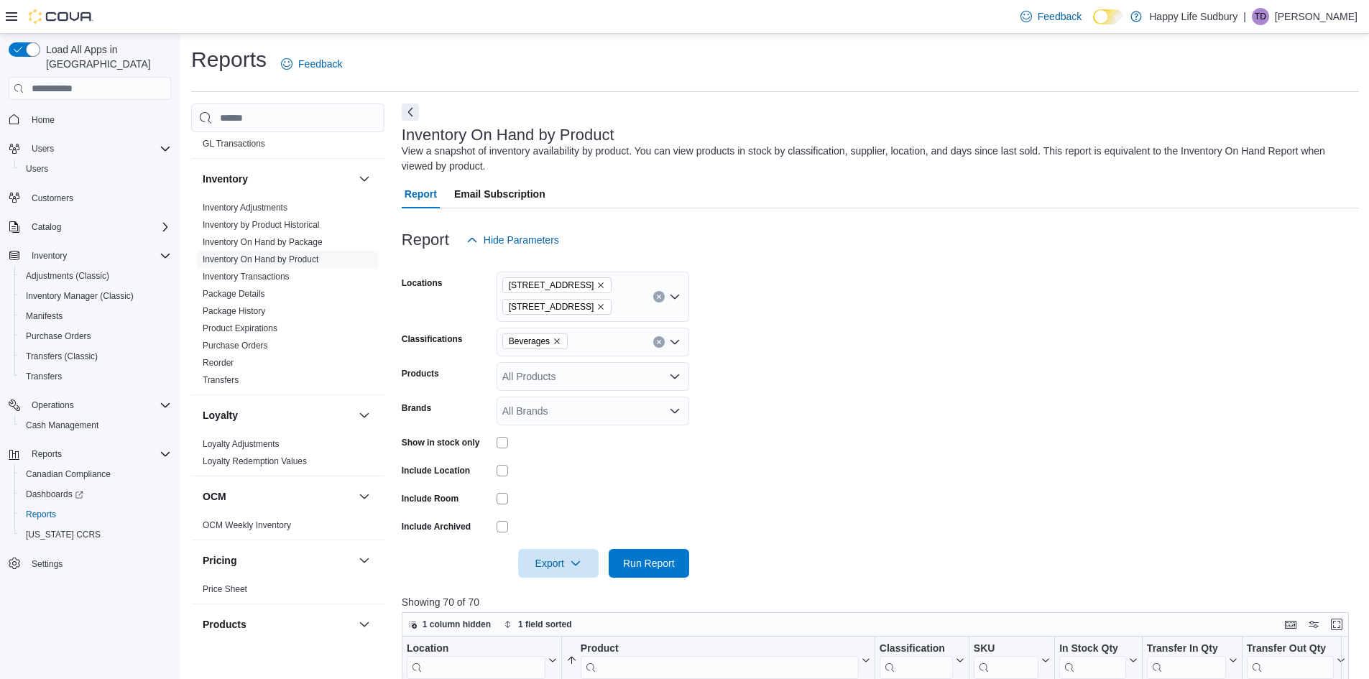
click at [835, 287] on form "Locations 1307 Algonquin Ave #1 42 Lakeshore Dr, North Bay Classifications Beve…" at bounding box center [880, 415] width 957 height 323
click at [718, 293] on form "Locations 1307 Algonquin Ave #1 42 Lakeshore Dr, North Bay Classifications Beve…" at bounding box center [880, 415] width 957 height 323
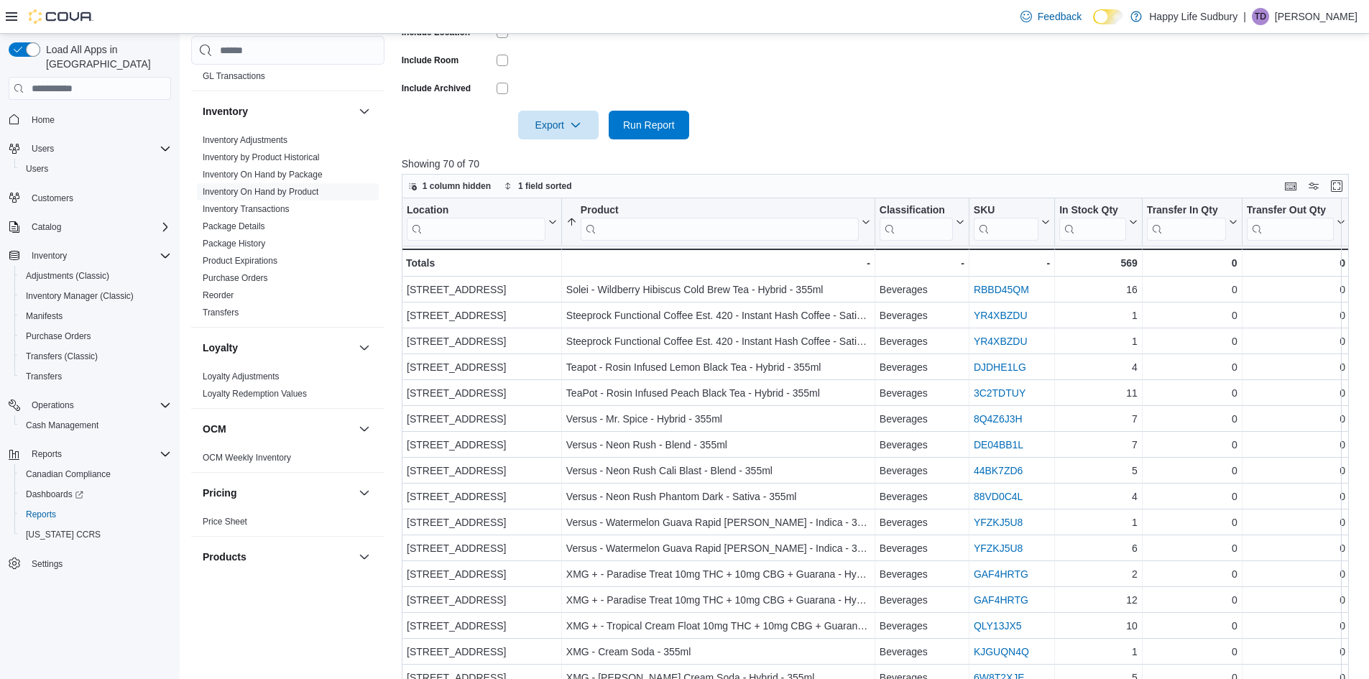
scroll to position [416, 0]
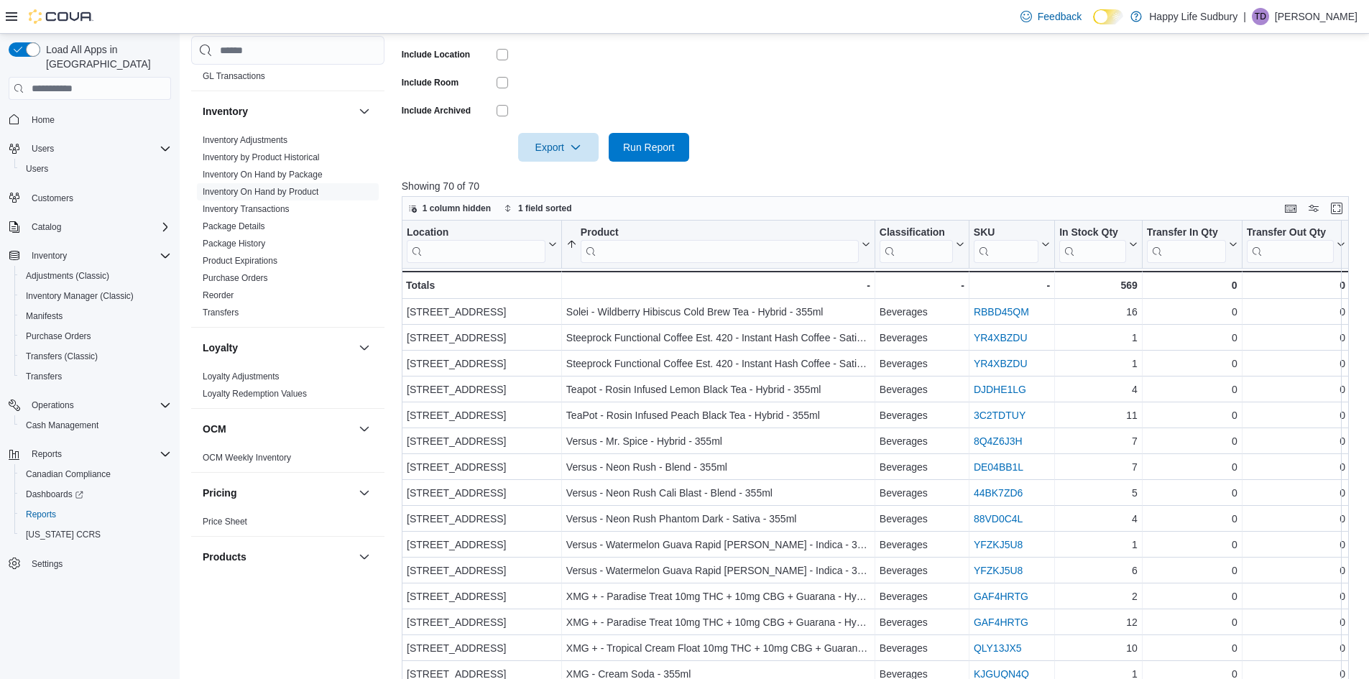
click at [1017, 185] on p "Showing 70 of 70" at bounding box center [880, 186] width 957 height 14
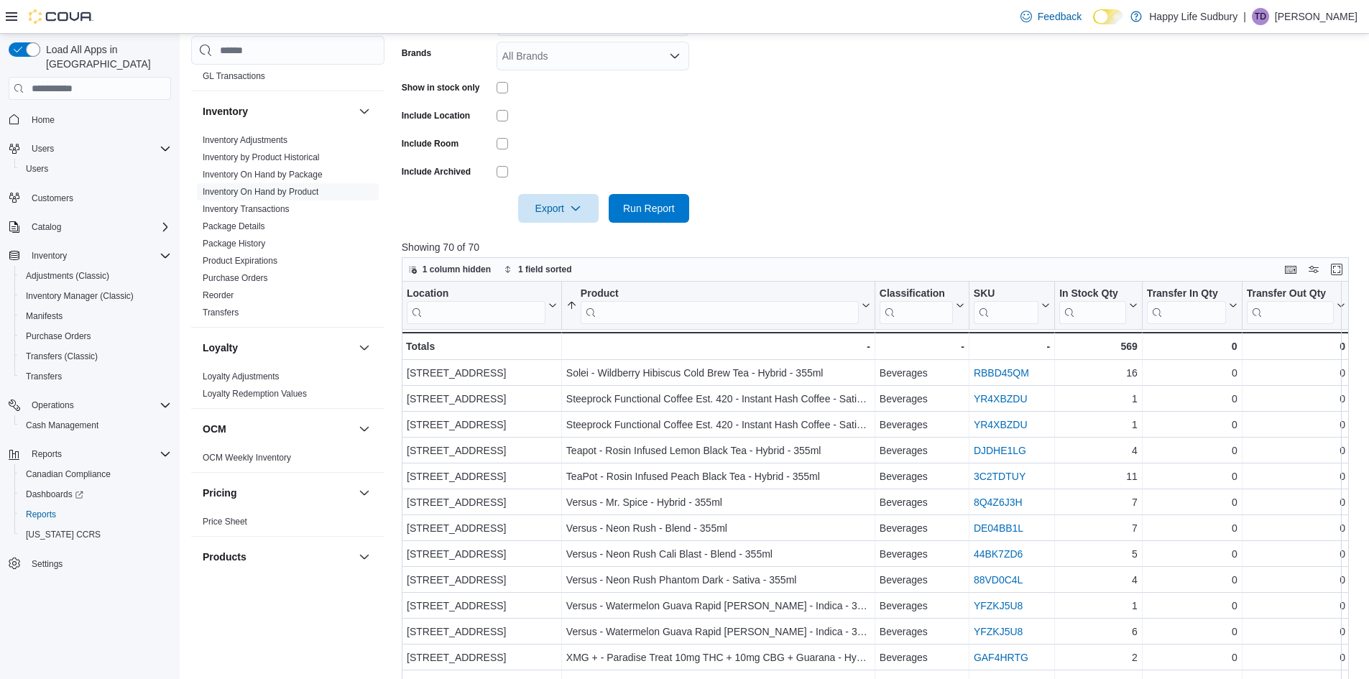
scroll to position [200, 0]
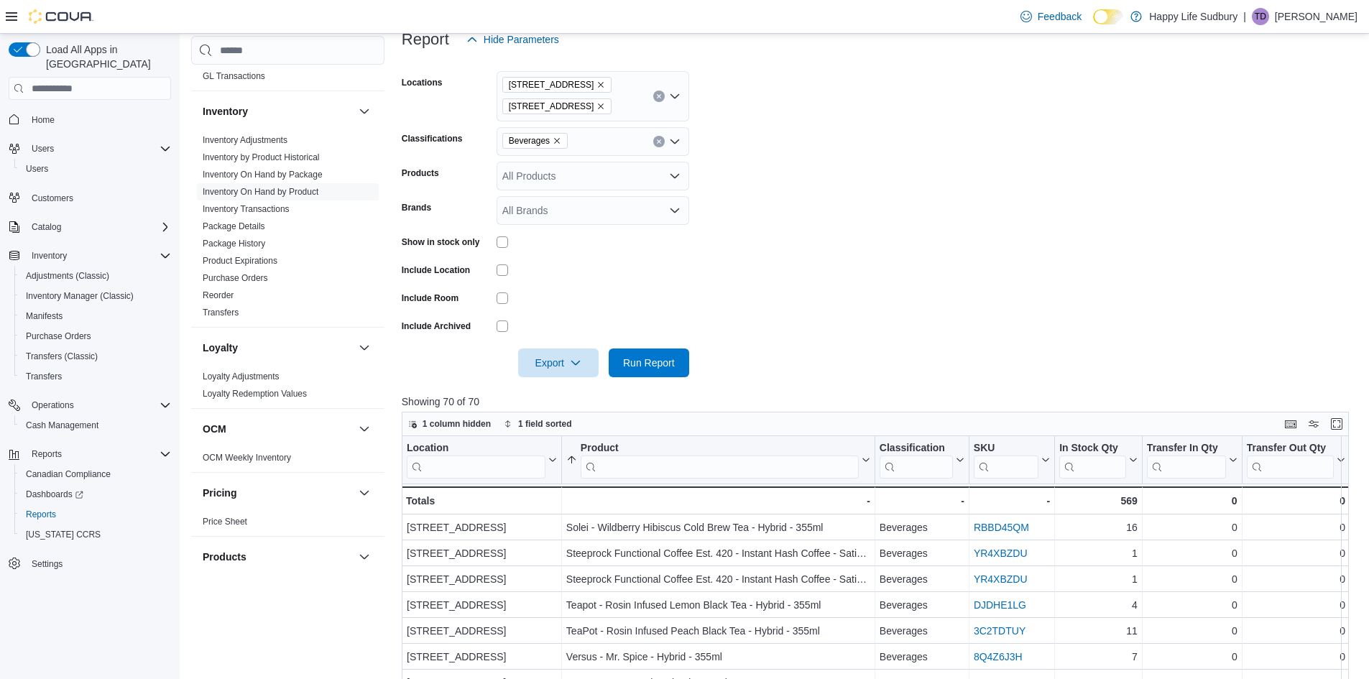
click at [952, 249] on form "Locations 1307 Algonquin Ave #1 42 Lakeshore Dr, North Bay Classifications Beve…" at bounding box center [880, 215] width 957 height 323
